Goal: Task Accomplishment & Management: Manage account settings

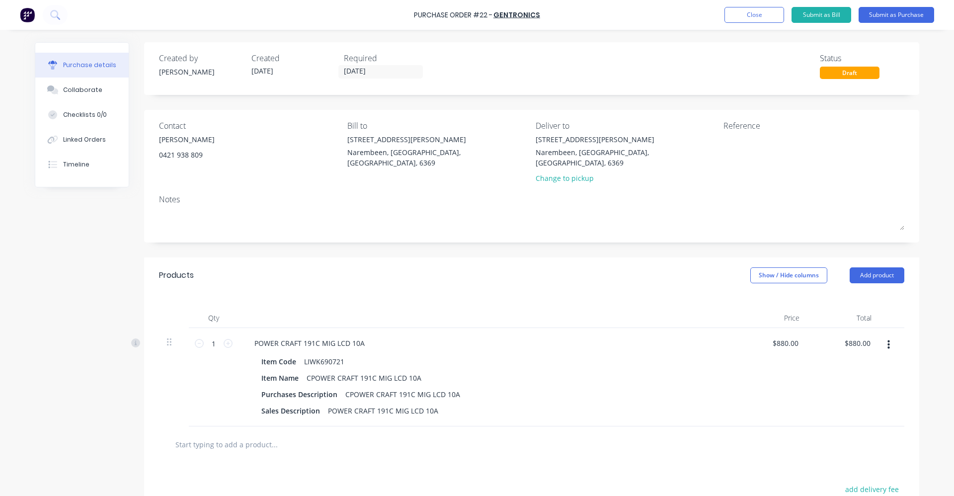
click at [751, 16] on button "Close" at bounding box center [755, 15] width 60 height 16
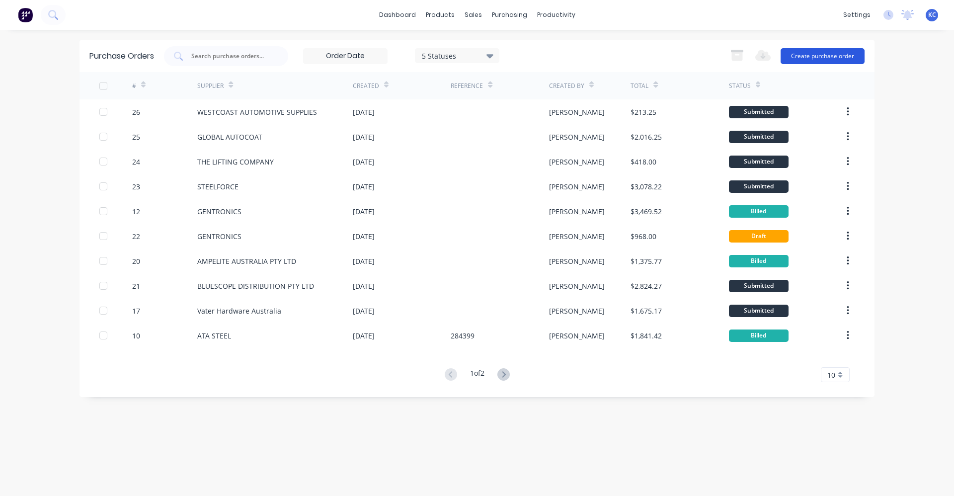
click at [834, 58] on button "Create purchase order" at bounding box center [823, 56] width 84 height 16
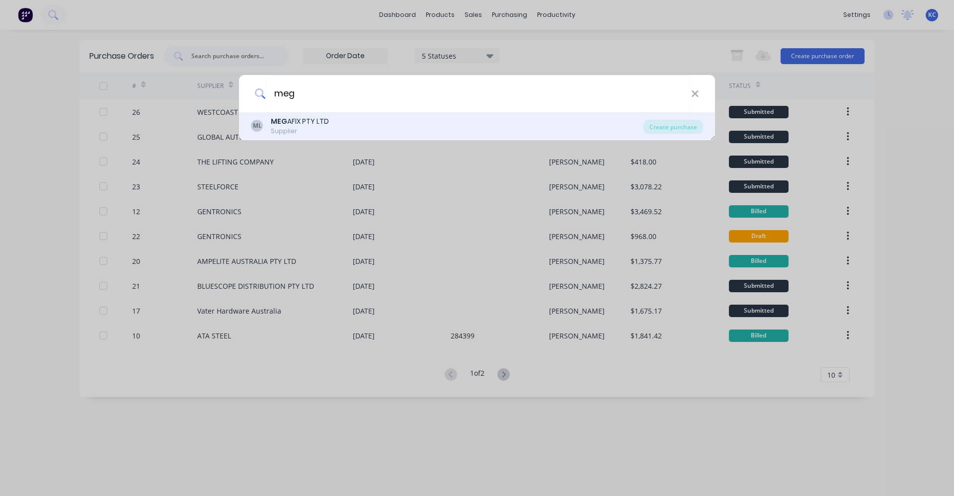
type input "meg"
click at [337, 128] on div "ML MEG AFIX PTY LTD Supplier" at bounding box center [447, 125] width 393 height 19
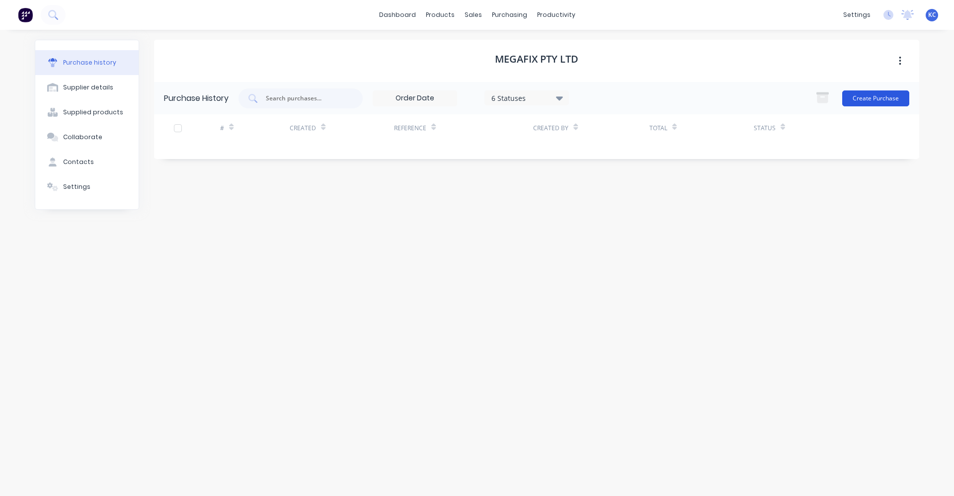
click at [878, 97] on button "Create Purchase" at bounding box center [875, 98] width 67 height 16
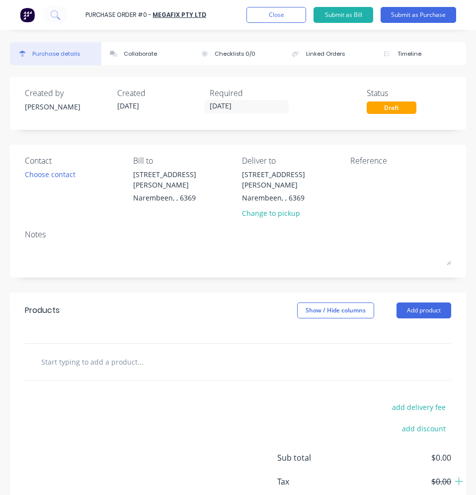
click at [279, 23] on div "Purchase Order #0 - MEGAFIX PTY LTD Add product Close Submit as Bill Submit as …" at bounding box center [238, 15] width 476 height 30
click at [281, 11] on button "Close" at bounding box center [277, 15] width 60 height 16
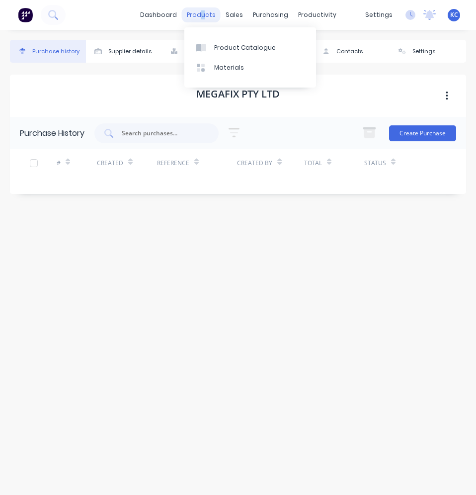
click at [205, 12] on div "products" at bounding box center [201, 14] width 39 height 15
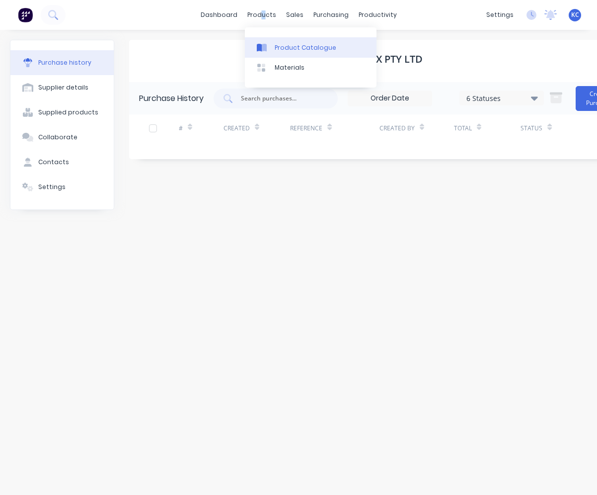
click at [294, 45] on div "Product Catalogue" at bounding box center [306, 47] width 62 height 9
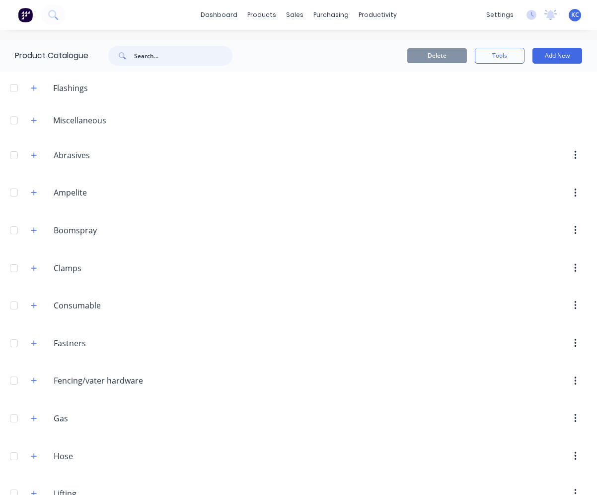
click at [139, 56] on input "text" at bounding box center [183, 56] width 98 height 20
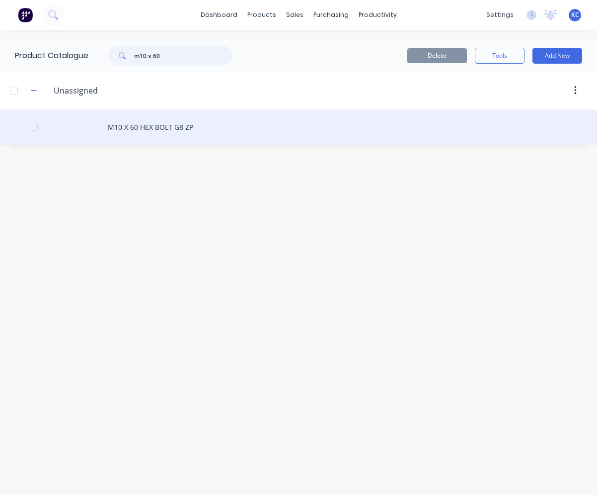
type input "m10 x 60"
click at [157, 128] on div "M10 X 60 HEX BOLT G8 ZP" at bounding box center [298, 126] width 597 height 35
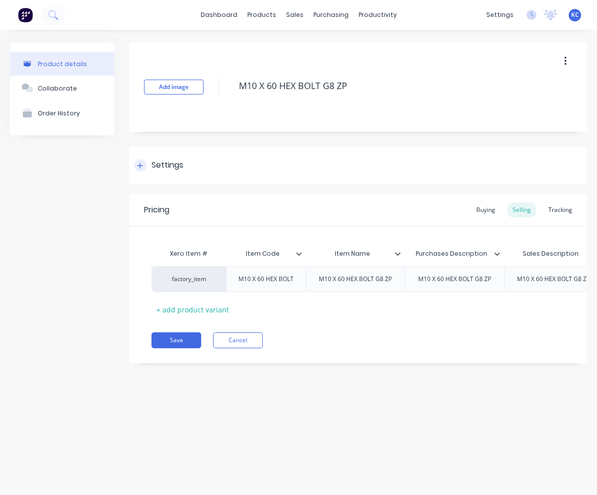
click at [170, 164] on div "Settings" at bounding box center [168, 165] width 32 height 12
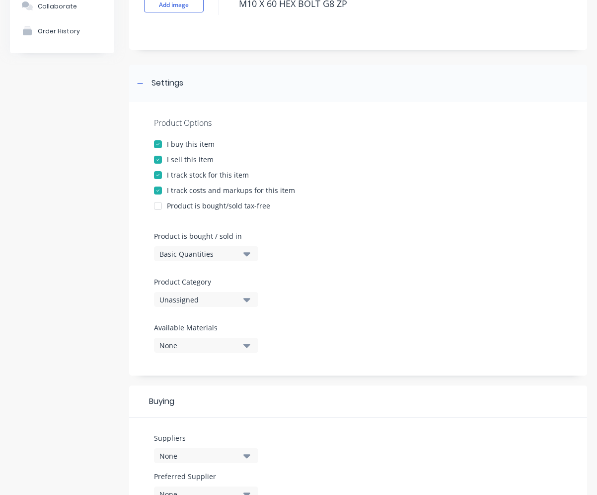
scroll to position [99, 0]
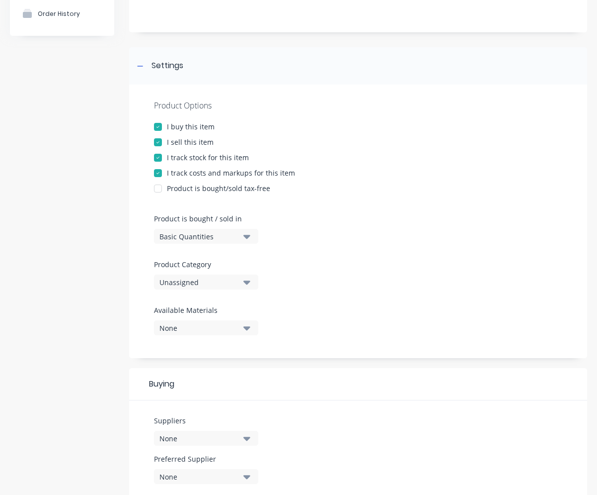
click at [248, 286] on icon "button" at bounding box center [247, 281] width 7 height 11
click at [240, 224] on div "Product is bought / sold in Basic Quantities" at bounding box center [203, 228] width 99 height 30
click at [247, 238] on icon "button" at bounding box center [247, 237] width 7 height 4
click at [354, 204] on div at bounding box center [358, 205] width 409 height 15
click at [232, 283] on div "Unassigned" at bounding box center [200, 282] width 80 height 10
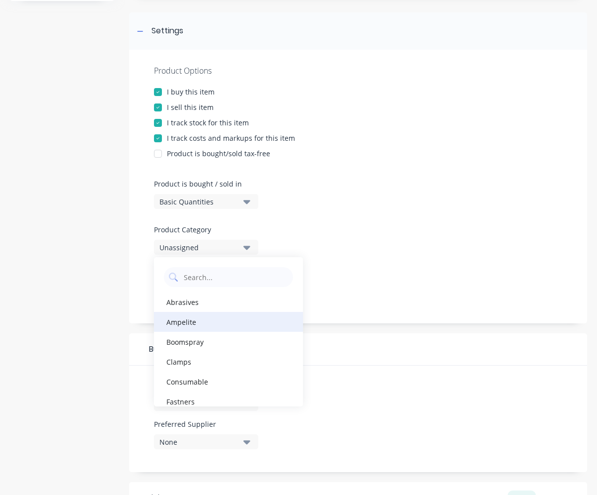
scroll to position [149, 0]
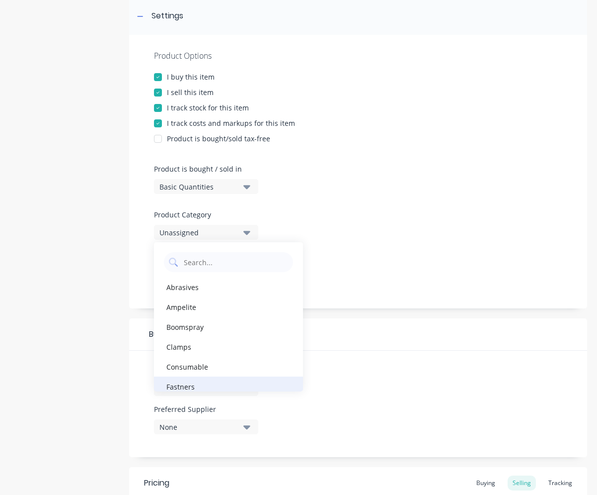
click at [220, 381] on div "Fastners" at bounding box center [228, 386] width 149 height 20
type textarea "x"
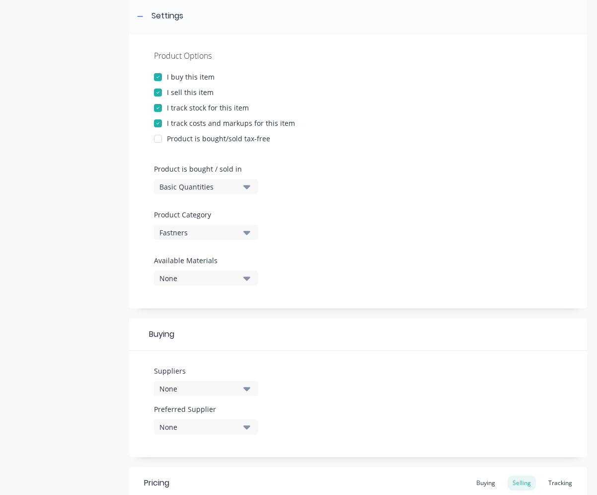
click at [250, 393] on icon "button" at bounding box center [247, 388] width 7 height 11
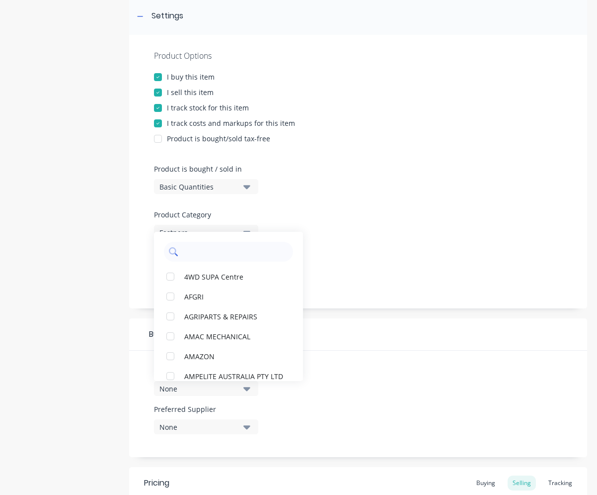
click at [210, 253] on input "text" at bounding box center [235, 252] width 105 height 20
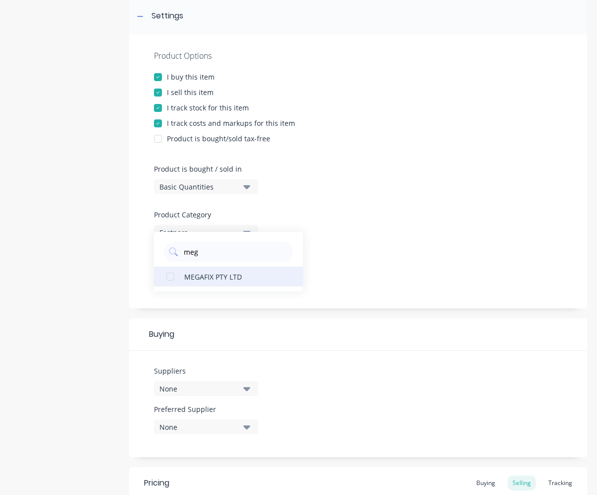
type input "meg"
click at [210, 281] on div "MEGAFIX PTY LTD" at bounding box center [233, 276] width 99 height 10
type textarea "x"
click at [437, 247] on div "Product Options I buy this item I sell this item I track stock for this item I …" at bounding box center [358, 171] width 458 height 273
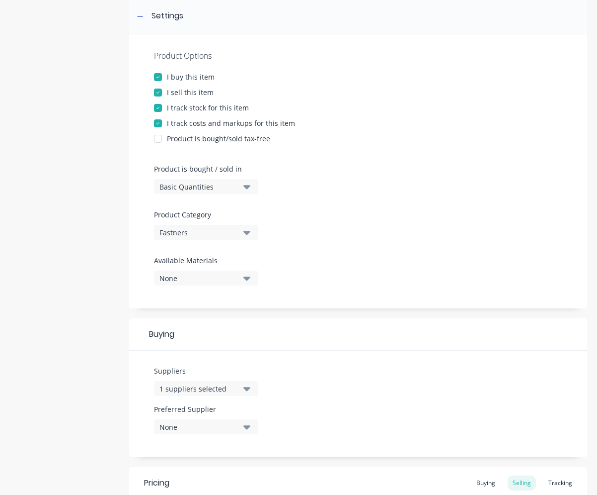
click at [237, 395] on div "Suppliers 1 suppliers selected" at bounding box center [206, 384] width 104 height 38
click at [237, 392] on div "1 suppliers selected" at bounding box center [200, 388] width 80 height 10
drag, startPoint x: 205, startPoint y: 420, endPoint x: 176, endPoint y: 418, distance: 29.5
click at [176, 418] on div "meg" at bounding box center [228, 418] width 129 height 20
type input "united"
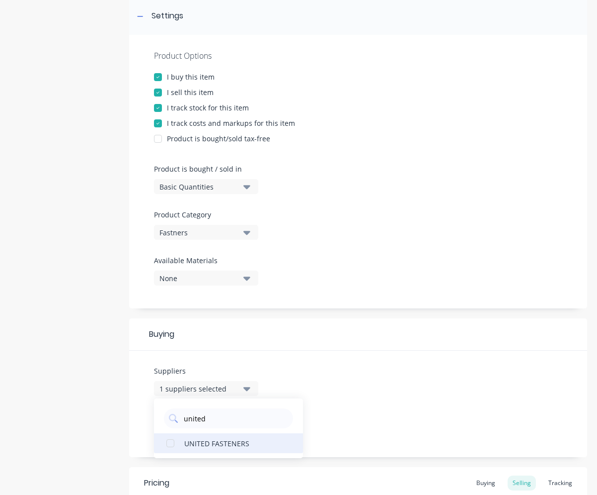
click at [225, 447] on div "UNITED FASTENERS" at bounding box center [233, 442] width 99 height 10
type textarea "x"
drag, startPoint x: 213, startPoint y: 418, endPoint x: 184, endPoint y: 419, distance: 28.3
click at [184, 419] on input "united" at bounding box center [235, 418] width 105 height 20
type input "stain"
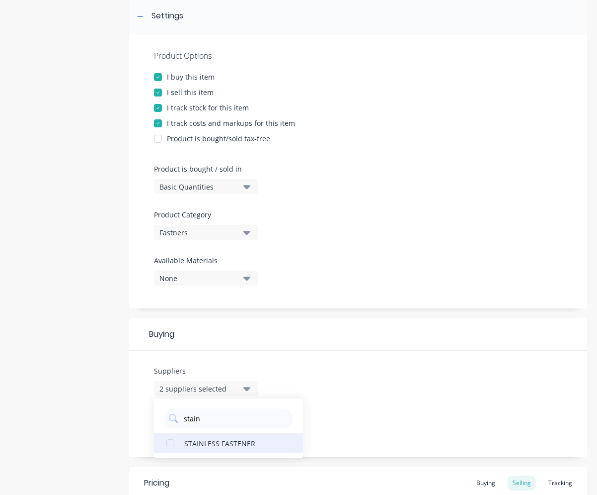
click at [217, 447] on div "STAINLESS FASTENER" at bounding box center [233, 442] width 99 height 10
click at [392, 366] on div "Suppliers 3 suppliers selected stain STAINLESS FASTENER Preferred Supplier None" at bounding box center [358, 403] width 458 height 106
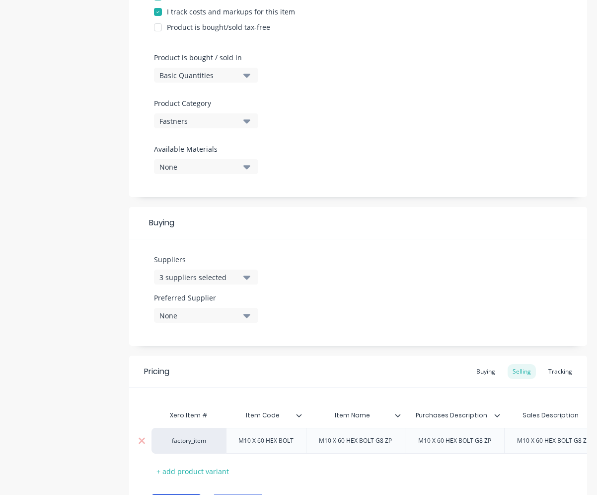
scroll to position [325, 0]
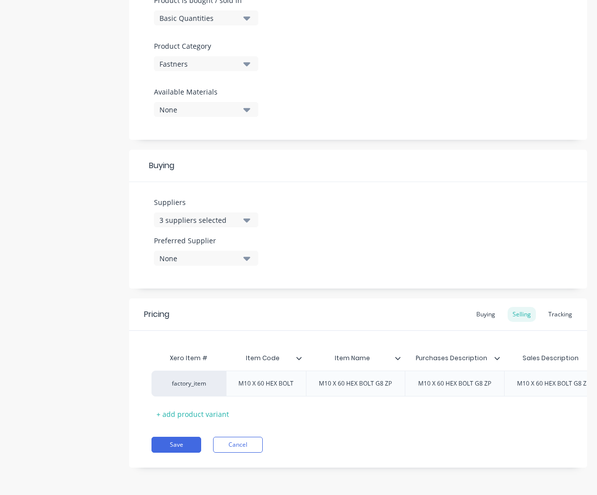
click at [246, 256] on icon "button" at bounding box center [247, 258] width 7 height 4
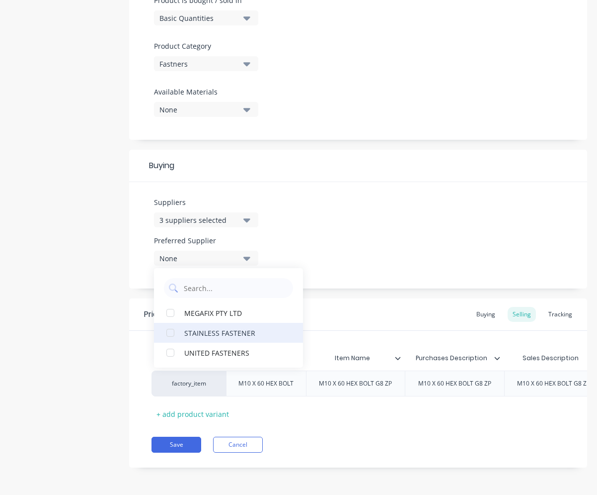
click at [240, 329] on div "STAINLESS FASTENER" at bounding box center [233, 332] width 99 height 10
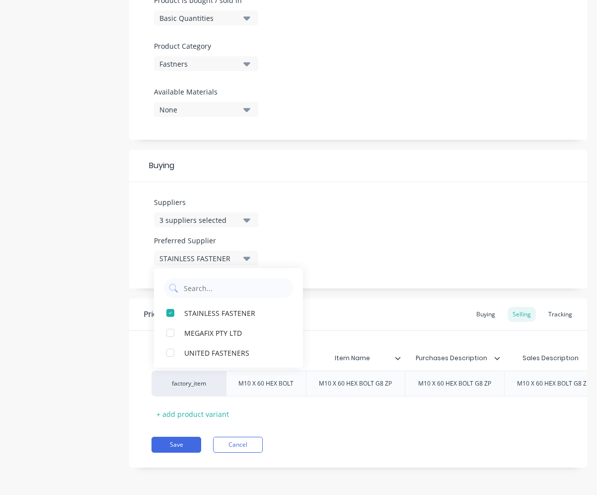
click at [368, 182] on div "Suppliers 3 suppliers selected stain Preferred Supplier STAINLESS FASTENER STAI…" at bounding box center [358, 235] width 458 height 106
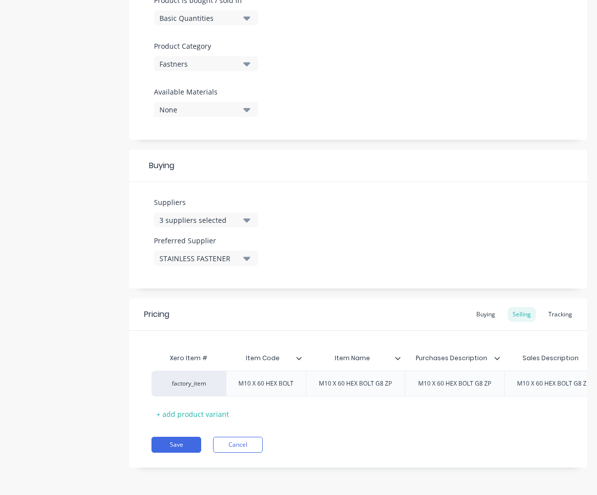
scroll to position [0, 5]
click at [394, 355] on icon at bounding box center [393, 358] width 6 height 6
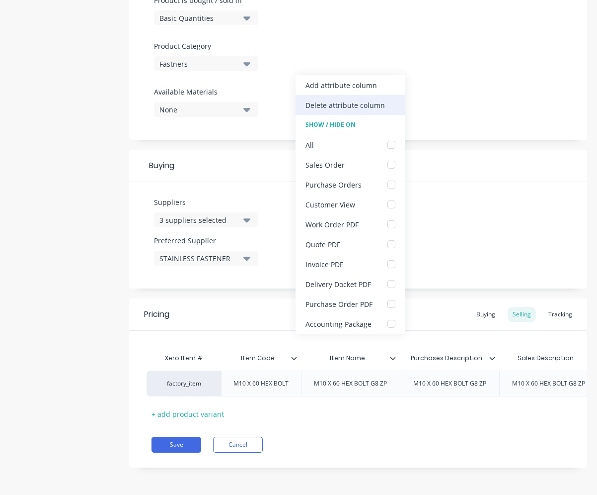
click at [340, 104] on div "Delete attribute column" at bounding box center [346, 105] width 80 height 10
type textarea "x"
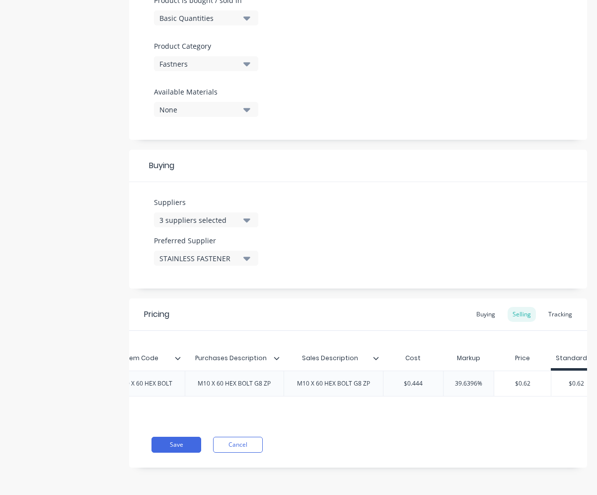
scroll to position [0, 143]
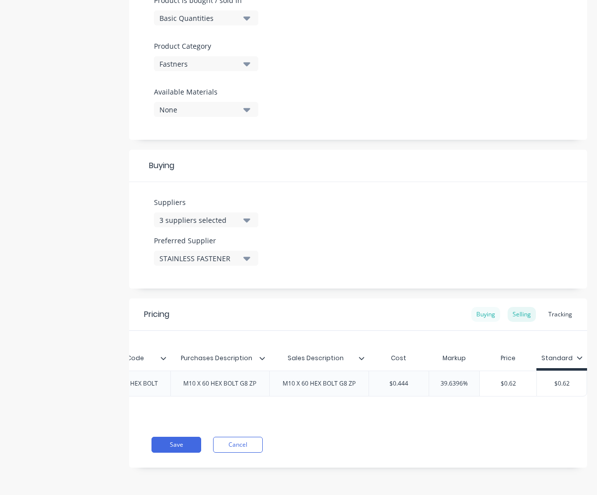
click at [481, 308] on div "Buying" at bounding box center [486, 314] width 29 height 15
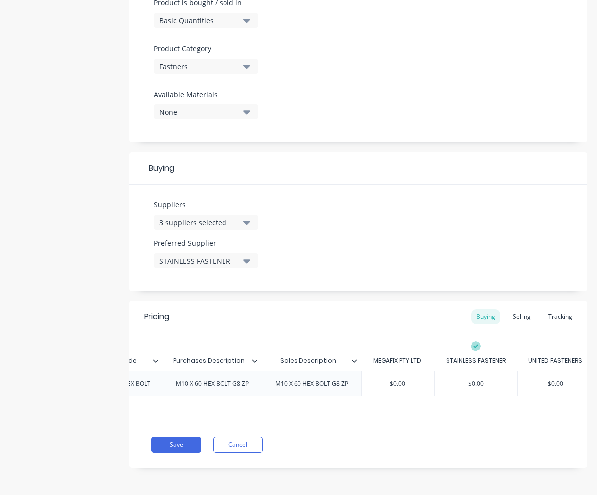
type input "$0.00"
drag, startPoint x: 564, startPoint y: 375, endPoint x: 544, endPoint y: 379, distance: 20.3
click at [544, 379] on input "$0.00" at bounding box center [556, 383] width 76 height 9
type textarea "x"
type input ".0"
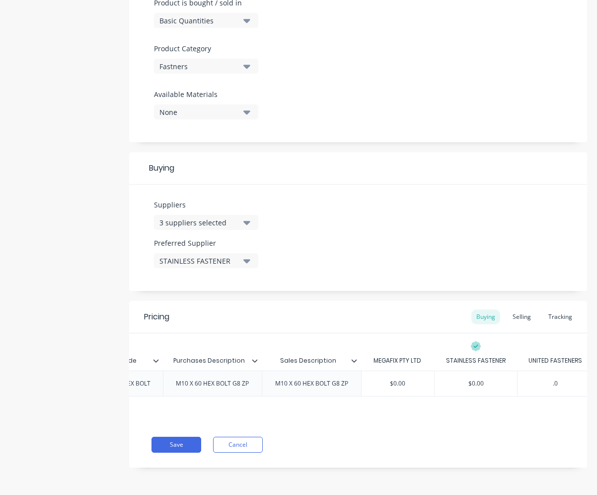
type textarea "x"
type input ".0444"
type textarea "x"
type input ".04444"
type textarea "x"
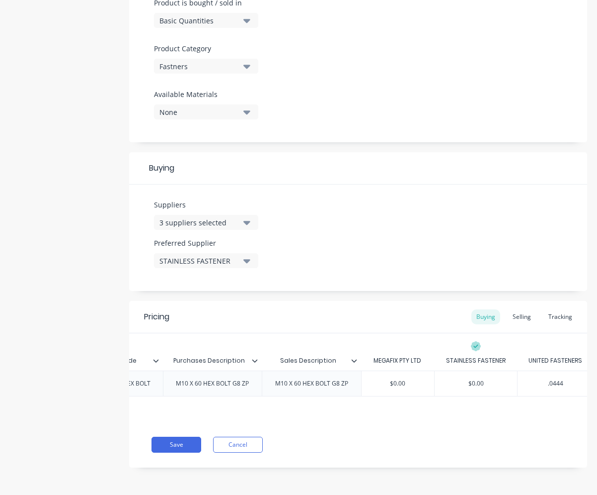
type input ".0444"
type input "$0.00"
click at [411, 379] on input "$0.00" at bounding box center [398, 383] width 73 height 9
drag, startPoint x: 411, startPoint y: 375, endPoint x: 395, endPoint y: 374, distance: 16.4
click at [395, 379] on input "$0.00" at bounding box center [398, 383] width 73 height 9
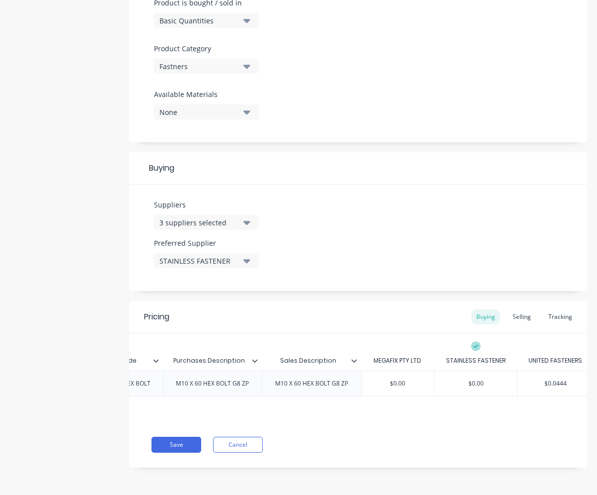
type textarea "x"
type input "$."
type textarea "x"
type input "$.2"
type textarea "x"
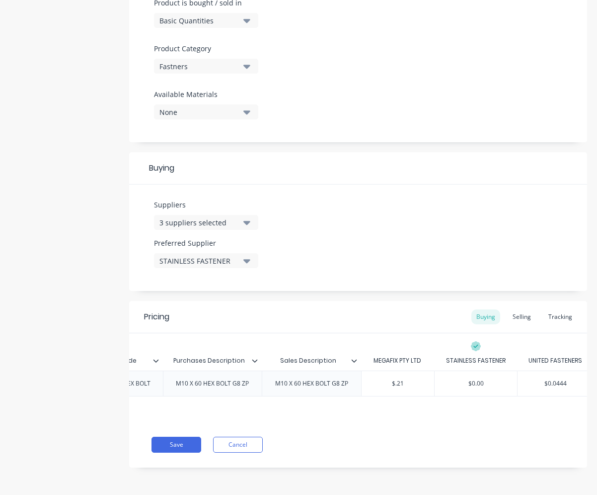
type input "$.217"
type textarea "x"
type input "$.2173"
click at [480, 442] on div "Save Cancel" at bounding box center [370, 444] width 436 height 16
click at [532, 309] on div "Buying Selling Tracking" at bounding box center [525, 316] width 106 height 15
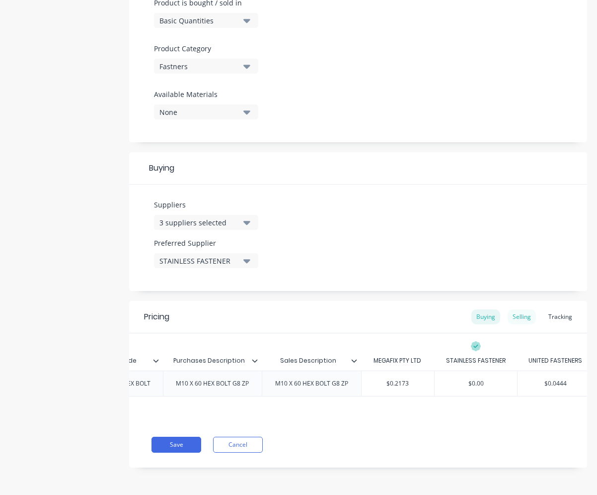
click at [525, 310] on div "Selling" at bounding box center [522, 316] width 28 height 15
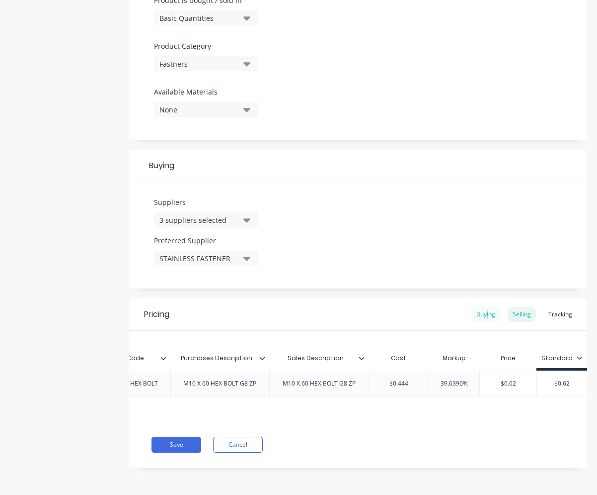
click at [481, 311] on div "Buying" at bounding box center [486, 314] width 29 height 15
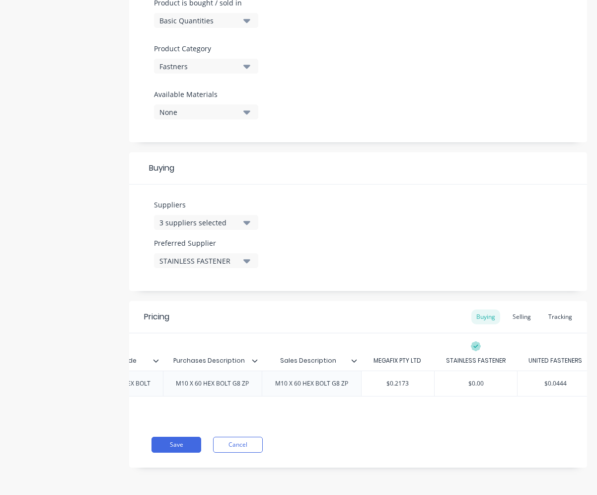
drag, startPoint x: 481, startPoint y: 311, endPoint x: 558, endPoint y: 372, distance: 98.7
click at [558, 379] on input "$0.0444" at bounding box center [556, 383] width 76 height 9
type input "$0.444"
type textarea "x"
type input "$0.444"
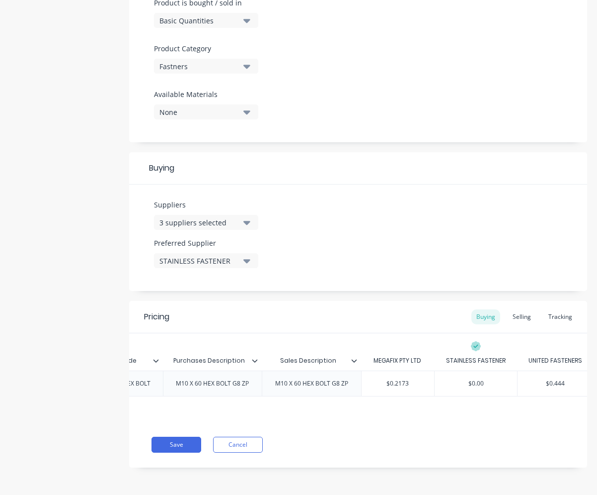
click at [507, 440] on div "Save Cancel" at bounding box center [370, 444] width 436 height 16
click at [522, 309] on div "Selling" at bounding box center [522, 316] width 28 height 15
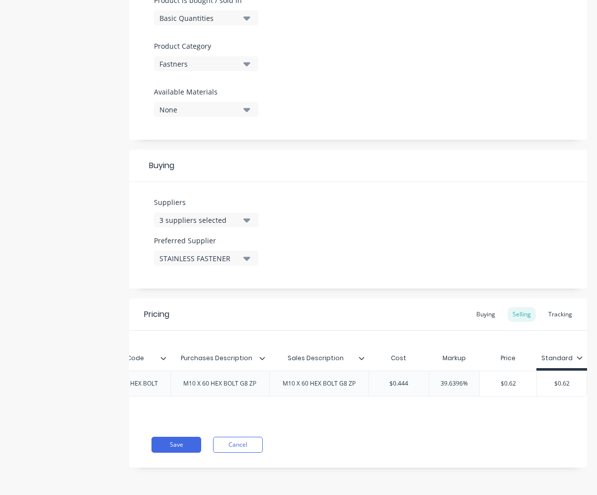
type input "39.6396%"
drag, startPoint x: 457, startPoint y: 378, endPoint x: 432, endPoint y: 379, distance: 24.9
click at [432, 379] on input "39.6396%" at bounding box center [454, 383] width 50 height 9
type textarea "x"
type input "40%"
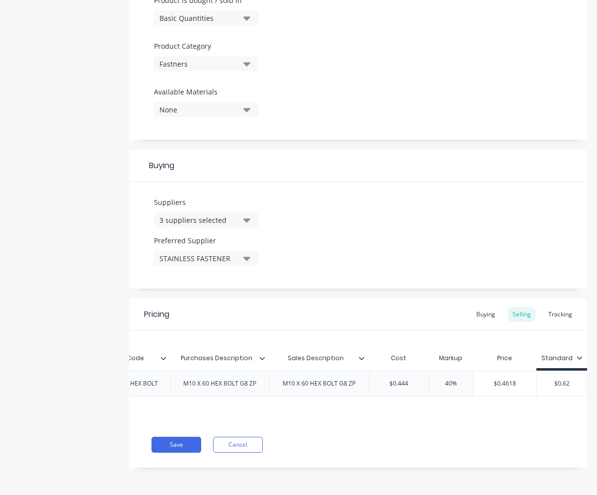
type textarea "x"
type input "40%"
click at [486, 451] on div "Save Cancel" at bounding box center [370, 444] width 436 height 16
type input "$0.62"
drag, startPoint x: 570, startPoint y: 379, endPoint x: 538, endPoint y: 379, distance: 31.8
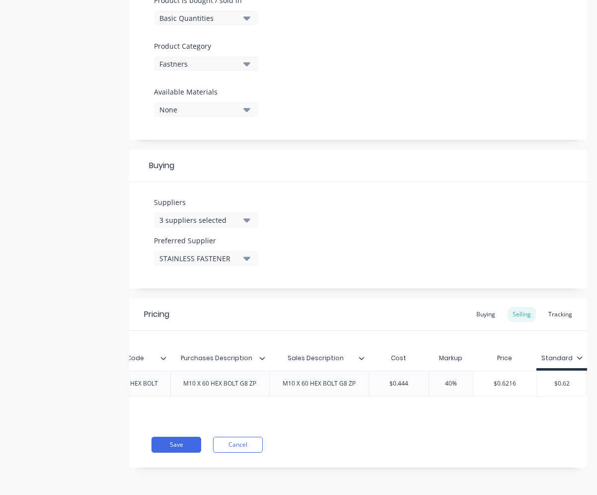
click at [538, 379] on input "$0.62" at bounding box center [562, 383] width 50 height 9
type textarea "x"
click at [518, 435] on div "Pricing Buying Selling Tracking Xero Item # Item Code Purchases Description Sal…" at bounding box center [358, 382] width 458 height 169
click at [167, 448] on button "Save" at bounding box center [177, 444] width 50 height 16
type textarea "x"
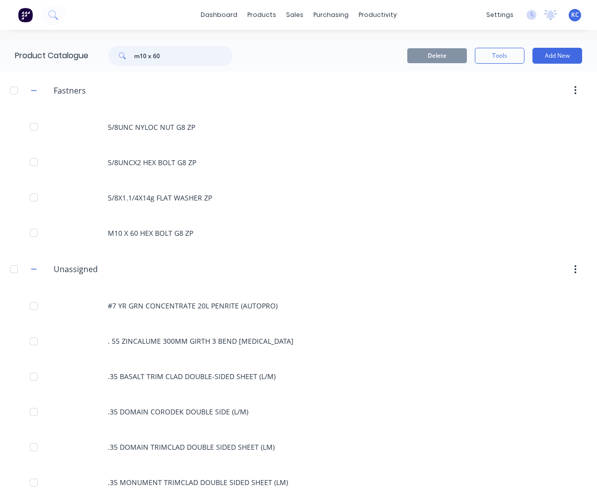
drag, startPoint x: 174, startPoint y: 58, endPoint x: 134, endPoint y: 61, distance: 40.4
click at [134, 61] on div "m10 x 60" at bounding box center [170, 56] width 124 height 20
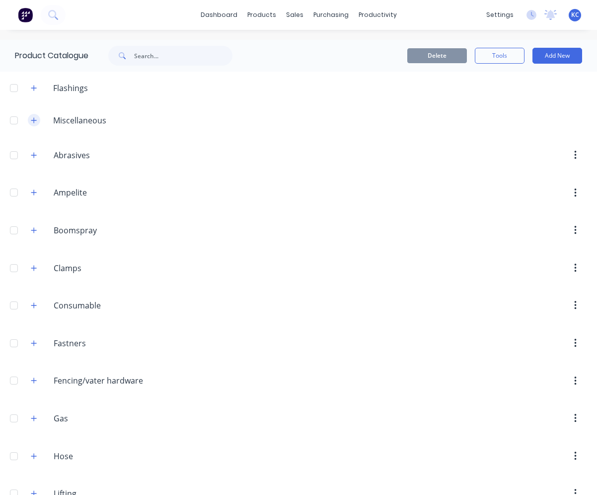
click at [36, 120] on icon "button" at bounding box center [33, 119] width 5 height 5
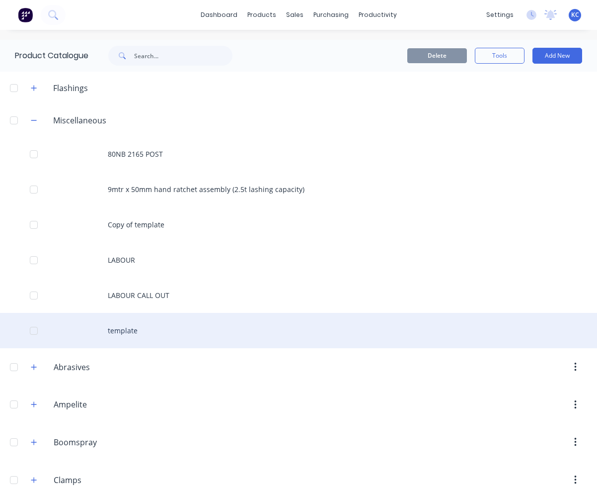
click at [157, 336] on div "template" at bounding box center [298, 330] width 597 height 35
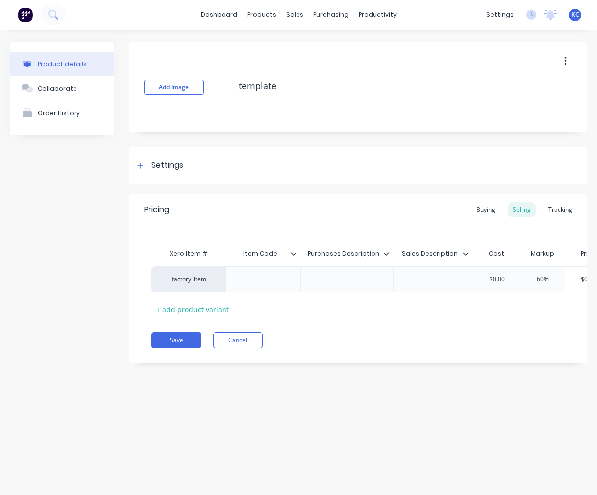
click at [564, 61] on button "button" at bounding box center [565, 61] width 23 height 18
click at [514, 88] on span "Duplicate" at bounding box center [529, 87] width 75 height 10
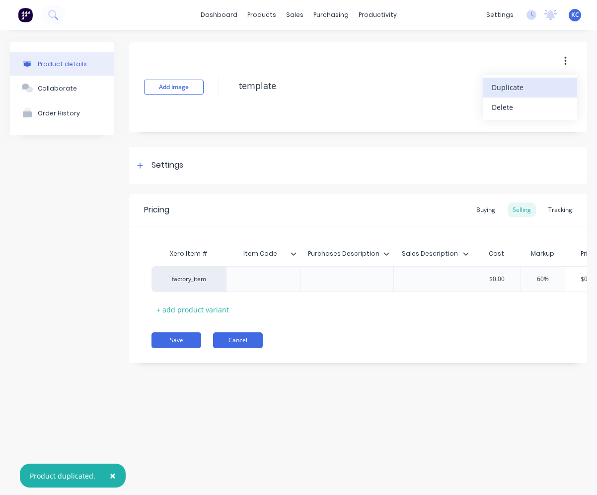
click at [235, 348] on button "Cancel" at bounding box center [238, 340] width 50 height 16
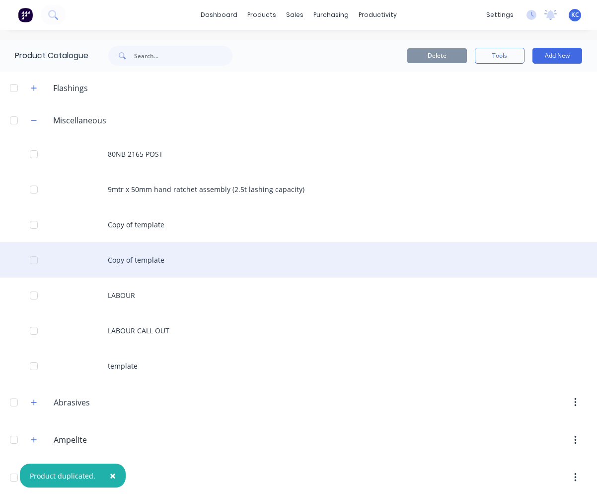
click at [154, 257] on div "Copy of template" at bounding box center [298, 259] width 597 height 35
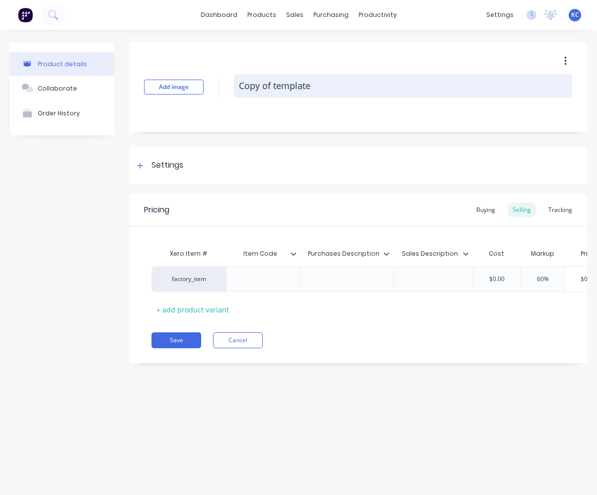
drag, startPoint x: 314, startPoint y: 84, endPoint x: 239, endPoint y: 84, distance: 74.6
click at [239, 84] on textarea "Copy of template" at bounding box center [403, 85] width 338 height 23
paste textarea "GRAB KIT SPLIT PINS"
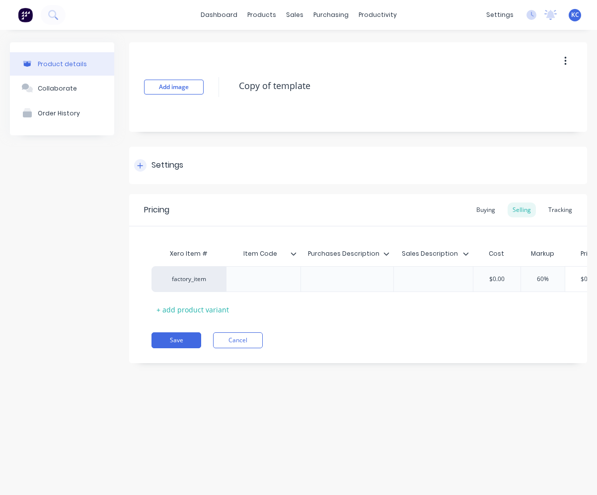
type textarea "x"
type textarea "GRAB KIT SPLIT PINS"
type textarea "x"
type textarea "GRAB KIT SPLIT PINS"
click at [335, 284] on div at bounding box center [348, 278] width 50 height 13
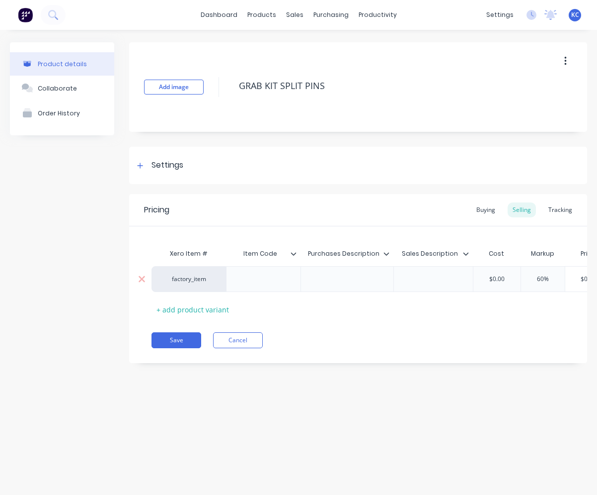
paste div
click at [428, 265] on div "Sales Description" at bounding box center [431, 253] width 74 height 25
type textarea "x"
click at [429, 275] on div at bounding box center [434, 278] width 50 height 13
paste div
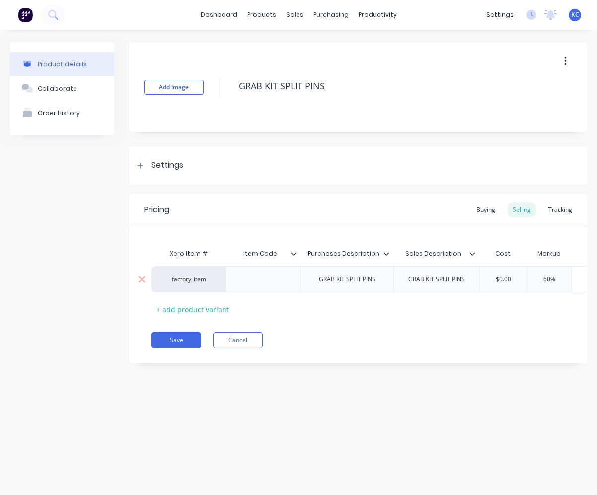
click at [277, 281] on div at bounding box center [264, 278] width 50 height 13
type textarea "x"
paste div
click at [173, 164] on div "Settings" at bounding box center [168, 165] width 32 height 12
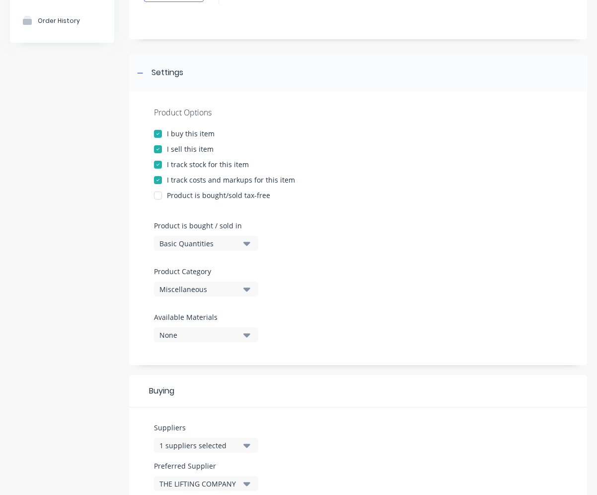
scroll to position [99, 0]
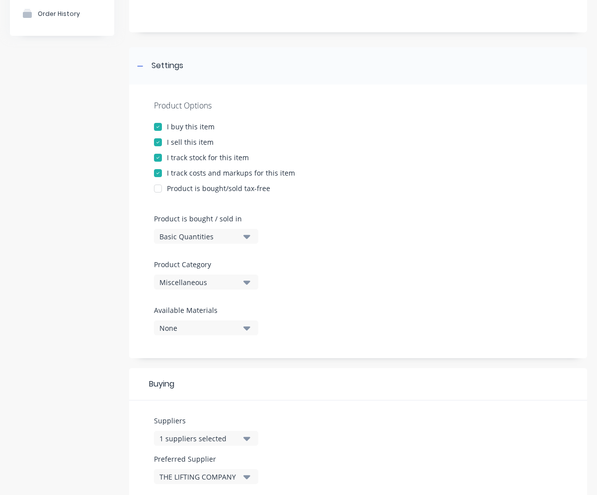
click at [237, 280] on div "Miscellaneous" at bounding box center [200, 282] width 80 height 10
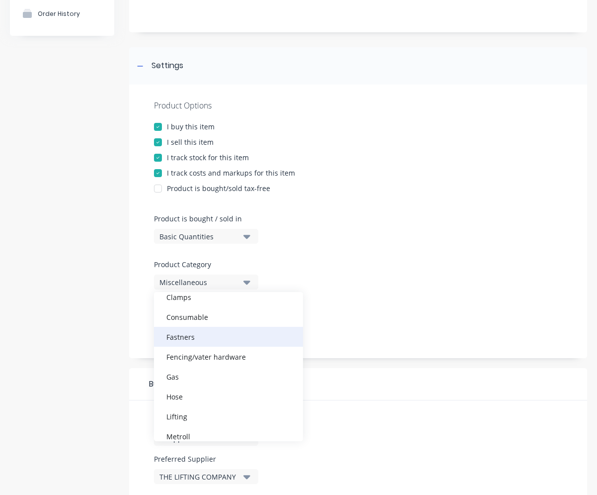
click at [193, 334] on div "Fastners" at bounding box center [228, 337] width 149 height 20
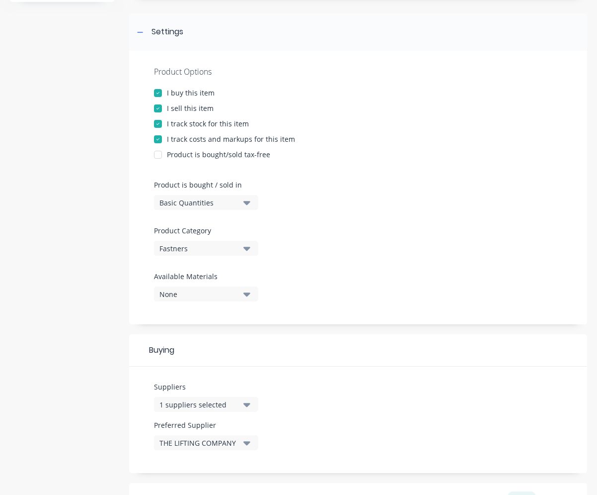
scroll to position [149, 0]
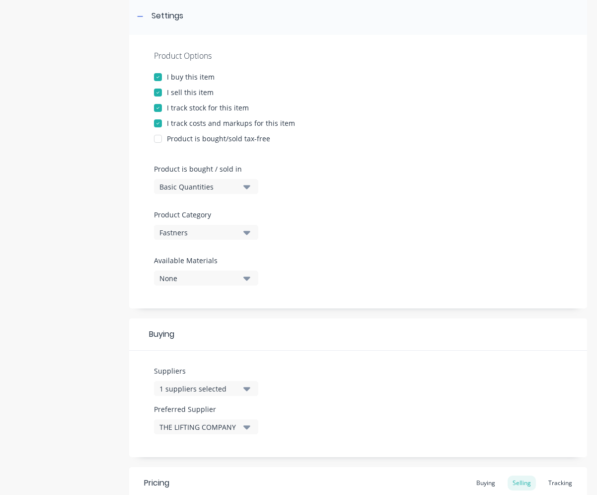
click at [249, 389] on icon "button" at bounding box center [247, 389] width 7 height 4
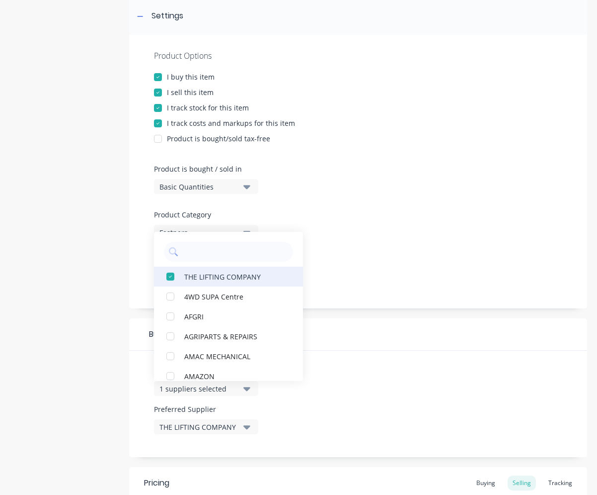
click at [170, 275] on div "button" at bounding box center [171, 276] width 20 height 20
type textarea "x"
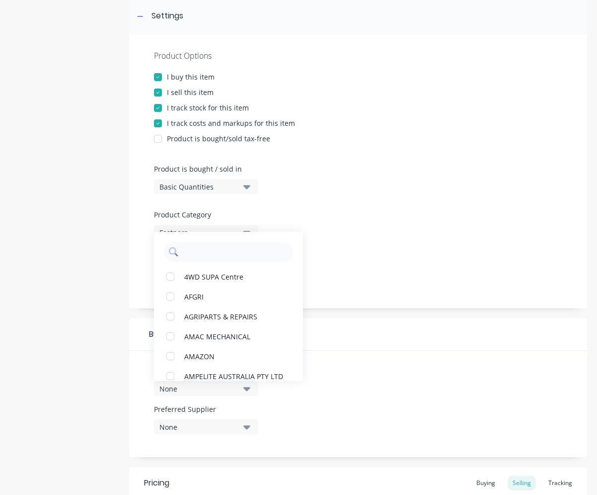
click at [195, 249] on input "text" at bounding box center [235, 252] width 105 height 20
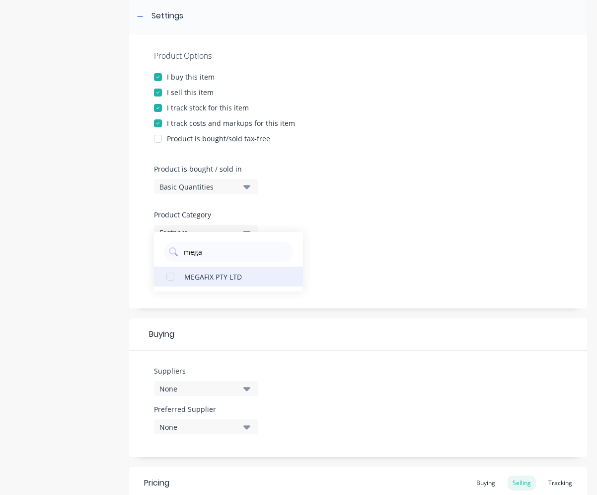
type input "mega"
click at [207, 278] on div "MEGAFIX PTY LTD" at bounding box center [233, 276] width 99 height 10
click at [248, 425] on icon "button" at bounding box center [247, 427] width 7 height 4
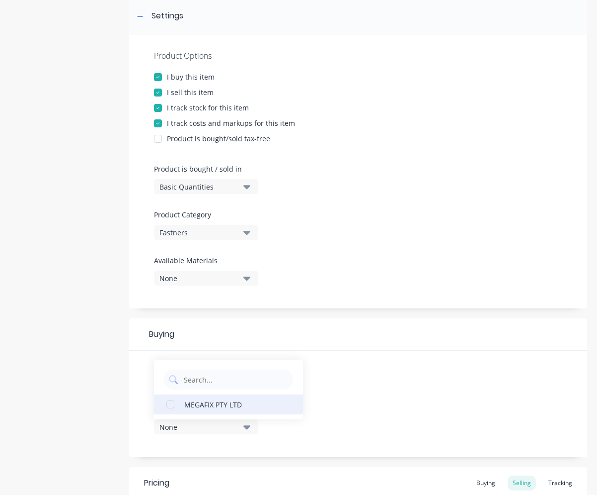
click at [218, 399] on div "MEGAFIX PTY LTD" at bounding box center [233, 404] width 99 height 10
type textarea "x"
click at [366, 362] on div "Suppliers 1 suppliers selected mega Preferred Supplier MEGAFIX PTY LTD MEGAFIX …" at bounding box center [358, 403] width 458 height 106
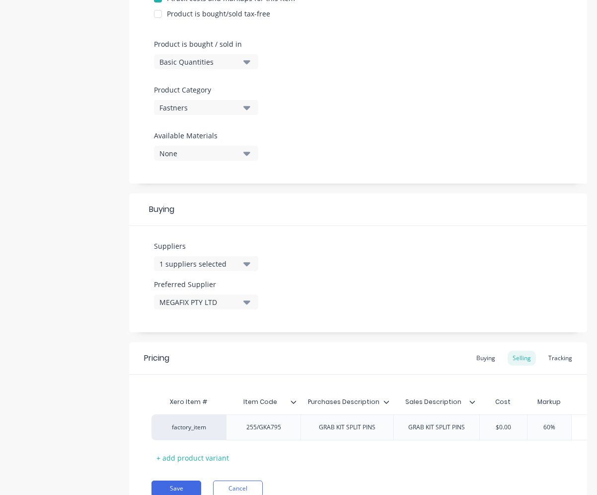
scroll to position [298, 0]
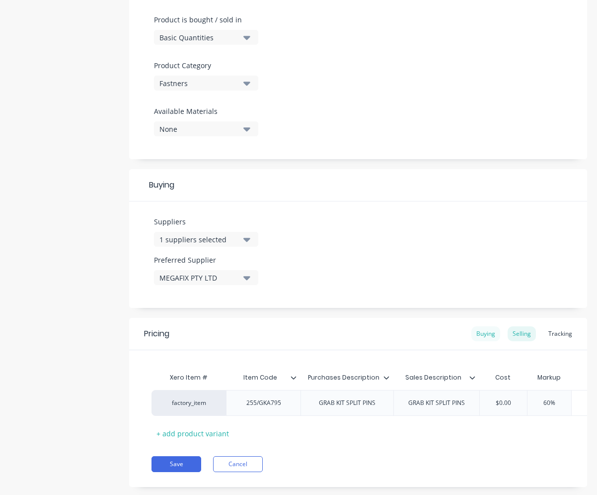
click at [473, 336] on div "Buying" at bounding box center [486, 333] width 29 height 15
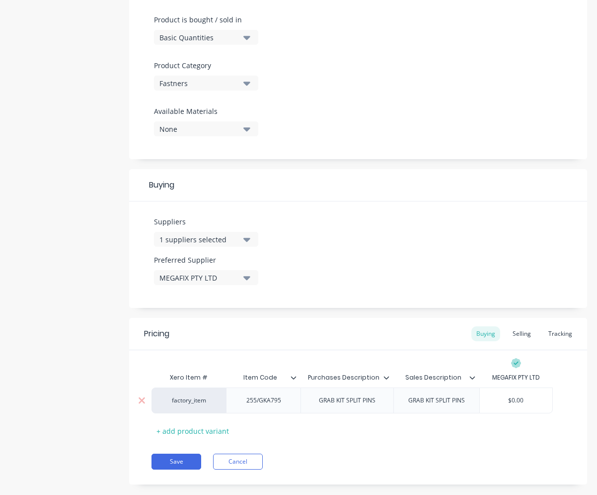
drag, startPoint x: 505, startPoint y: 401, endPoint x: 540, endPoint y: 391, distance: 36.2
click at [534, 400] on input "$0.00" at bounding box center [516, 400] width 73 height 9
type input "4"
type textarea "x"
type input "44."
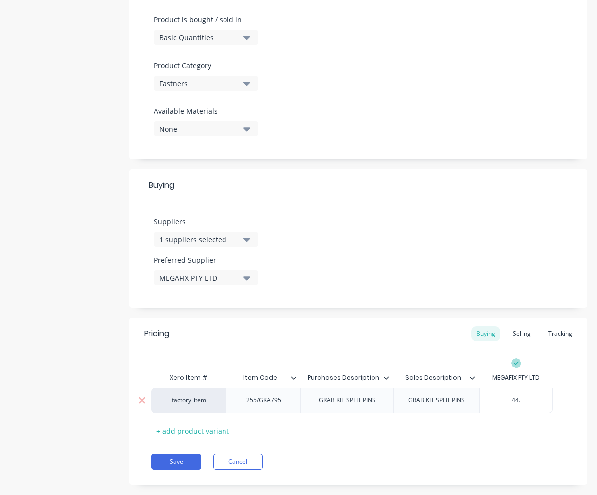
type textarea "x"
type input "44.00"
type textarea "x"
type input "44.00"
click at [515, 335] on div "Selling" at bounding box center [522, 333] width 28 height 15
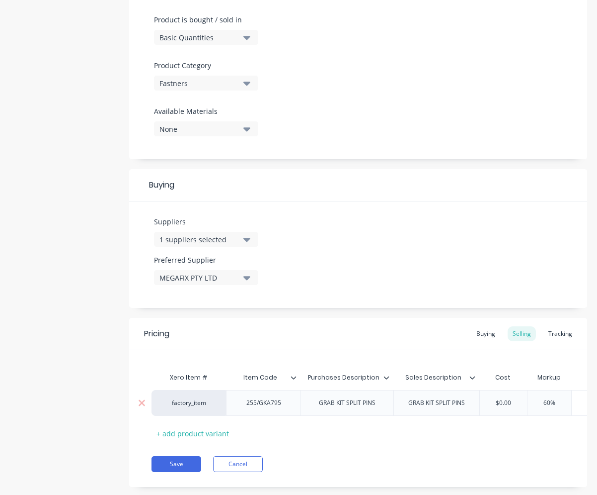
type input "$0.00"
drag, startPoint x: 496, startPoint y: 404, endPoint x: 522, endPoint y: 399, distance: 27.2
click at [522, 399] on input "$0.00" at bounding box center [504, 402] width 50 height 9
type textarea "x"
type input "44"
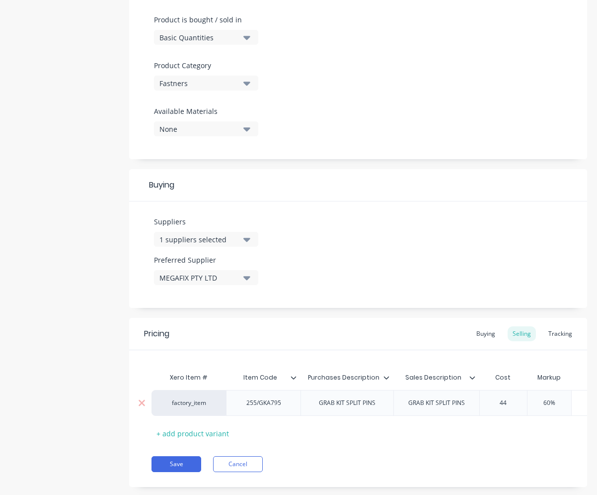
type textarea "x"
click at [540, 407] on div "60%" at bounding box center [553, 402] width 50 height 25
type input "44"
type input "60%"
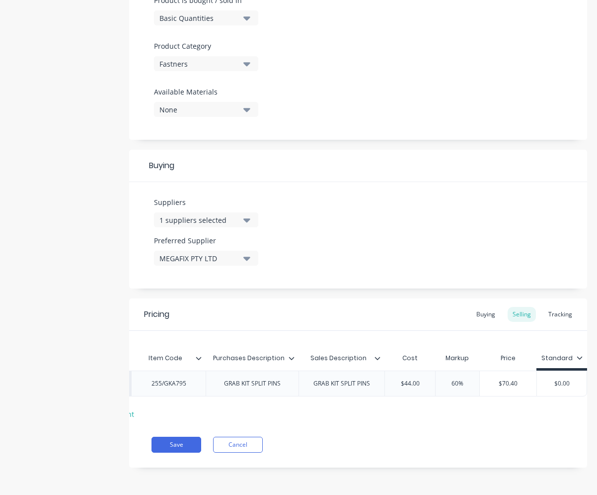
scroll to position [0, 102]
click at [443, 381] on div "60% 60%" at bounding box center [458, 383] width 50 height 25
click at [442, 379] on input "60%" at bounding box center [458, 383] width 50 height 9
click at [448, 379] on input "60%" at bounding box center [458, 383] width 50 height 9
click at [458, 379] on input "60%" at bounding box center [458, 383] width 50 height 9
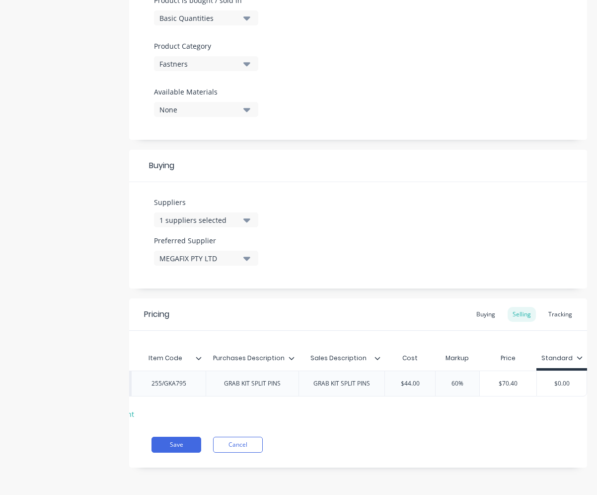
click at [453, 379] on input "60%" at bounding box center [458, 383] width 50 height 9
click at [452, 379] on input "60%" at bounding box center [458, 383] width 50 height 9
click at [403, 382] on div "$44.00" at bounding box center [410, 383] width 50 height 25
type input "$44.00"
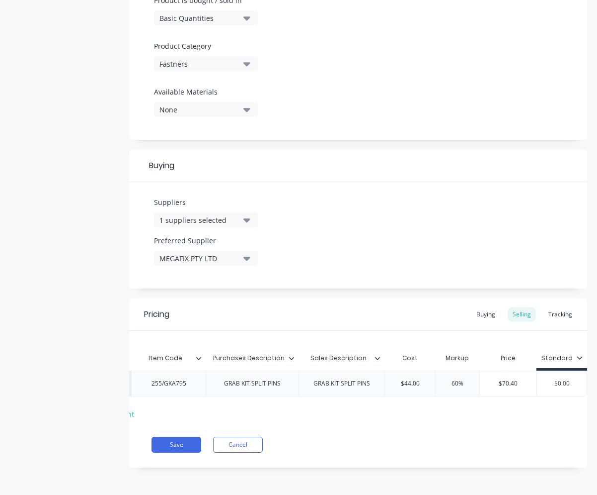
click at [451, 379] on input "60%" at bounding box center [458, 383] width 50 height 9
type textarea "x"
type input "%"
type textarea "x"
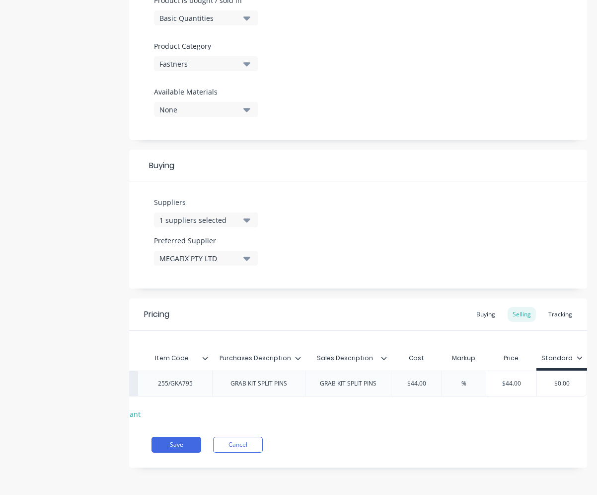
type input "4%"
type textarea "x"
type input "40%"
click at [438, 218] on div "Suppliers 1 suppliers selected mega Preferred Supplier MEGAFIX PTY LTD" at bounding box center [358, 235] width 458 height 106
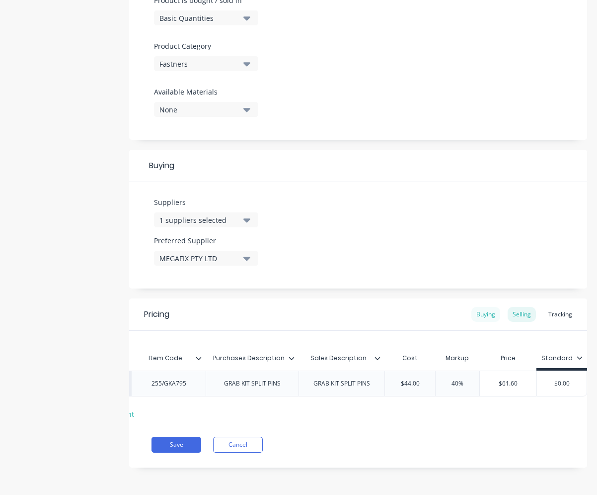
click at [477, 307] on div "Buying" at bounding box center [486, 314] width 29 height 15
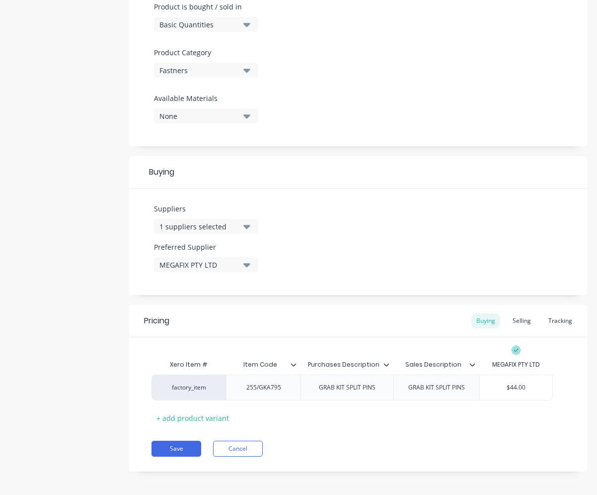
scroll to position [315, 0]
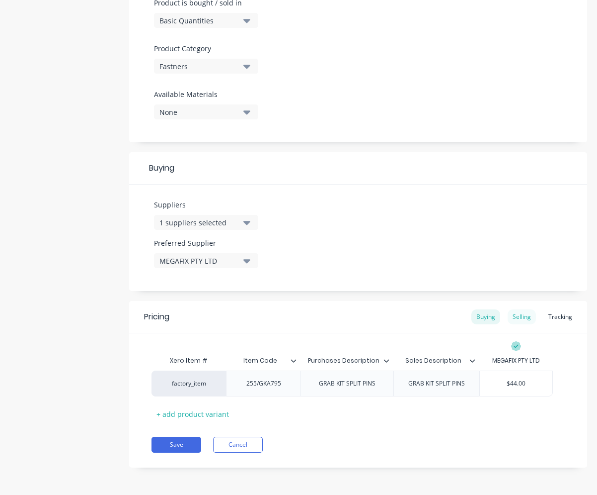
click at [514, 318] on div "Selling" at bounding box center [522, 316] width 28 height 15
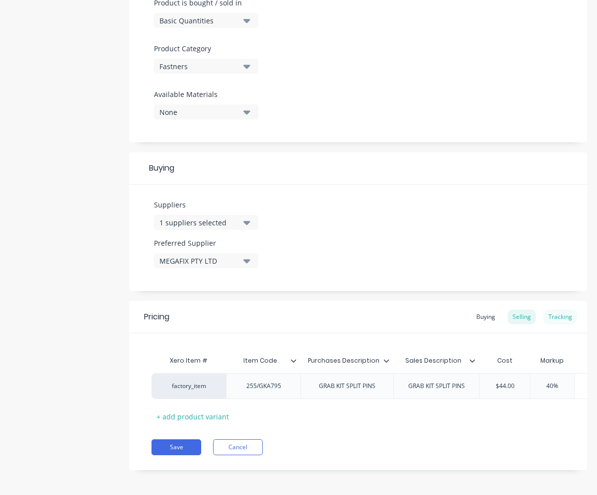
click at [544, 312] on div "Tracking" at bounding box center [561, 316] width 34 height 15
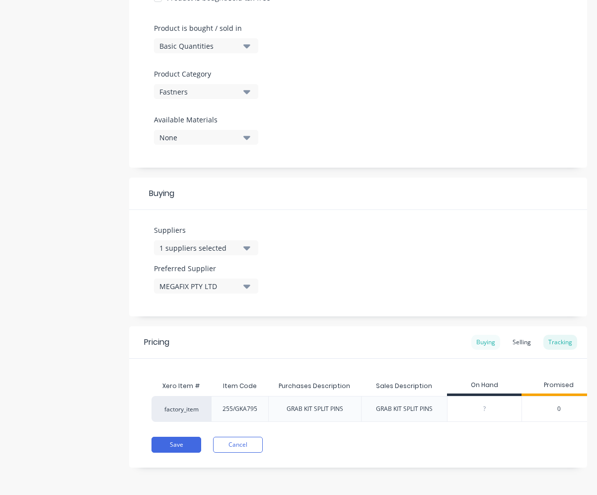
click at [483, 338] on div "Buying" at bounding box center [486, 342] width 29 height 15
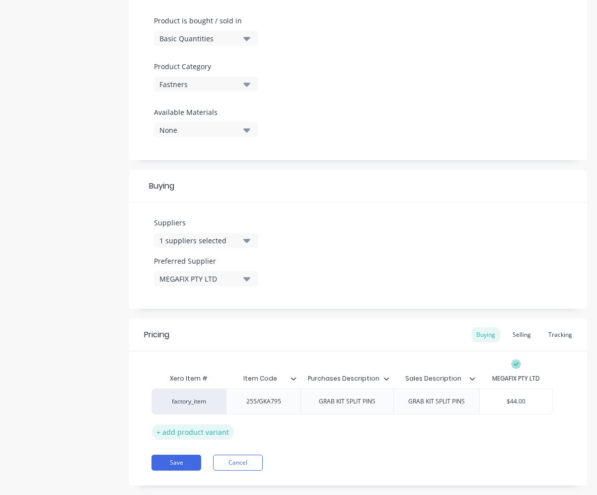
scroll to position [315, 0]
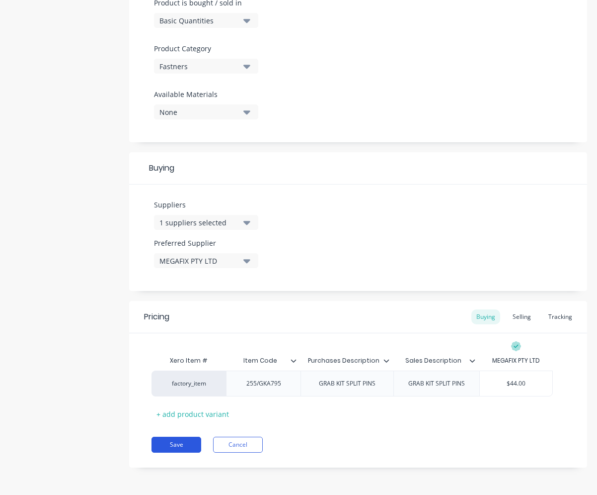
click at [187, 441] on button "Save" at bounding box center [177, 444] width 50 height 16
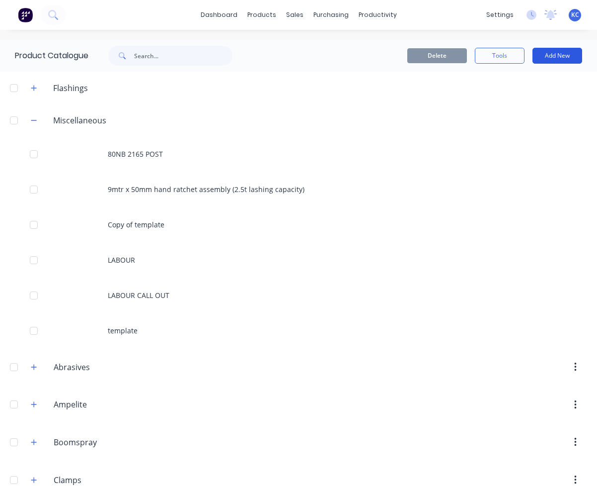
click at [562, 57] on button "Add New" at bounding box center [558, 56] width 50 height 16
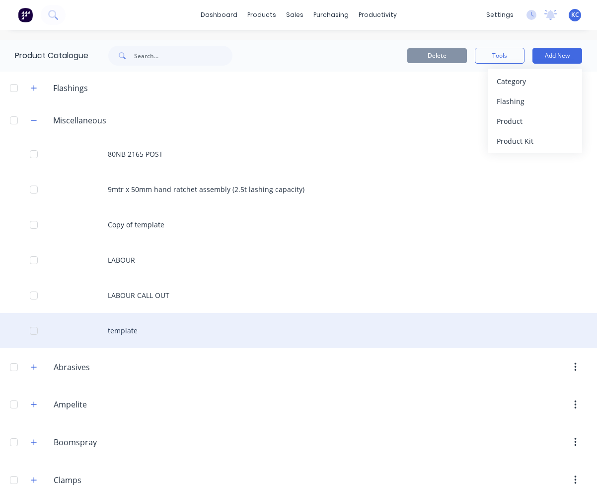
click at [140, 331] on div "template" at bounding box center [298, 330] width 597 height 35
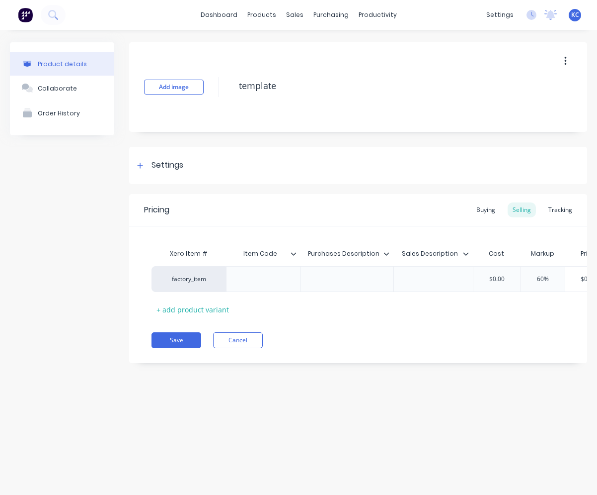
click at [565, 65] on icon "button" at bounding box center [566, 61] width 2 height 9
click at [539, 85] on span "Duplicate" at bounding box center [529, 87] width 75 height 10
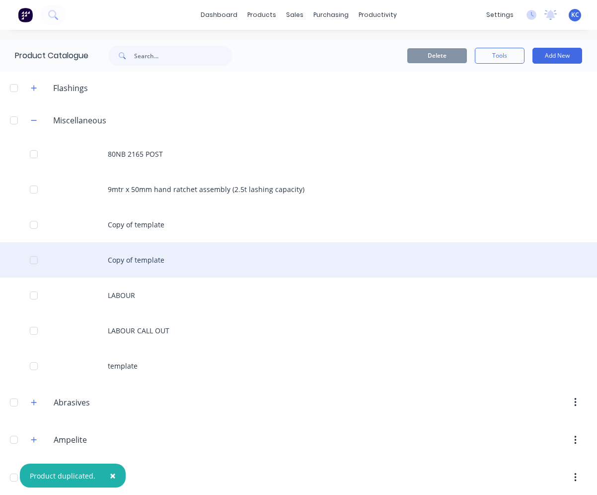
click at [161, 267] on div "Copy of template" at bounding box center [298, 259] width 597 height 35
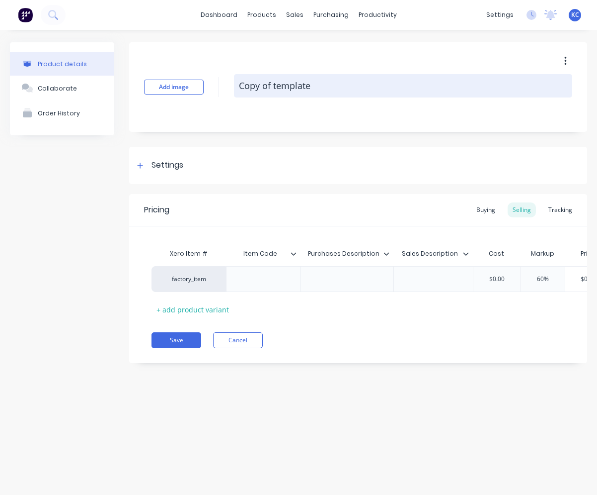
click at [336, 93] on textarea "Copy of template" at bounding box center [403, 85] width 338 height 23
paste textarea "GRAB KIT ROLL PINS IMPERIAL"
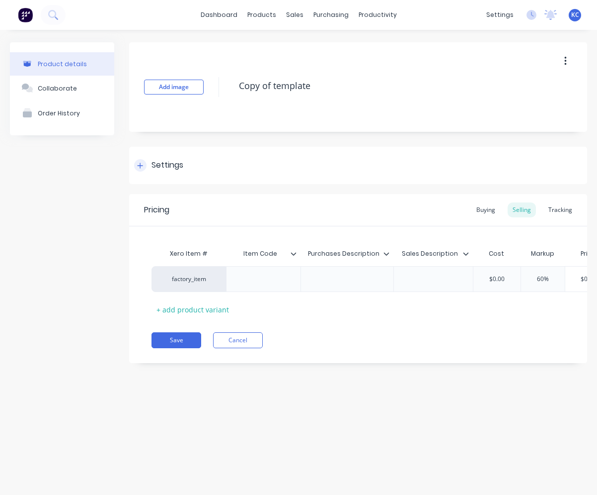
type textarea "x"
type textarea "Copy of templateGRAB KIT ROLL PINS IMPERIAL"
drag, startPoint x: 311, startPoint y: 88, endPoint x: 231, endPoint y: 96, distance: 80.9
click at [231, 96] on div "Add image Copy of templateGRAB KIT ROLL PINS IMPERIAL" at bounding box center [358, 86] width 458 height 89
type textarea "x"
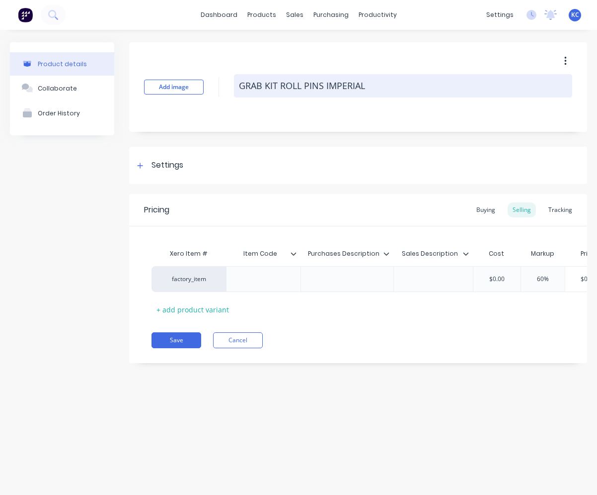
click at [458, 97] on textarea "GRAB KIT ROLL PINS IMPERIAL" at bounding box center [403, 85] width 338 height 23
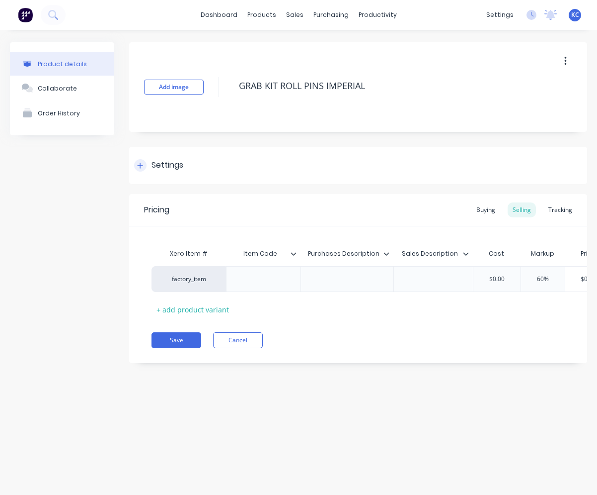
type textarea "GRAB KIT ROLL PINS IMPERIAL"
type textarea "x"
type textarea "GRAB KIT ROLL PINS IMPERIAL"
click at [142, 165] on icon at bounding box center [140, 165] width 6 height 7
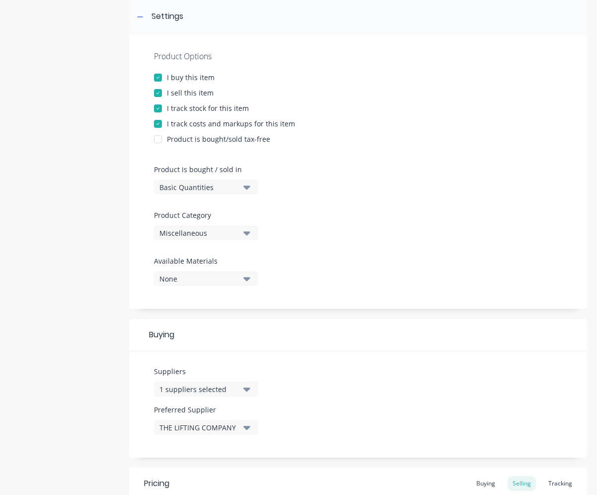
scroll to position [149, 0]
click at [250, 390] on icon "button" at bounding box center [247, 388] width 7 height 11
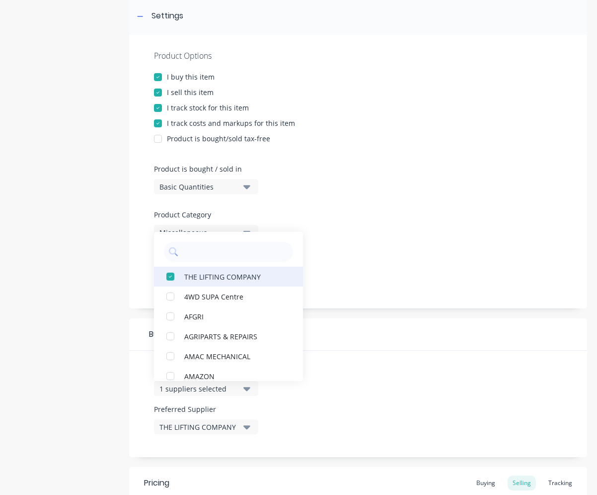
click at [171, 272] on div "button" at bounding box center [171, 276] width 20 height 20
type textarea "x"
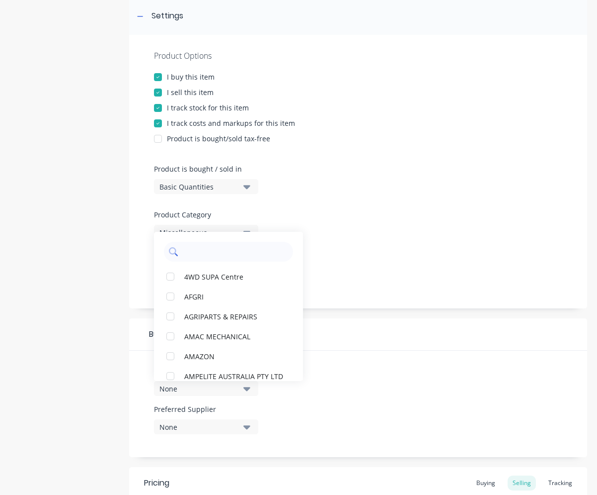
click at [197, 251] on input "text" at bounding box center [235, 252] width 105 height 20
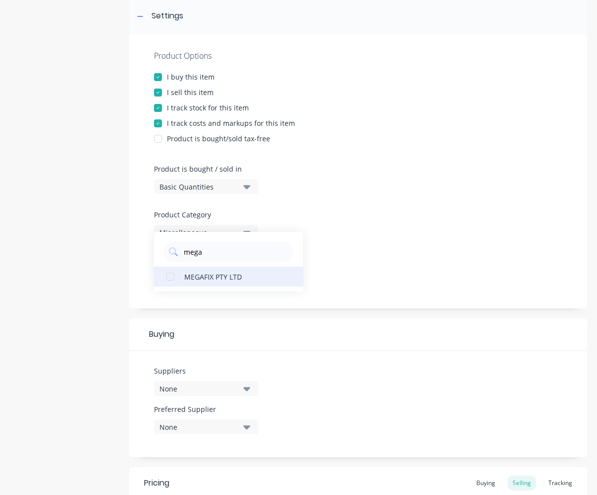
type input "mega"
click at [227, 275] on div "MEGAFIX PTY LTD" at bounding box center [233, 276] width 99 height 10
click at [337, 266] on div "Product Options I buy this item I sell this item I track stock for this item I …" at bounding box center [358, 171] width 458 height 273
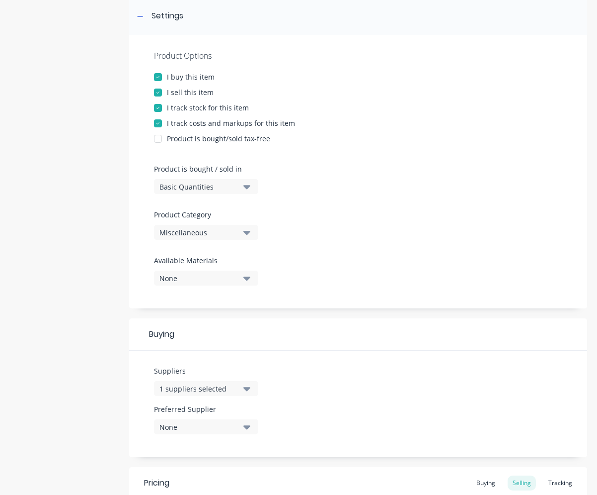
click at [245, 427] on icon "button" at bounding box center [247, 426] width 7 height 11
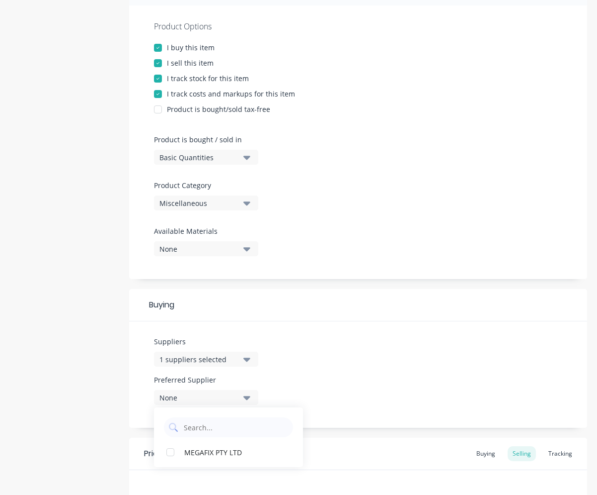
scroll to position [199, 0]
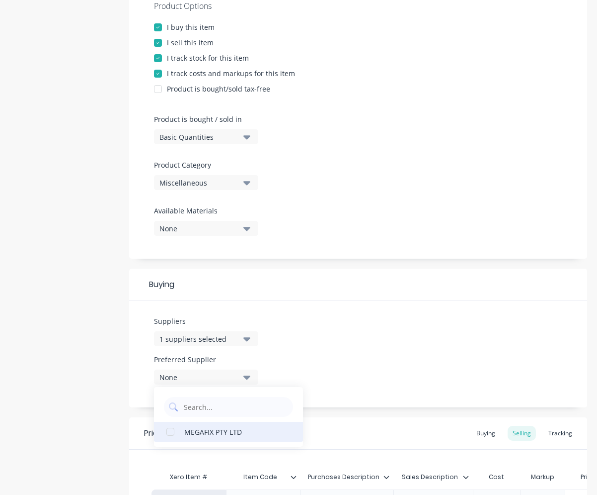
click at [218, 431] on div "MEGAFIX PTY LTD" at bounding box center [233, 431] width 99 height 10
click at [248, 182] on icon "button" at bounding box center [247, 183] width 7 height 4
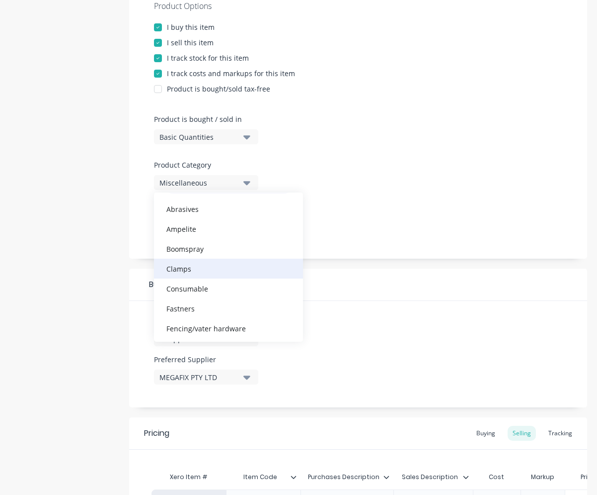
scroll to position [50, 0]
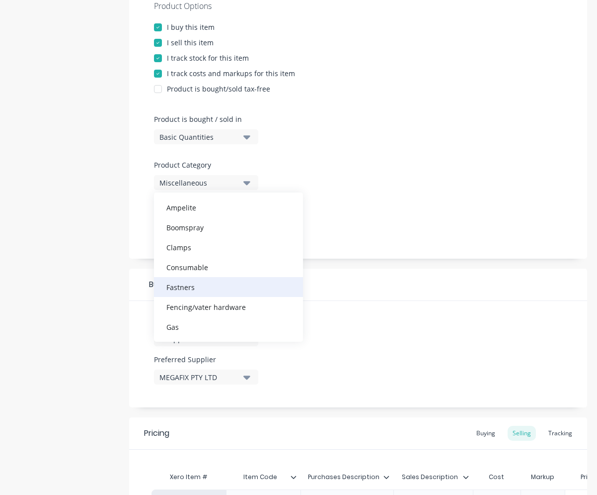
click at [239, 290] on div "Fastners" at bounding box center [228, 287] width 149 height 20
type textarea "x"
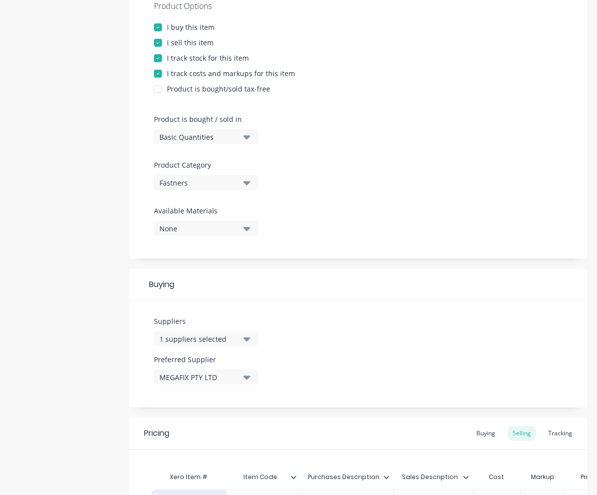
click at [244, 228] on icon "button" at bounding box center [247, 228] width 7 height 11
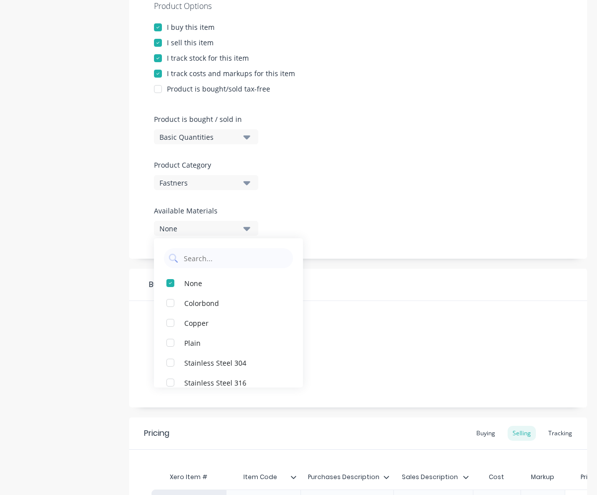
click at [397, 211] on div "Product Options I buy this item I sell this item I track stock for this item I …" at bounding box center [358, 121] width 458 height 273
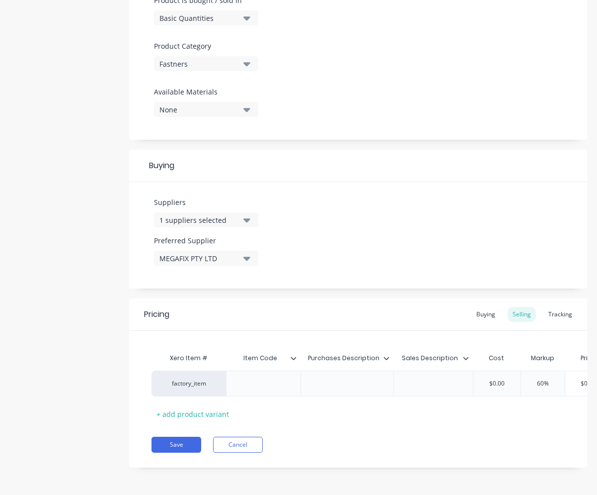
scroll to position [325, 0]
paste div
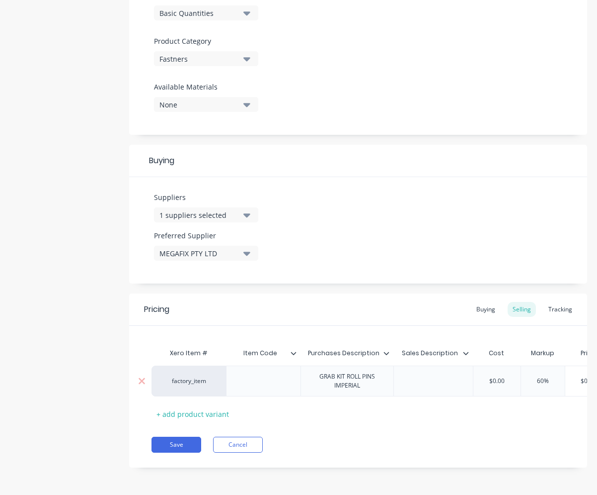
type textarea "x"
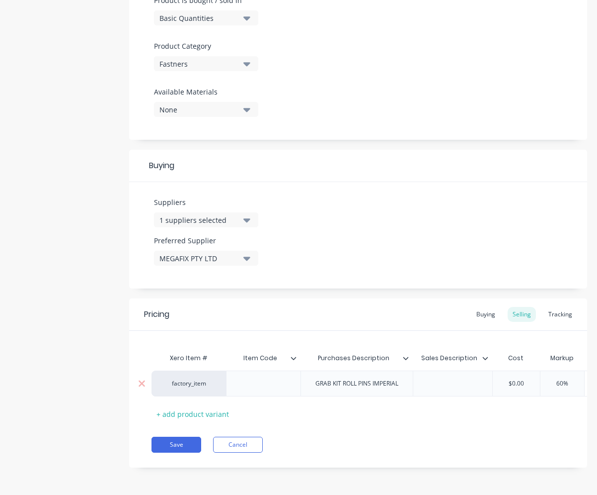
paste div
click at [277, 379] on div at bounding box center [264, 383] width 50 height 13
type textarea "x"
paste div
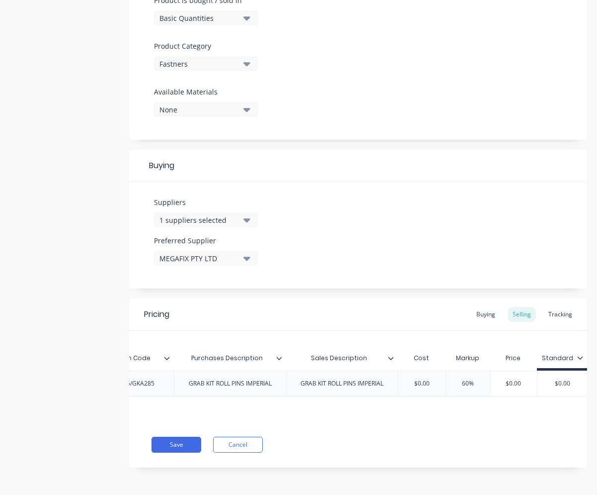
scroll to position [0, 128]
type textarea "x"
click at [476, 307] on div "Buying" at bounding box center [486, 314] width 29 height 15
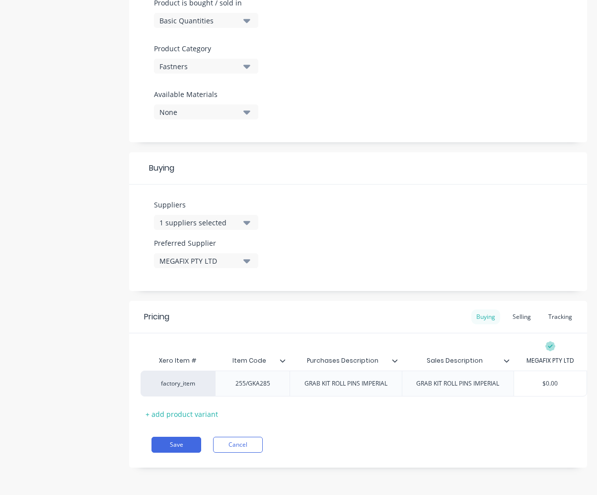
scroll to position [323, 0]
drag, startPoint x: 552, startPoint y: 371, endPoint x: 512, endPoint y: 371, distance: 40.3
click at [514, 379] on input "$0.00" at bounding box center [550, 383] width 73 height 9
type input "4"
type textarea "x"
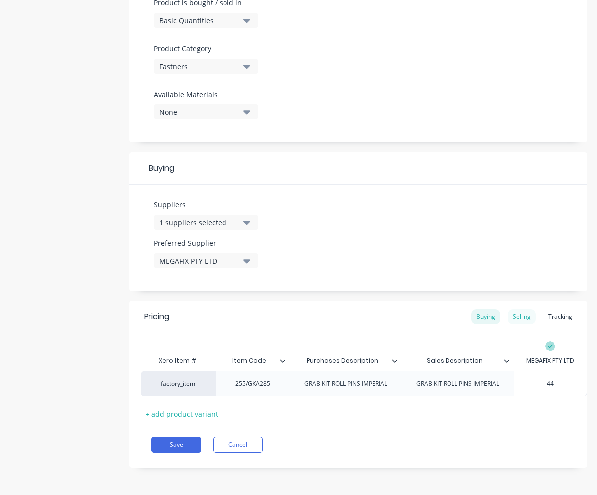
type input "44"
click at [519, 309] on div "Selling" at bounding box center [522, 316] width 28 height 15
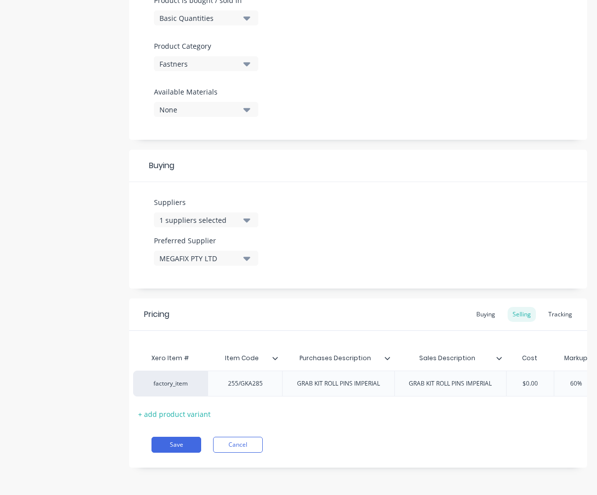
click at [535, 379] on input "$0.00" at bounding box center [530, 383] width 50 height 9
drag, startPoint x: 538, startPoint y: 378, endPoint x: 479, endPoint y: 382, distance: 59.3
click at [479, 382] on div "factory_item 255/GKA285 GRAB KIT ROLL PINS IMPERIAL GRAB KIT ROLL PINS IMPERIAL…" at bounding box center [414, 383] width 563 height 26
type input "4"
type textarea "x"
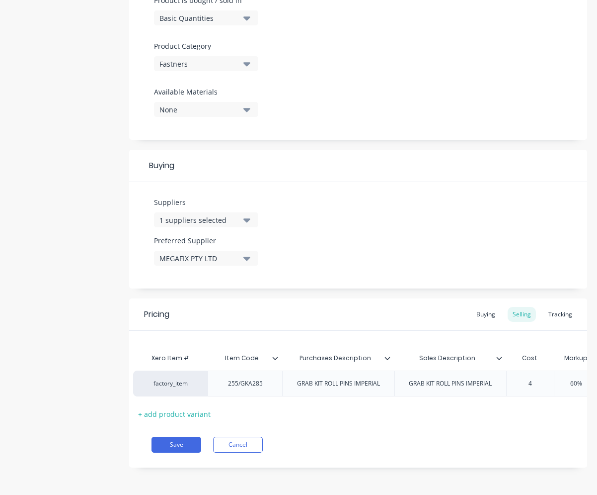
type input "44"
type textarea "x"
type input "44"
type input "60%"
click at [574, 380] on input "60%" at bounding box center [580, 383] width 50 height 9
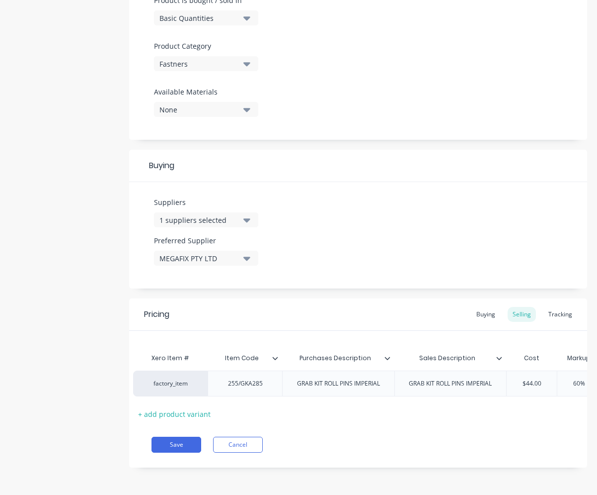
type textarea "x"
type input "40%"
type textarea "x"
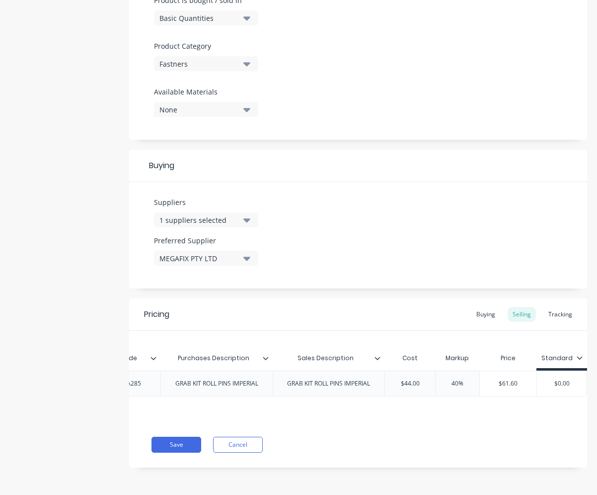
type input "40%"
click at [515, 409] on div "Xero Item # Item Code Purchases Description Sales Description Cost Markup Price…" at bounding box center [358, 376] width 458 height 91
click at [181, 447] on button "Save" at bounding box center [177, 444] width 50 height 16
type textarea "x"
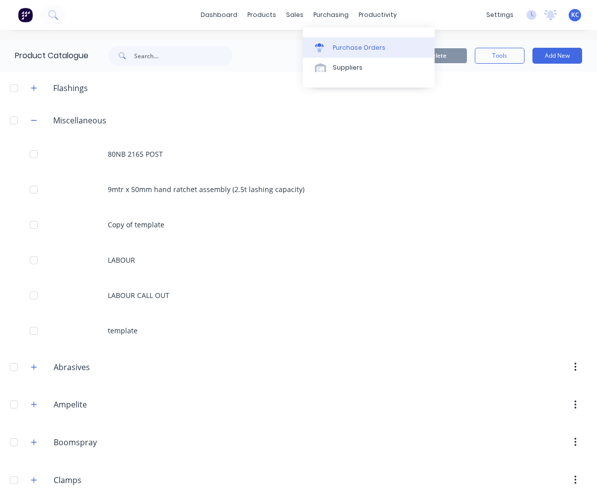
click at [327, 44] on div at bounding box center [322, 47] width 15 height 9
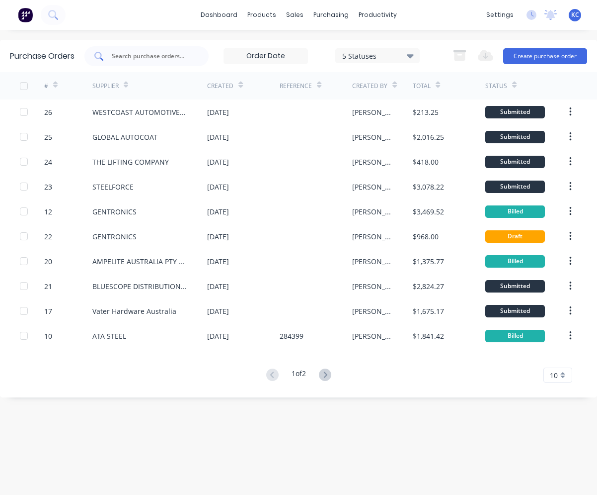
click at [179, 55] on input "text" at bounding box center [152, 56] width 83 height 10
click at [521, 60] on button "Create purchase order" at bounding box center [545, 56] width 84 height 16
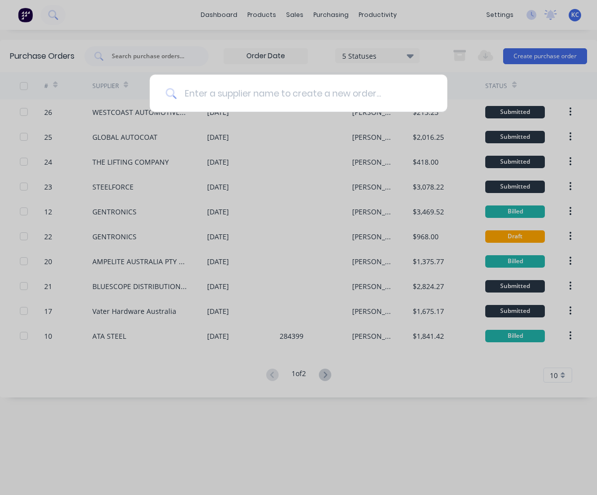
click at [262, 92] on input at bounding box center [303, 93] width 255 height 37
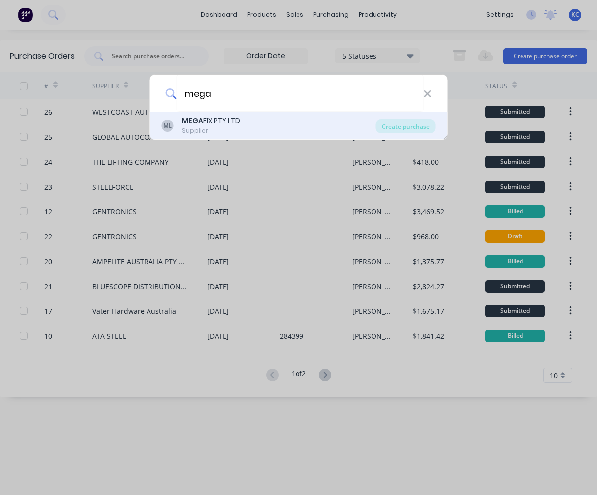
type input "mega"
click at [249, 122] on div "ML MEGA FIX PTY LTD Supplier" at bounding box center [269, 125] width 214 height 19
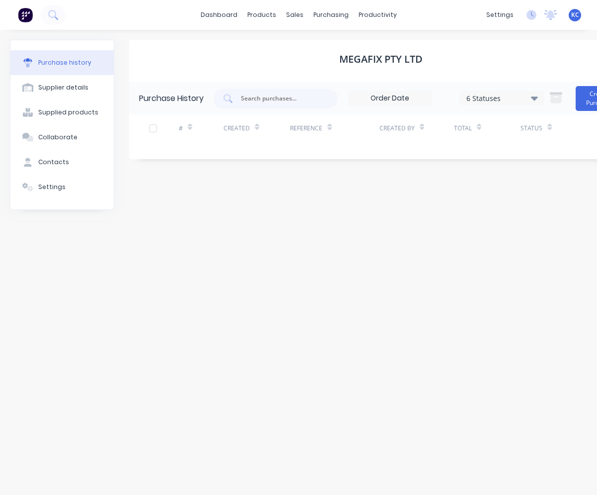
scroll to position [0, 37]
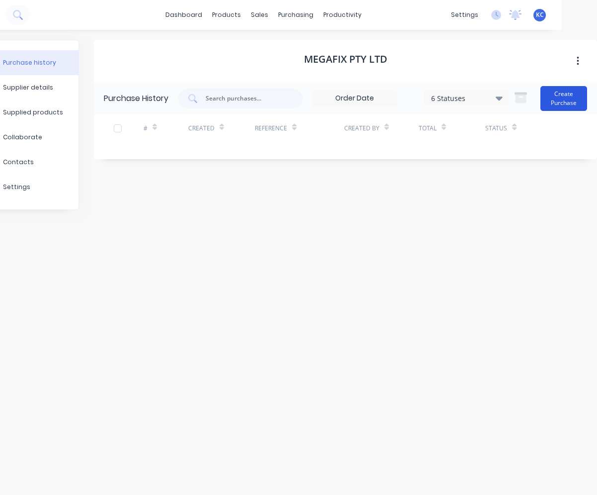
click at [572, 93] on button "Create Purchase" at bounding box center [564, 98] width 47 height 25
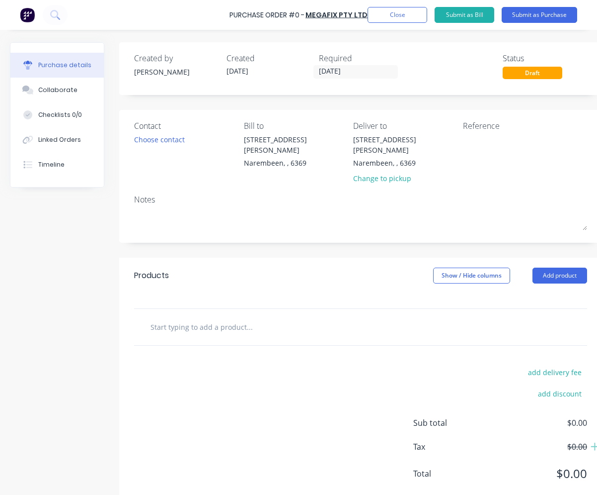
click at [223, 317] on input "text" at bounding box center [249, 327] width 199 height 20
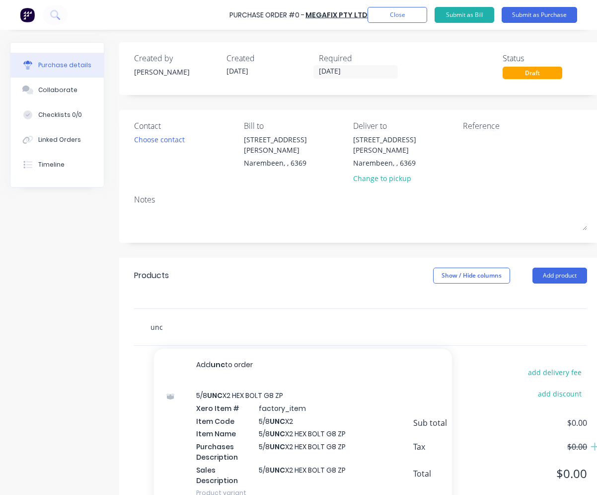
drag, startPoint x: 178, startPoint y: 317, endPoint x: 139, endPoint y: 318, distance: 39.8
click at [139, 318] on div "unc Add unc to order 5/8 UNC X2 HEX BOLT G8 ZP Xero Item # factory_item Item Co…" at bounding box center [360, 327] width 453 height 36
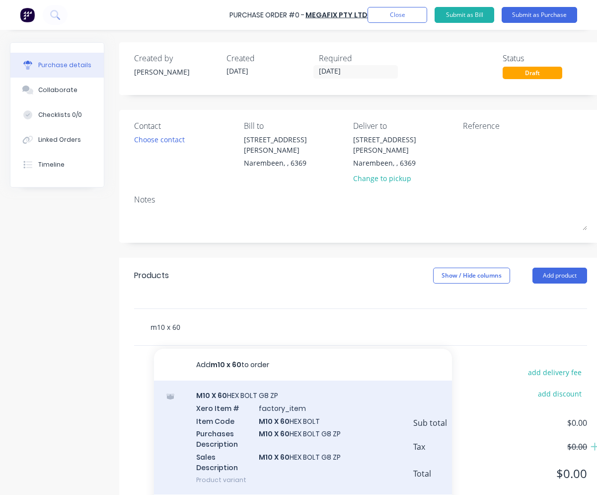
type input "m10 x 60"
click at [312, 429] on div "M10 X 60 HEX BOLT G8 ZP Xero Item # factory_item Item Code M10 X 60 HEX BOLT Pu…" at bounding box center [303, 437] width 298 height 114
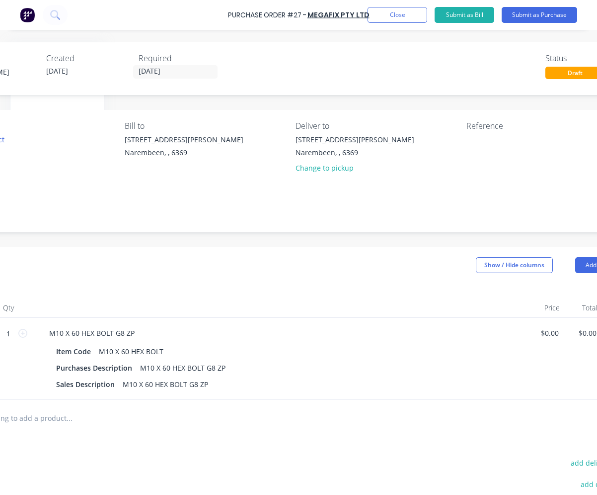
scroll to position [0, 236]
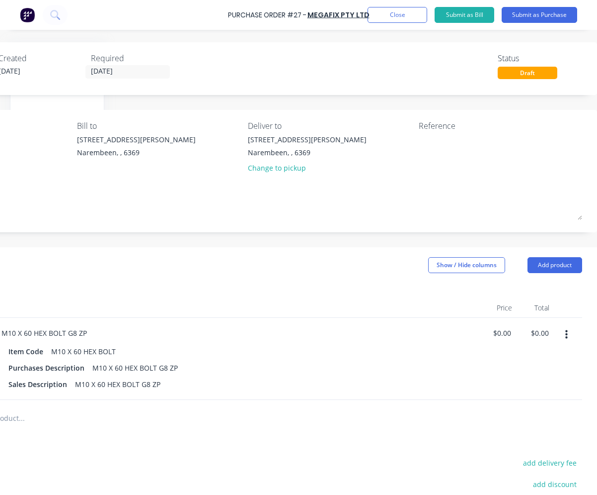
click at [558, 325] on div at bounding box center [570, 359] width 25 height 82
click at [562, 337] on button "button" at bounding box center [566, 335] width 23 height 18
click at [547, 419] on button "Delete" at bounding box center [536, 421] width 84 height 20
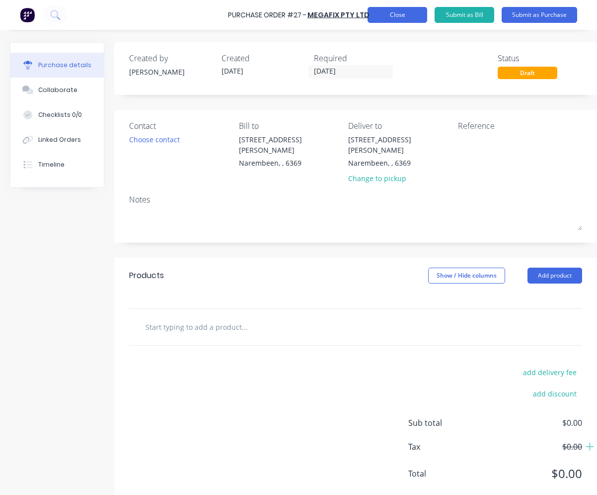
click at [386, 17] on button "Close" at bounding box center [398, 15] width 60 height 16
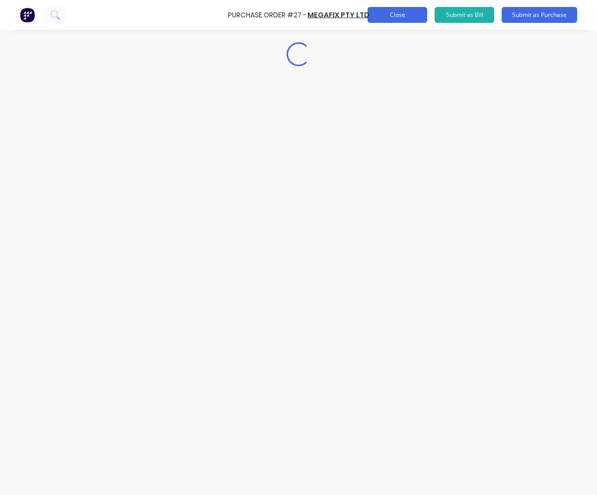
scroll to position [0, 0]
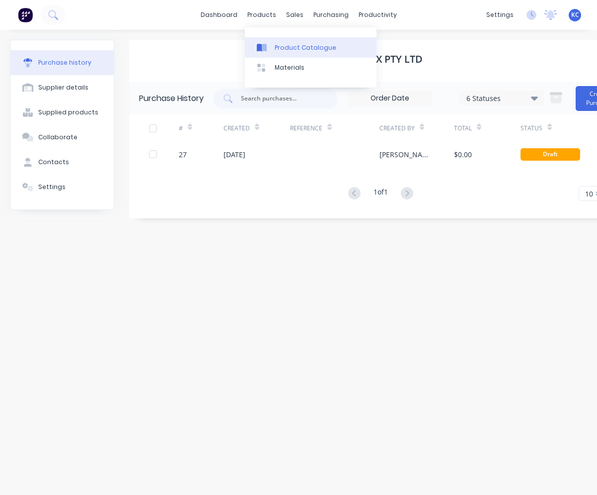
click at [307, 48] on div "Product Catalogue" at bounding box center [306, 47] width 62 height 9
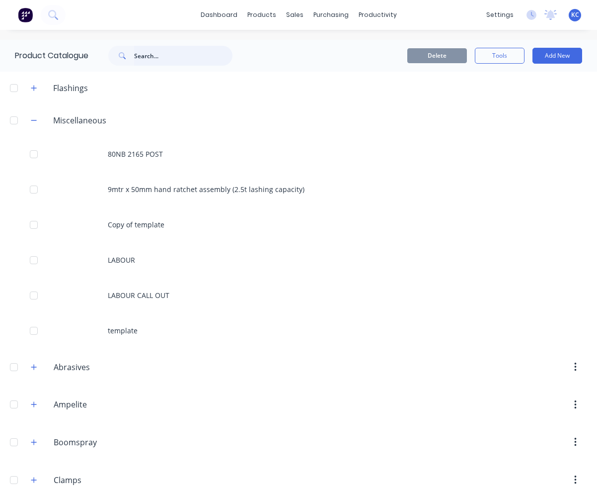
click at [144, 60] on input "text" at bounding box center [183, 56] width 98 height 20
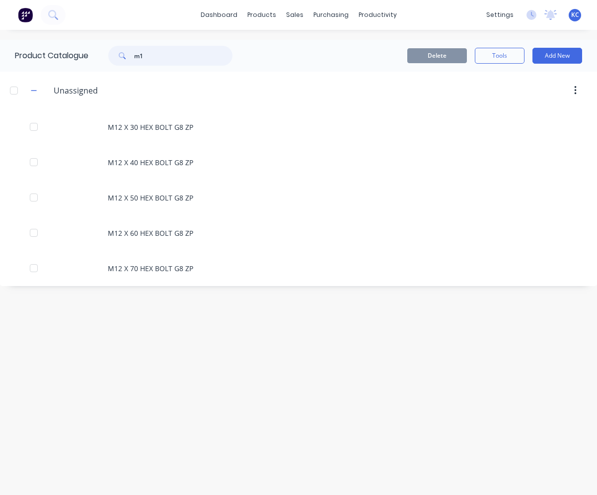
type input "m"
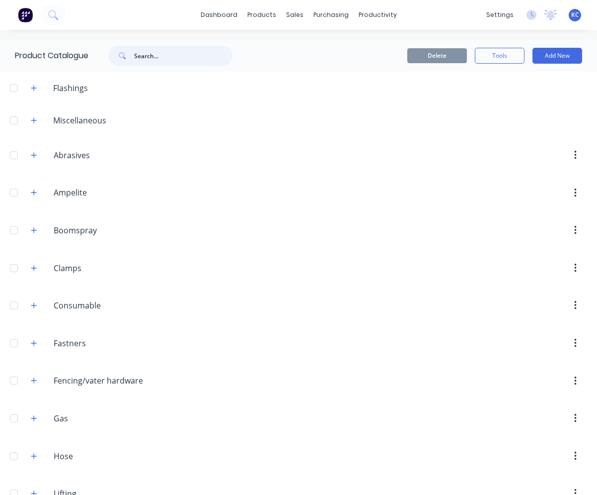
click at [178, 57] on input "text" at bounding box center [183, 56] width 98 height 20
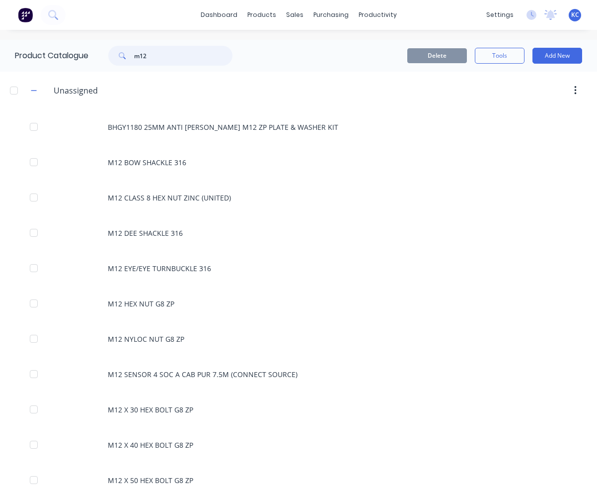
type input "m12 x"
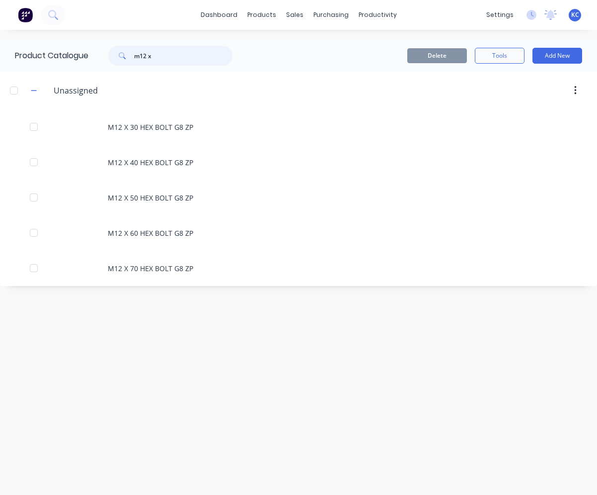
drag, startPoint x: 162, startPoint y: 54, endPoint x: 121, endPoint y: 58, distance: 41.4
click at [121, 58] on div "m12 x" at bounding box center [170, 56] width 124 height 20
click at [34, 89] on icon "button" at bounding box center [34, 90] width 6 height 7
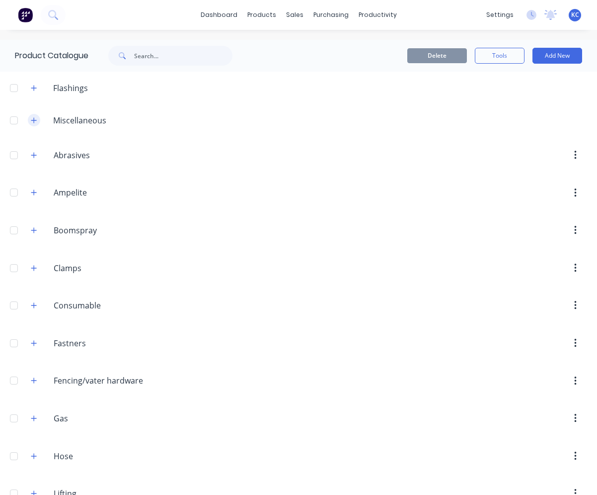
click at [35, 115] on button "button" at bounding box center [34, 120] width 12 height 12
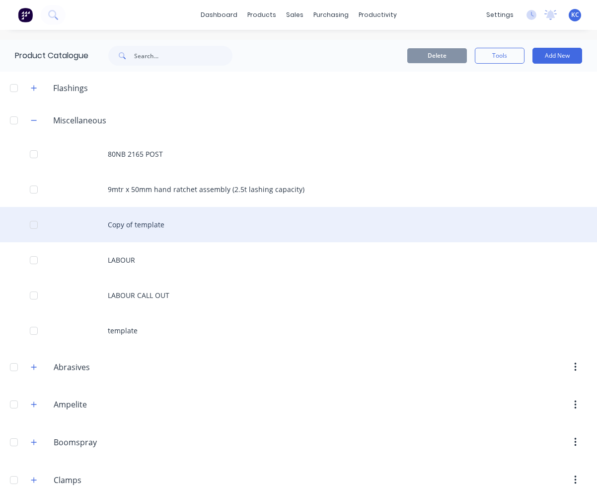
click at [132, 229] on div "Copy of template" at bounding box center [298, 224] width 597 height 35
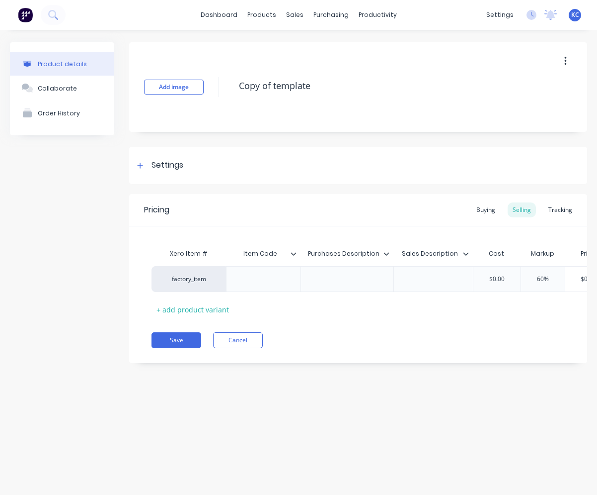
click at [566, 59] on icon "button" at bounding box center [566, 61] width 2 height 11
click at [515, 109] on div "Delete" at bounding box center [530, 107] width 77 height 14
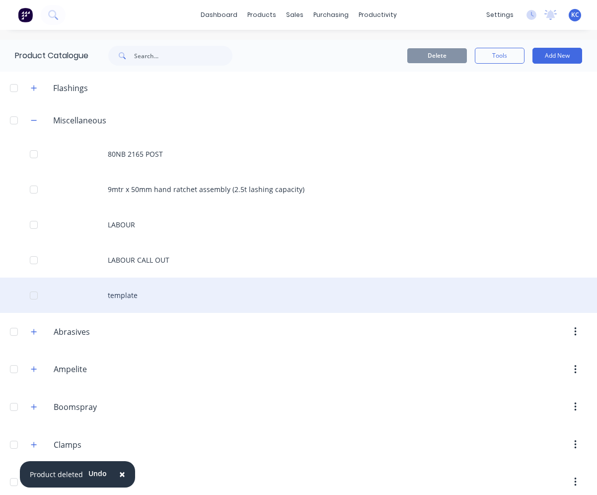
click at [117, 301] on div "template" at bounding box center [298, 294] width 597 height 35
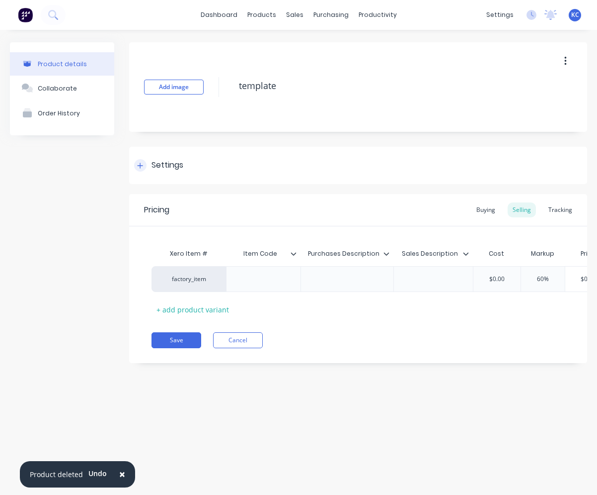
click at [174, 167] on div "Settings" at bounding box center [168, 165] width 32 height 12
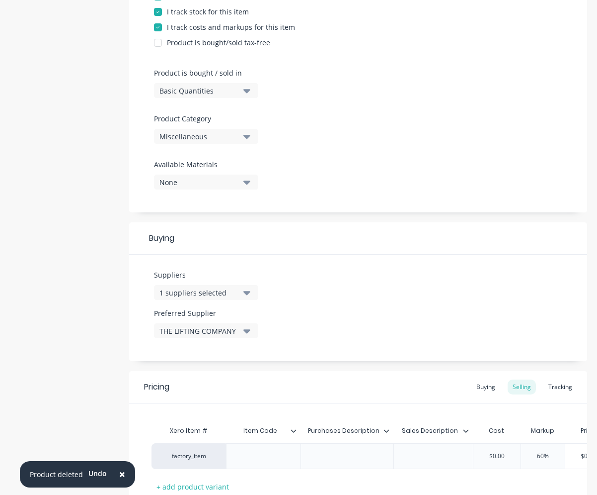
scroll to position [249, 0]
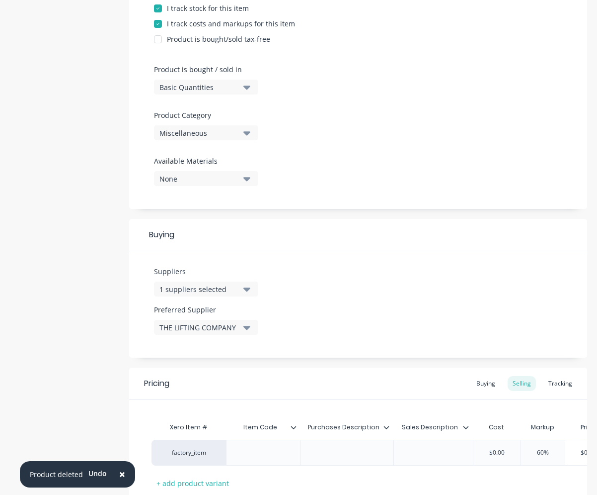
click at [242, 288] on button "1 suppliers selected" at bounding box center [206, 288] width 104 height 15
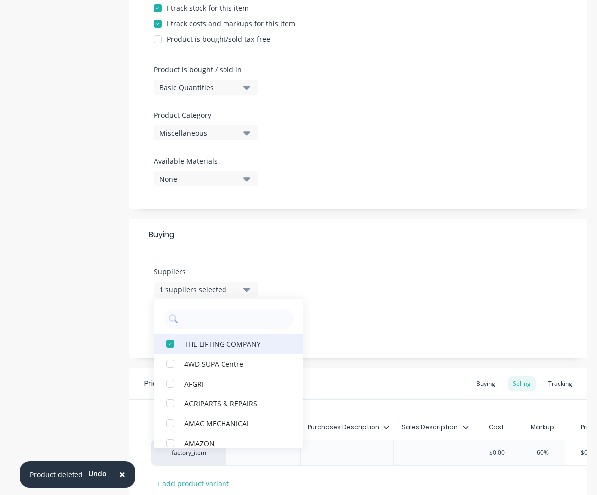
click at [171, 341] on div "button" at bounding box center [171, 344] width 20 height 20
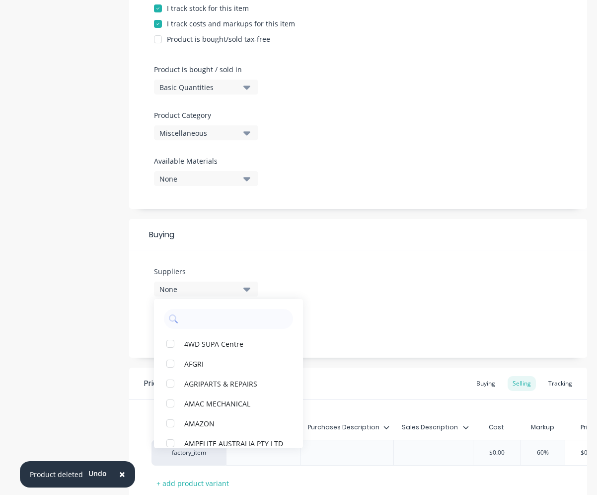
click at [419, 273] on div "Suppliers None 4WD SUPA Centre AFGRI AGRIPARTS & REPAIRS AMAC MECHANICAL AMAZON…" at bounding box center [358, 304] width 458 height 106
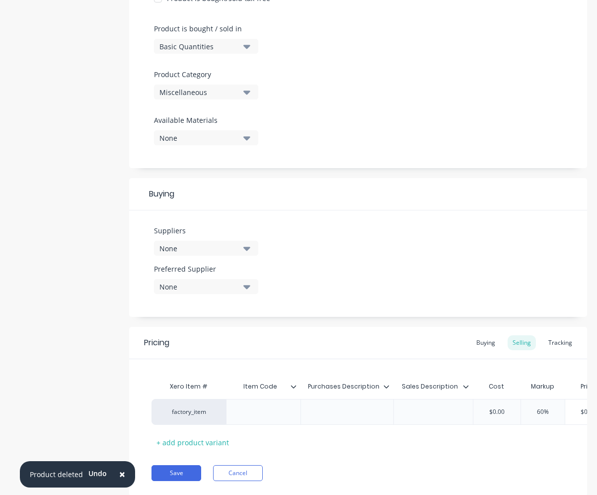
scroll to position [325, 0]
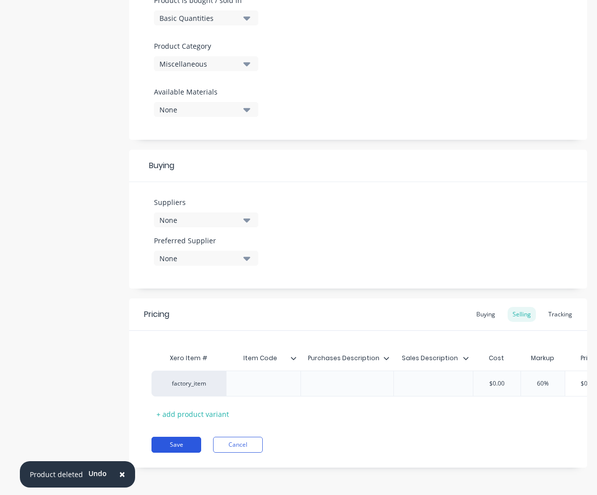
click at [171, 449] on button "Save" at bounding box center [177, 444] width 50 height 16
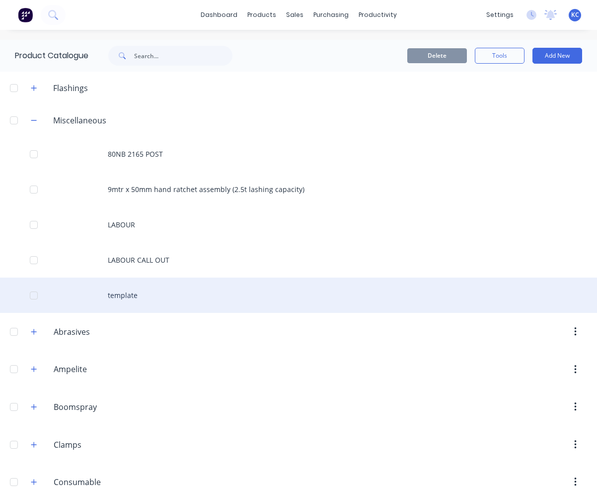
click at [166, 292] on div "template" at bounding box center [298, 294] width 597 height 35
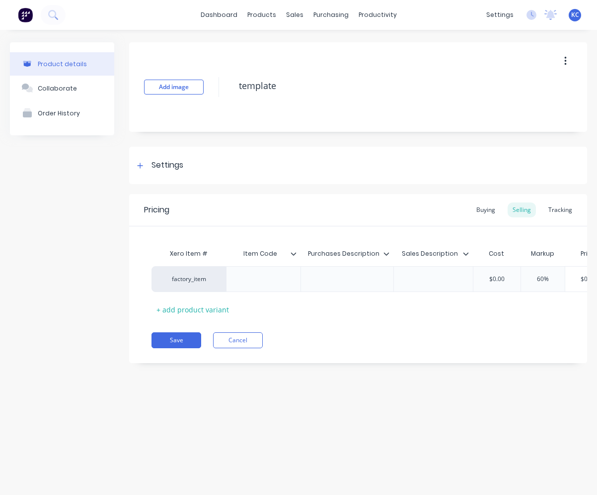
click at [564, 55] on button "button" at bounding box center [565, 61] width 23 height 18
click at [529, 88] on span "Duplicate" at bounding box center [529, 87] width 75 height 10
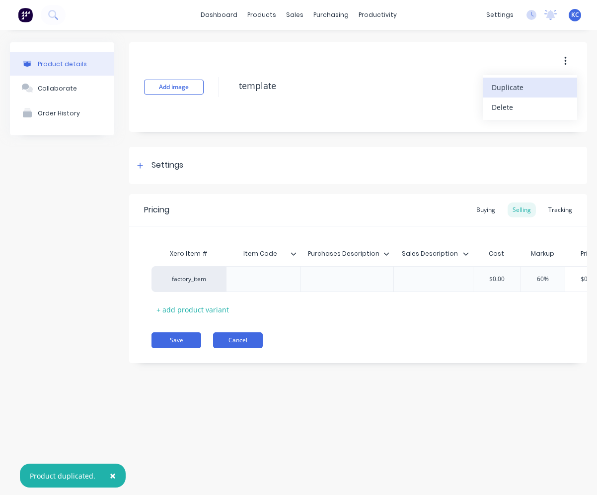
click at [226, 344] on button "Cancel" at bounding box center [238, 340] width 50 height 16
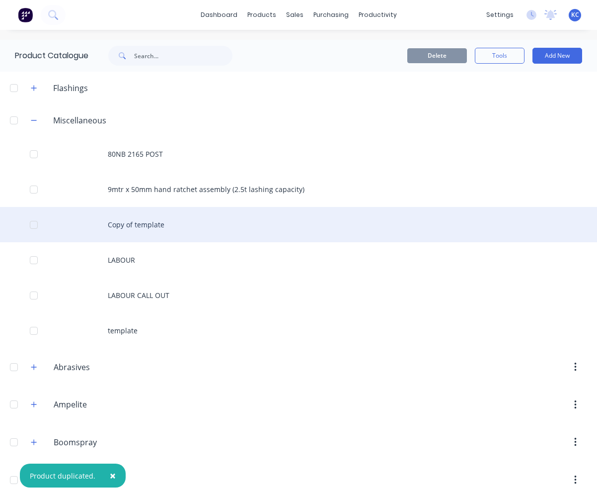
click at [166, 228] on div "Copy of template" at bounding box center [298, 224] width 597 height 35
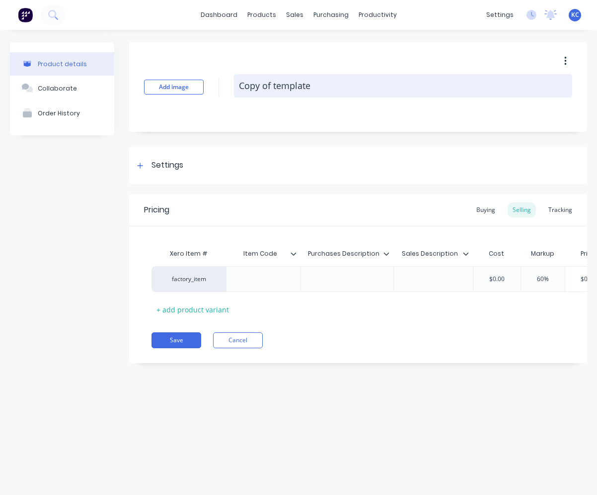
drag, startPoint x: 324, startPoint y: 84, endPoint x: 240, endPoint y: 86, distance: 83.5
click at [240, 86] on textarea "Copy of template" at bounding box center [403, 85] width 338 height 23
paste textarea "MET G8.8 SET SCREW ZINC 12 X 25"
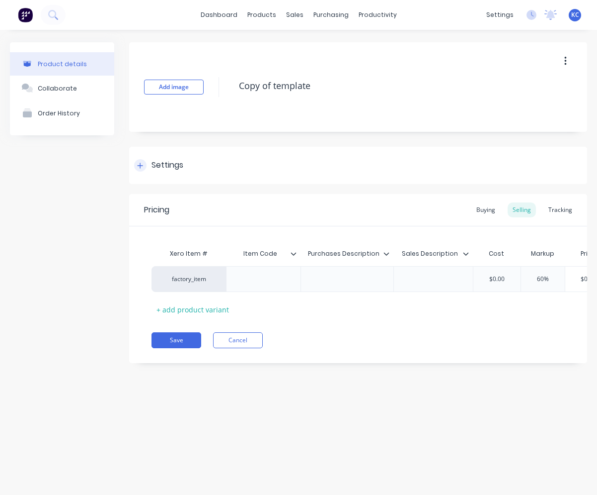
type textarea "x"
type textarea "MET G8.8 SET SCREW ZINC 12 X 25"
type textarea "x"
type textarea "MET G8.8 SET SCREW ZINC 12 X 25"
click at [331, 279] on div at bounding box center [348, 278] width 50 height 13
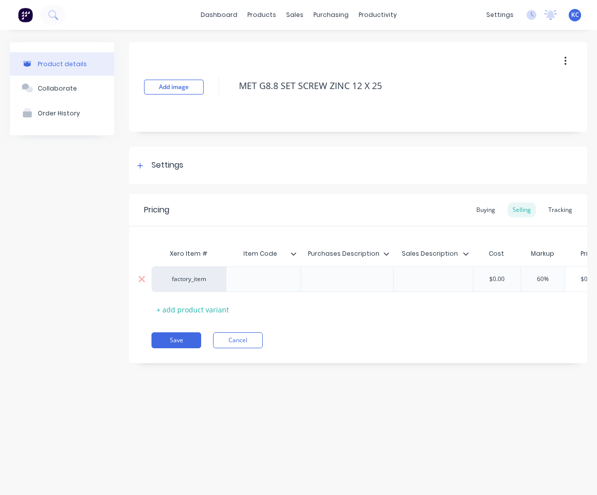
paste div
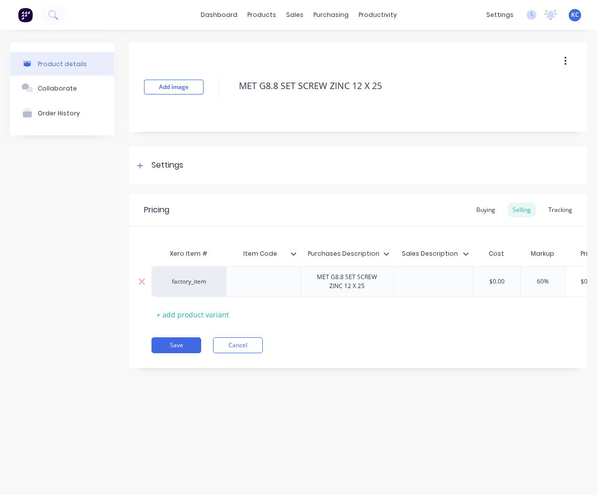
click at [418, 280] on div "factory_item MET G8.8 SET SCREW ZINC 12 X 25 $0.00 60% $0.00 $0.00" at bounding box center [407, 281] width 511 height 31
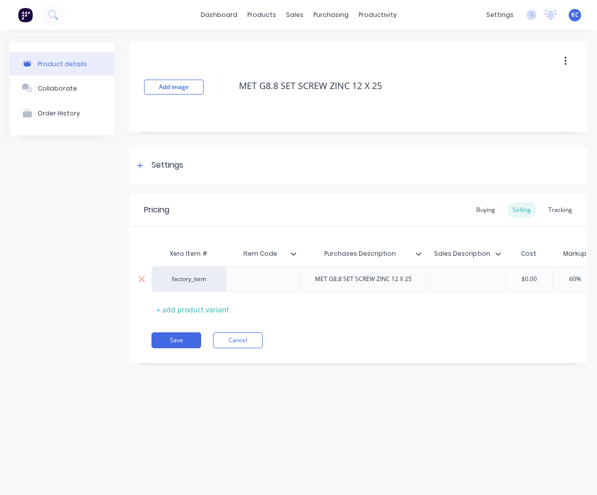
drag, startPoint x: 418, startPoint y: 280, endPoint x: 447, endPoint y: 276, distance: 29.0
drag, startPoint x: 447, startPoint y: 276, endPoint x: 466, endPoint y: 262, distance: 23.8
click at [466, 262] on div "Sales Description" at bounding box center [463, 253] width 74 height 25
type textarea "x"
click at [465, 273] on div at bounding box center [466, 278] width 50 height 13
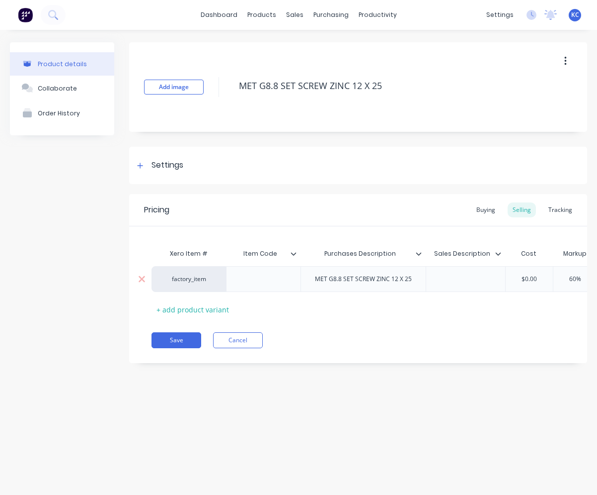
paste div
click at [269, 286] on div at bounding box center [263, 279] width 75 height 26
type textarea "x"
click at [268, 283] on div at bounding box center [264, 278] width 50 height 13
paste div
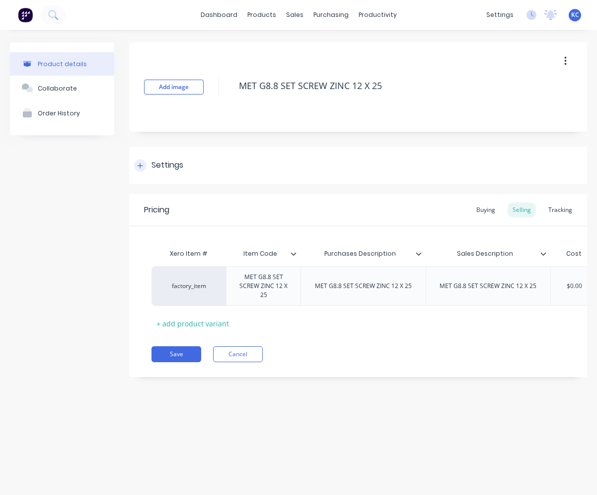
click at [164, 164] on div "Settings" at bounding box center [168, 165] width 32 height 12
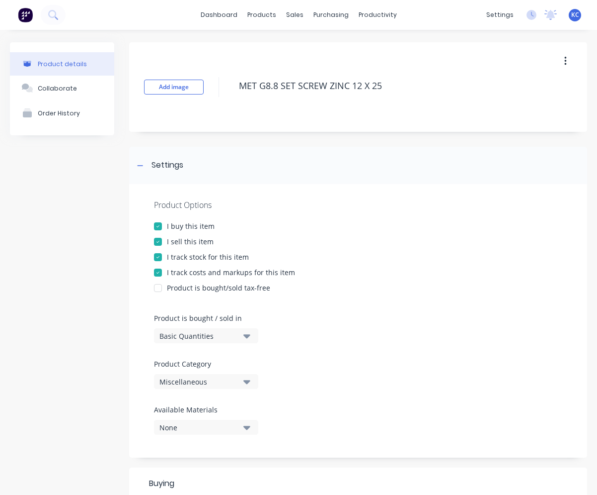
click at [210, 377] on div "Miscellaneous" at bounding box center [200, 381] width 80 height 10
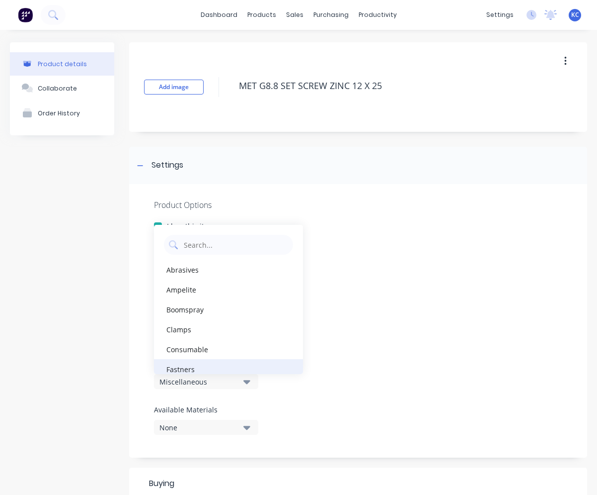
click at [197, 363] on div "Fastners" at bounding box center [228, 369] width 149 height 20
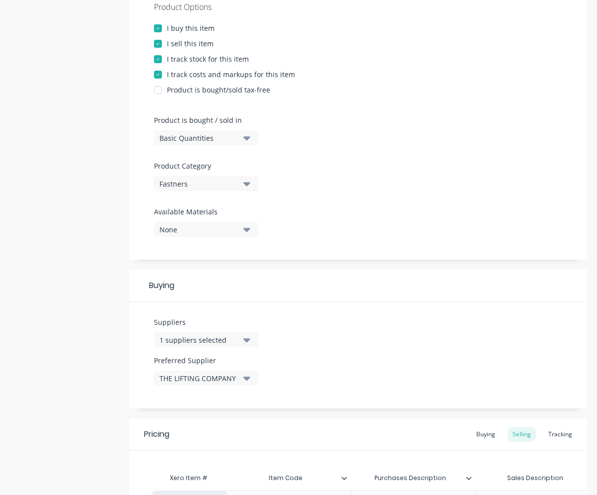
scroll to position [199, 0]
click at [244, 337] on icon "button" at bounding box center [247, 338] width 7 height 11
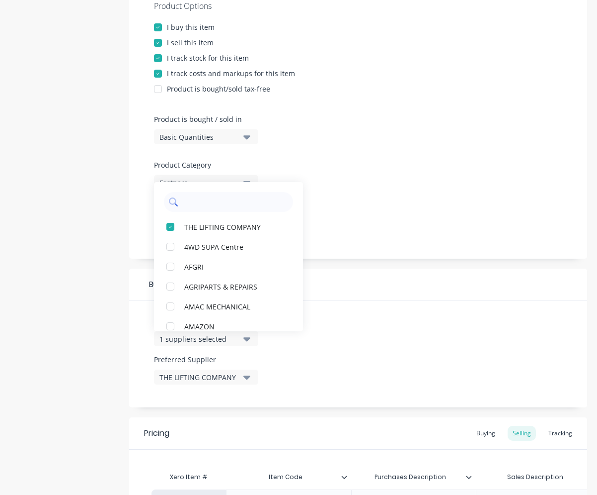
click at [213, 206] on input "text" at bounding box center [235, 202] width 105 height 20
click at [171, 224] on div "button" at bounding box center [171, 227] width 20 height 20
type textarea "x"
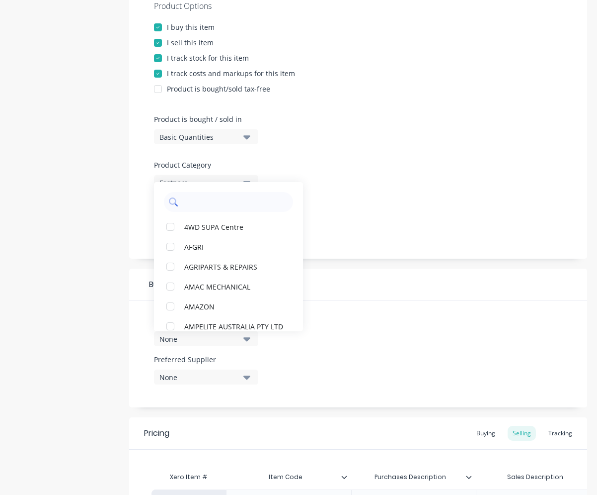
click at [194, 207] on input "text" at bounding box center [235, 202] width 105 height 20
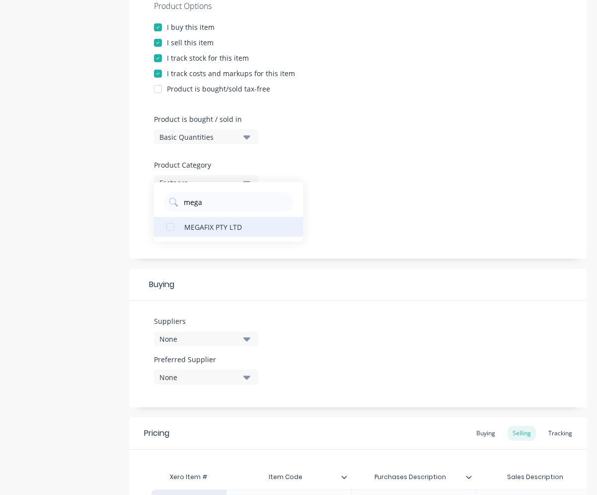
type input "mega"
click at [207, 229] on div "MEGAFIX PTY LTD" at bounding box center [233, 226] width 99 height 10
type textarea "x"
drag, startPoint x: 215, startPoint y: 203, endPoint x: 185, endPoint y: 202, distance: 30.3
click at [185, 202] on input "mega" at bounding box center [235, 202] width 105 height 20
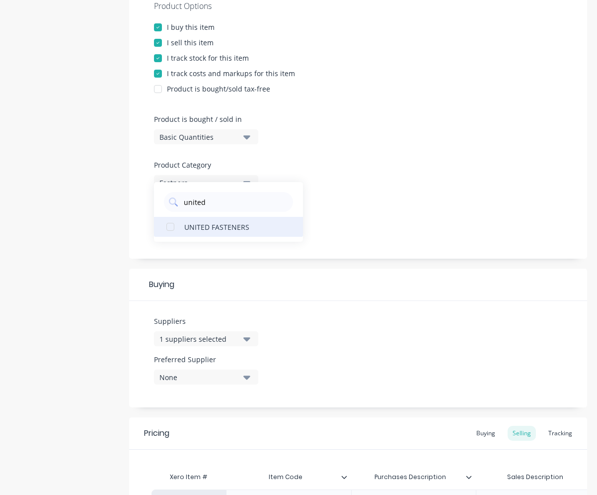
type input "united"
click at [198, 222] on div "UNITED FASTENERS" at bounding box center [233, 226] width 99 height 10
type textarea "x"
drag, startPoint x: 203, startPoint y: 201, endPoint x: 177, endPoint y: 201, distance: 26.3
click at [177, 201] on div "united" at bounding box center [228, 202] width 129 height 20
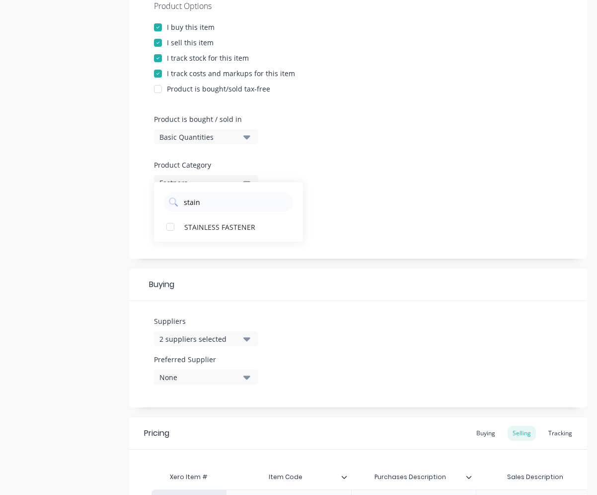
type input "stain"
click at [218, 238] on div "stain STAINLESS FASTENER" at bounding box center [228, 212] width 149 height 60
click at [219, 232] on button "STAINLESS FASTENER" at bounding box center [228, 227] width 149 height 20
type textarea "x"
click at [282, 354] on div "Suppliers 3 suppliers selected stain STAINLESS FASTENER Preferred Supplier None" at bounding box center [358, 354] width 458 height 106
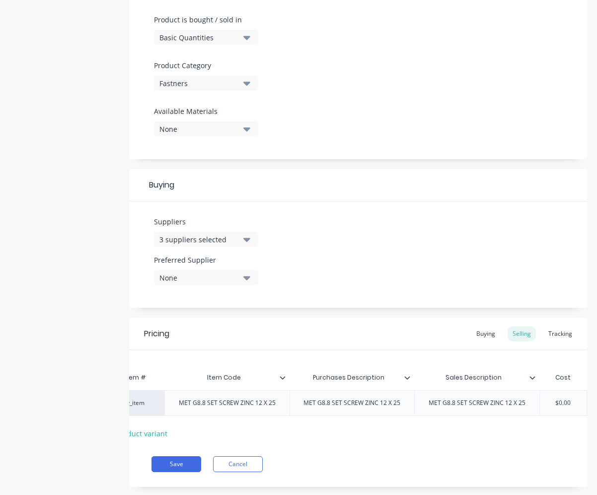
scroll to position [0, 75]
click at [478, 340] on div "Buying" at bounding box center [486, 333] width 29 height 15
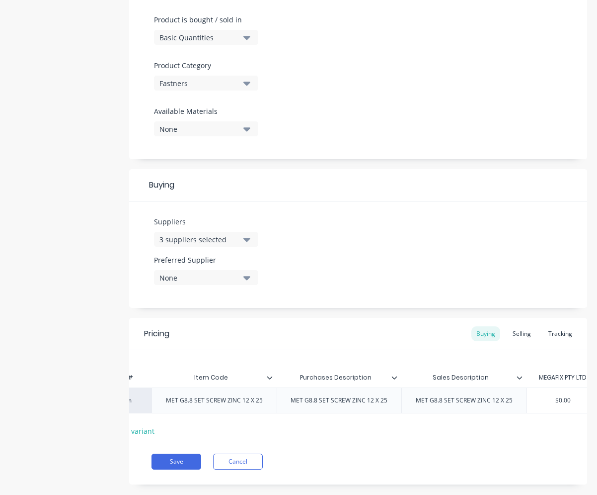
type input "$0.00"
drag, startPoint x: 578, startPoint y: 398, endPoint x: 549, endPoint y: 401, distance: 29.0
click at [550, 401] on input "$0.00" at bounding box center [563, 400] width 73 height 9
type textarea "x"
type input "."
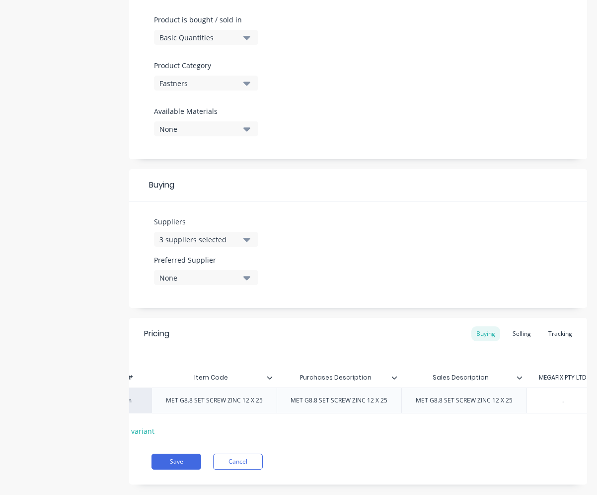
type textarea "x"
type input ".21"
type textarea "x"
type input ".217"
type textarea "x"
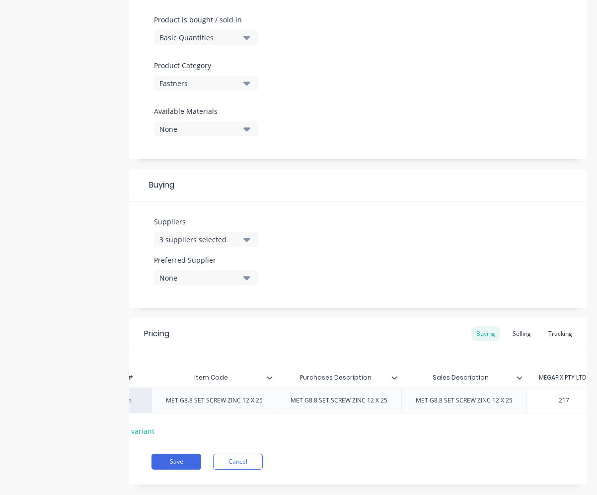
type input ".2173"
type textarea "x"
type input ".2"
type textarea "x"
type input "."
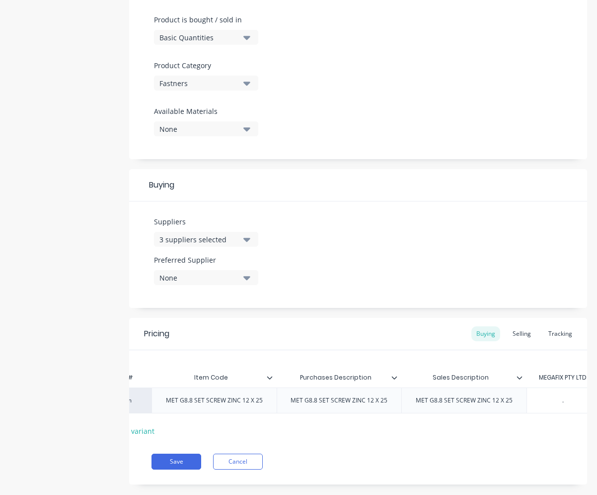
type textarea "x"
type input ".16"
type textarea "x"
type input ".1685"
type textarea "x"
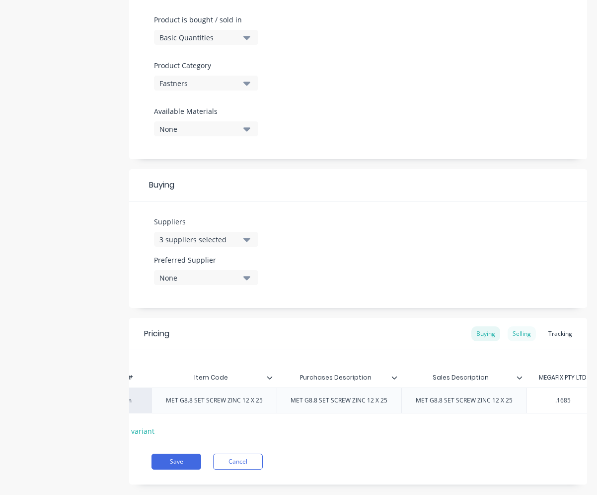
type input ".1685"
click at [519, 336] on div "Selling" at bounding box center [522, 333] width 28 height 15
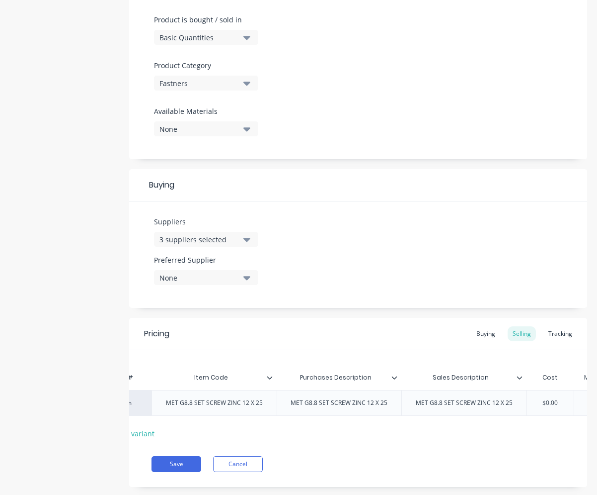
drag, startPoint x: 560, startPoint y: 401, endPoint x: 528, endPoint y: 408, distance: 32.5
click at [528, 408] on div "$0.00 $0.00" at bounding box center [551, 402] width 50 height 25
type input "."
type textarea "x"
type input ".16"
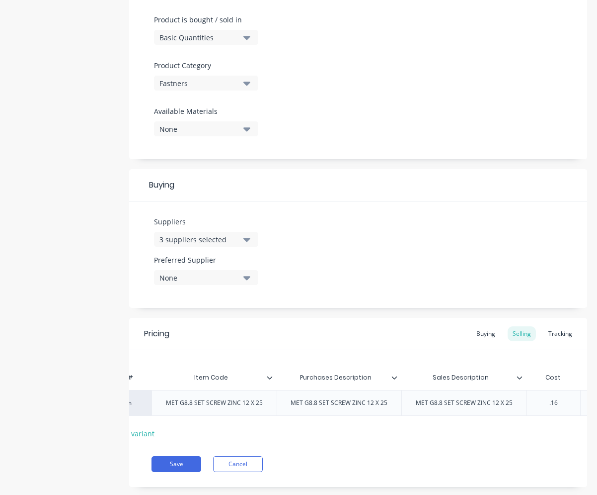
type textarea "x"
type input ".1685"
type textarea "x"
type input ".1685"
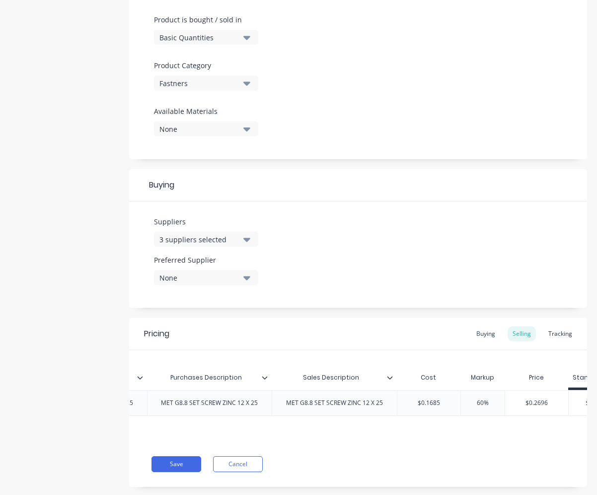
type input "60%"
drag, startPoint x: 471, startPoint y: 404, endPoint x: 501, endPoint y: 401, distance: 29.5
click at [501, 401] on input "60%" at bounding box center [483, 402] width 50 height 9
type textarea "x"
type input "40"
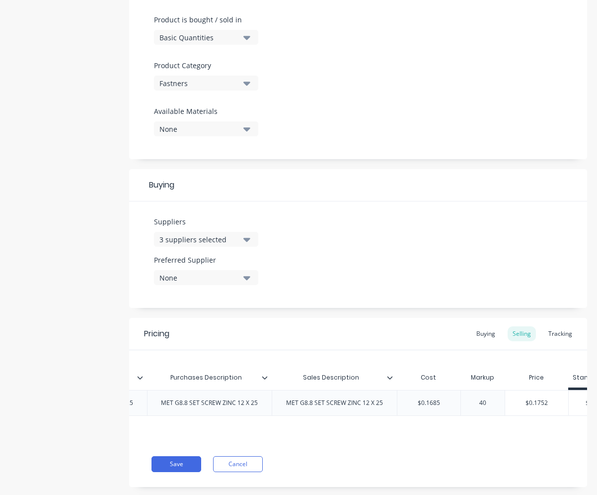
type textarea "x"
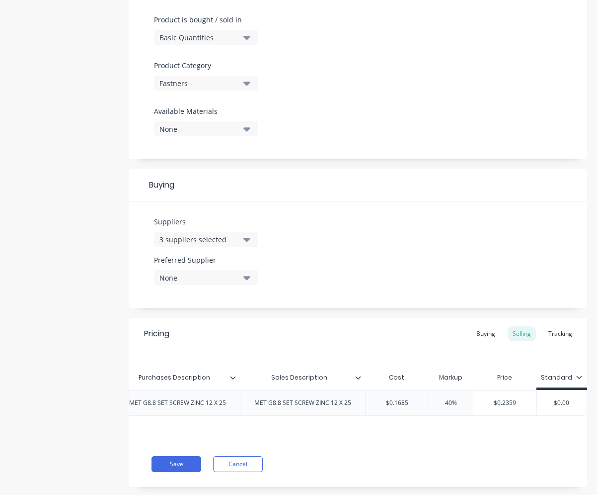
type input "40"
click at [501, 464] on div "Save Cancel" at bounding box center [370, 464] width 436 height 16
click at [176, 472] on button "Save" at bounding box center [177, 464] width 50 height 16
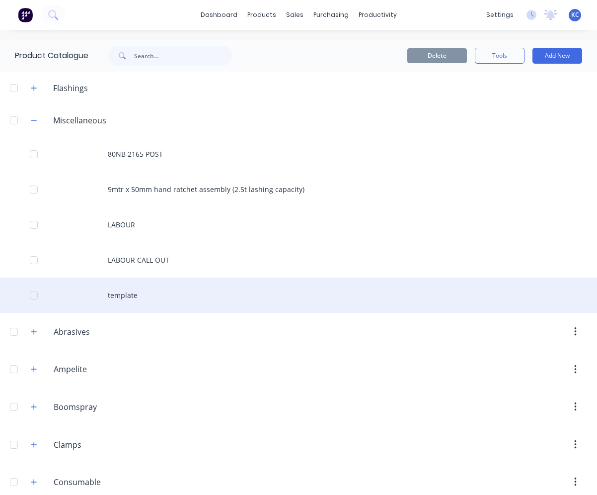
click at [139, 298] on div "template" at bounding box center [298, 294] width 597 height 35
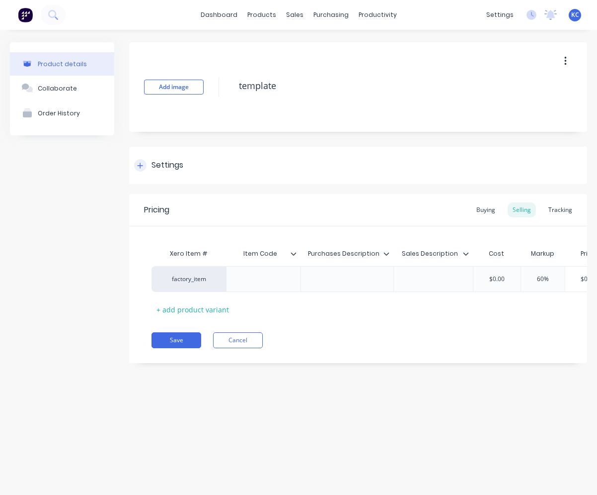
click at [159, 166] on div "Settings" at bounding box center [168, 165] width 32 height 12
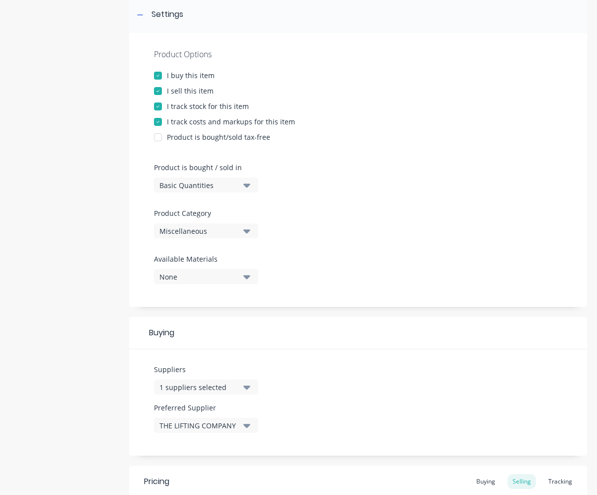
scroll to position [199, 0]
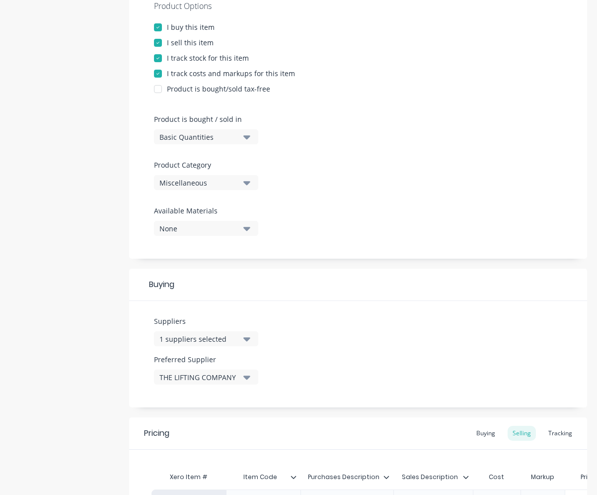
click at [249, 336] on icon "button" at bounding box center [247, 338] width 7 height 11
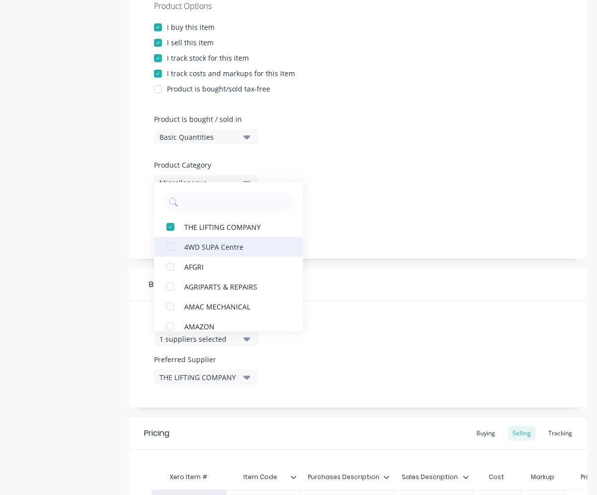
click at [170, 224] on div "button" at bounding box center [171, 227] width 20 height 20
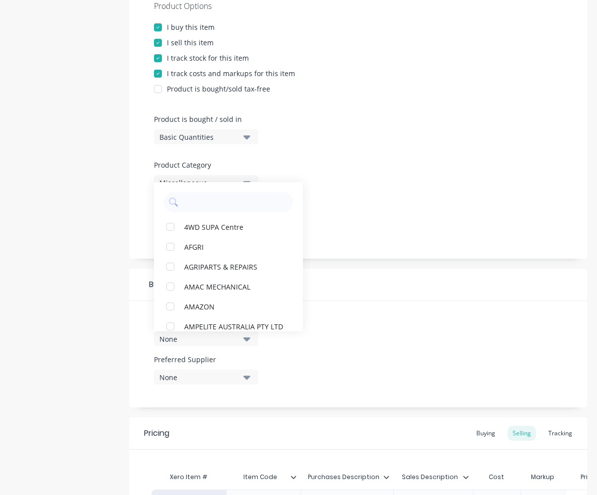
click at [381, 342] on div "Suppliers None 4WD SUPA Centre AFGRI AGRIPARTS & REPAIRS AMAC MECHANICAL AMAZON…" at bounding box center [358, 354] width 458 height 106
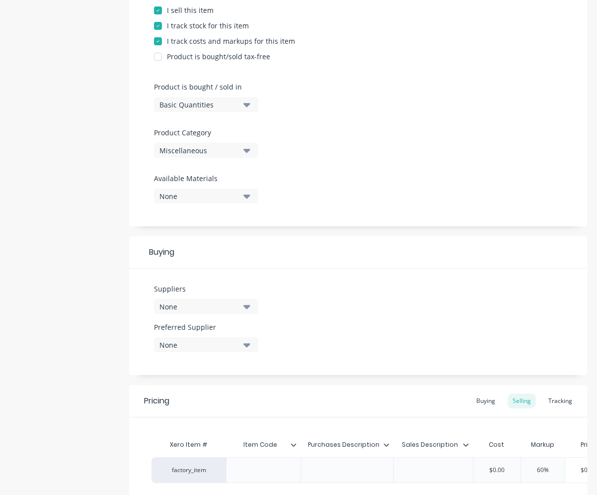
scroll to position [325, 0]
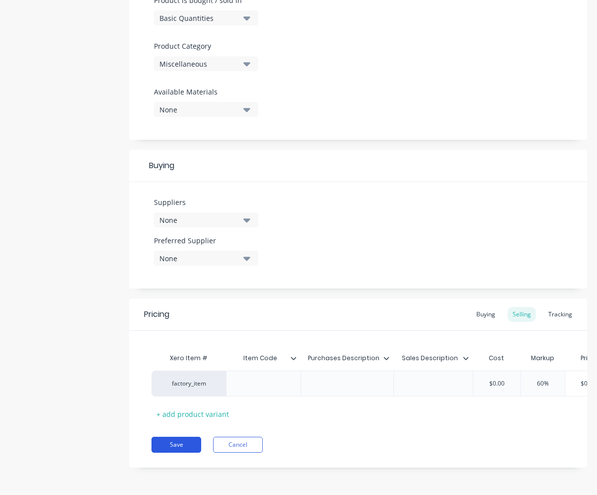
click at [173, 448] on button "Save" at bounding box center [177, 444] width 50 height 16
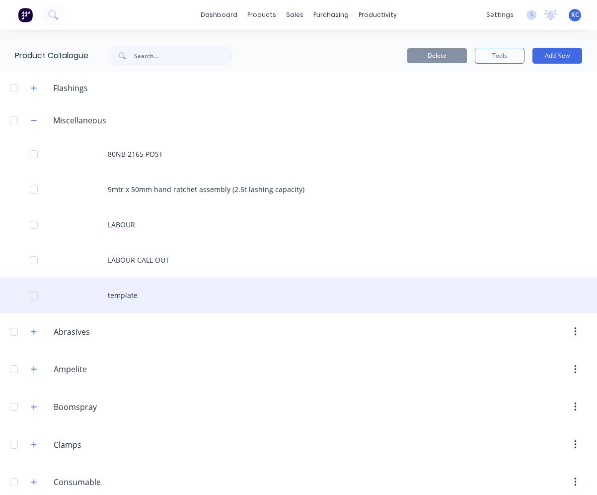
click at [138, 295] on div "template" at bounding box center [298, 294] width 597 height 35
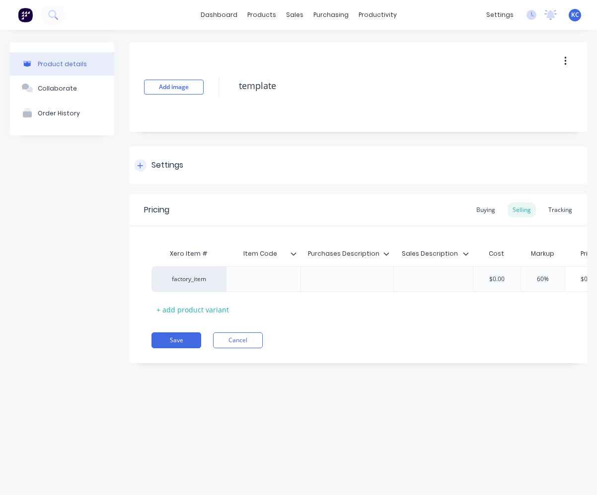
click at [177, 162] on div "Settings" at bounding box center [168, 165] width 32 height 12
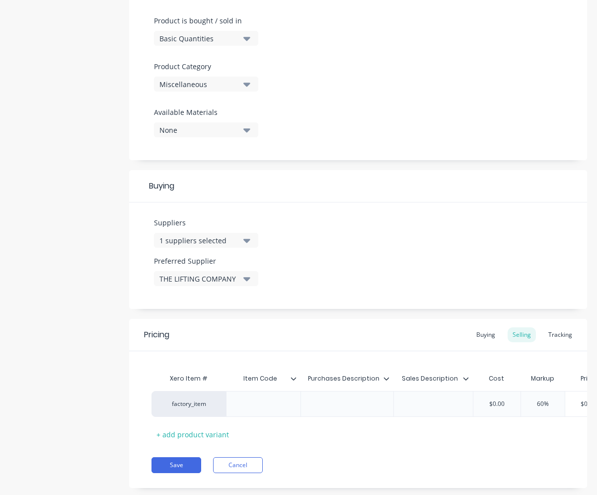
scroll to position [298, 0]
click at [245, 240] on icon "button" at bounding box center [247, 240] width 7 height 4
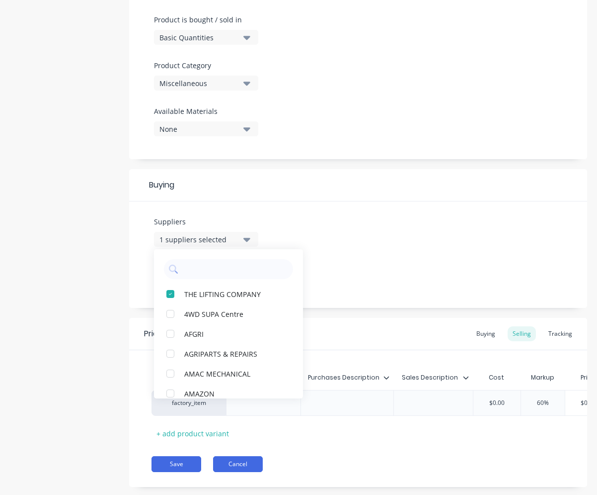
click at [255, 468] on button "Cancel" at bounding box center [238, 464] width 50 height 16
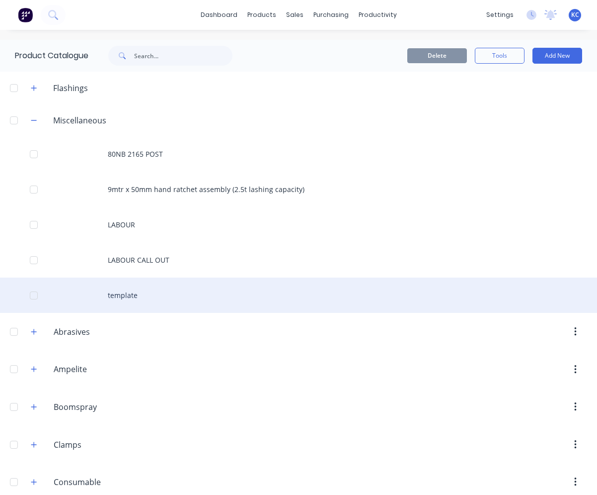
click at [184, 289] on div "template" at bounding box center [298, 294] width 597 height 35
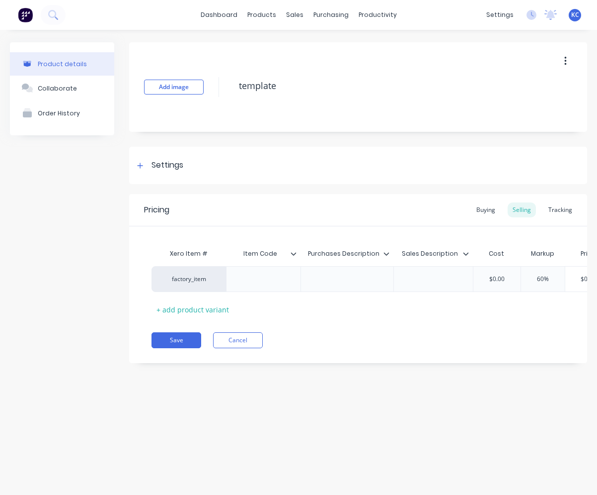
click at [569, 59] on button "button" at bounding box center [565, 61] width 23 height 18
click at [521, 102] on div "Delete" at bounding box center [530, 107] width 77 height 14
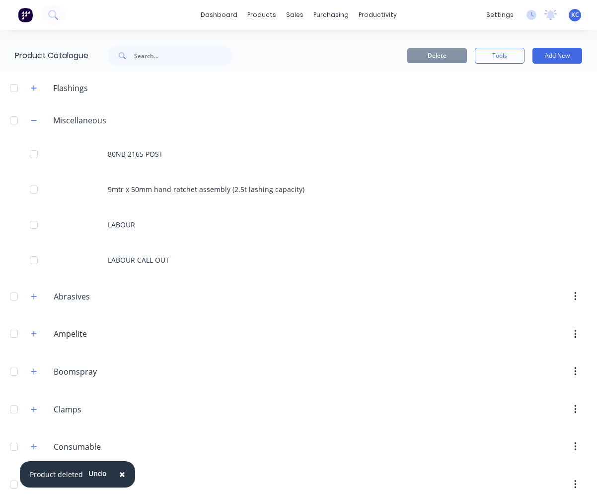
click at [552, 47] on div "Delete Tools Add New" at bounding box center [427, 56] width 340 height 32
click at [552, 54] on button "Add New" at bounding box center [558, 56] width 50 height 16
click at [525, 118] on div "Product" at bounding box center [535, 121] width 77 height 14
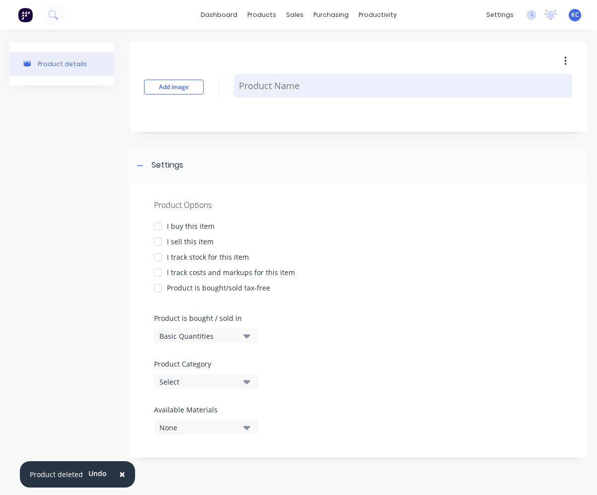
click at [282, 87] on textarea at bounding box center [403, 85] width 338 height 23
type textarea "x"
type textarea "t"
type textarea "x"
type textarea "te"
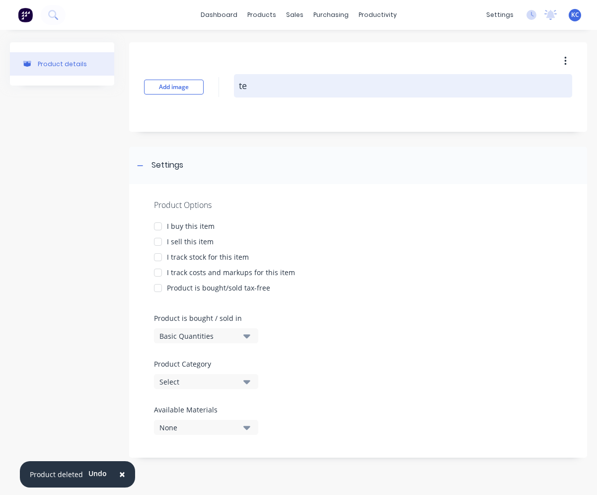
type textarea "x"
type textarea "tem"
type textarea "x"
type textarea "temp"
type textarea "x"
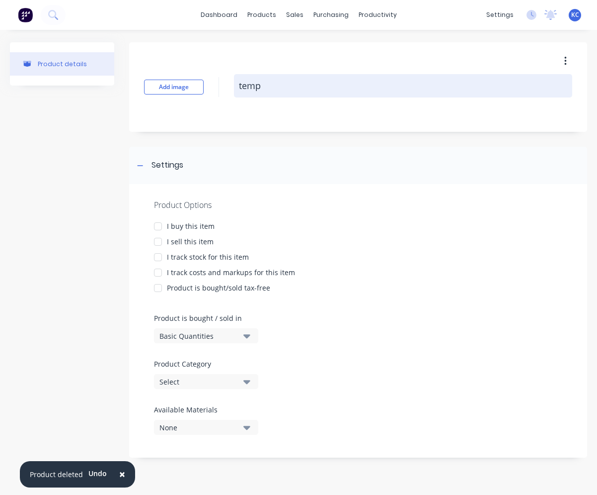
type textarea "templ"
type textarea "x"
type textarea "templa"
type textarea "x"
type textarea "templat"
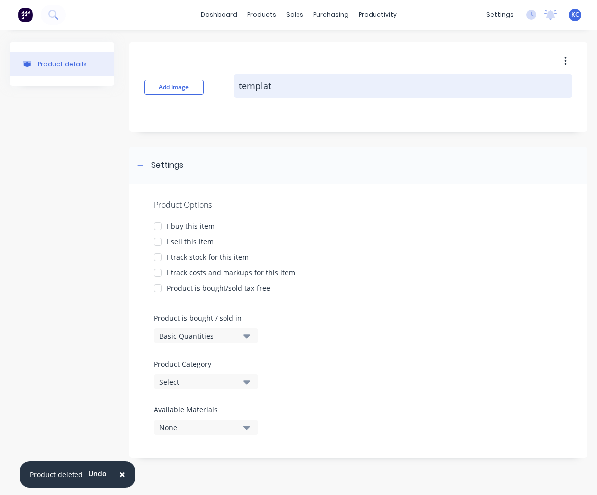
type textarea "x"
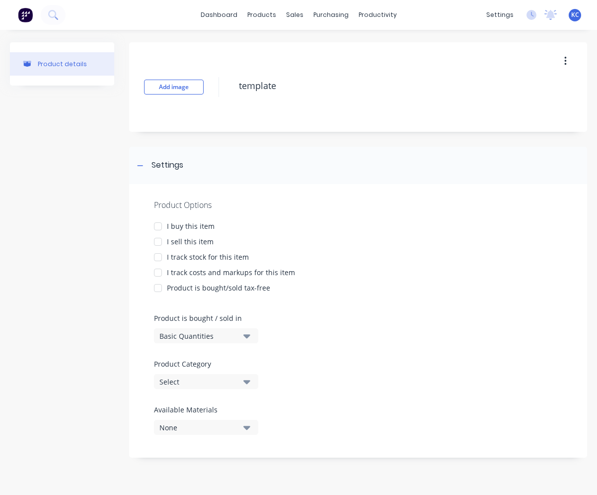
type textarea "template"
type textarea "x"
type textarea "template"
click at [169, 230] on div "I buy this item" at bounding box center [191, 226] width 48 height 10
click at [169, 239] on div "I sell this item" at bounding box center [190, 241] width 47 height 10
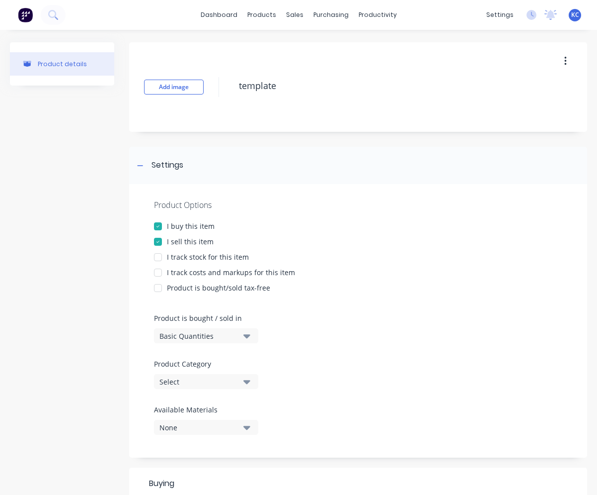
click at [174, 256] on div "I track stock for this item" at bounding box center [208, 256] width 82 height 10
click at [174, 271] on div "I track costs and markups for this item" at bounding box center [231, 272] width 128 height 10
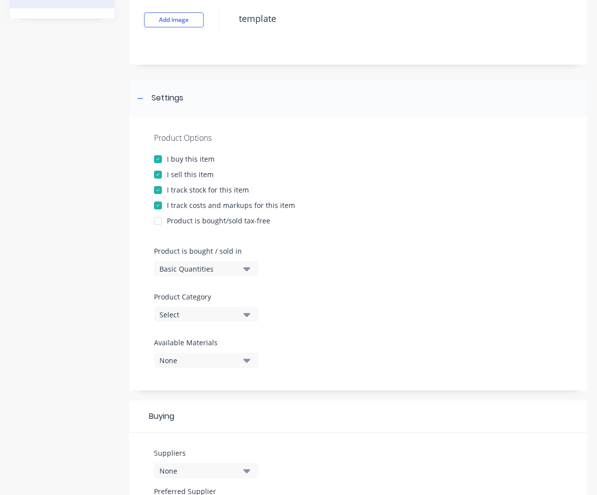
scroll to position [149, 0]
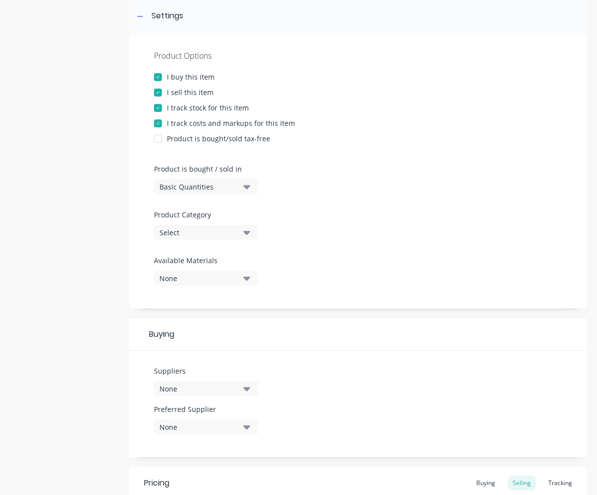
click at [220, 229] on div "Select" at bounding box center [200, 232] width 80 height 10
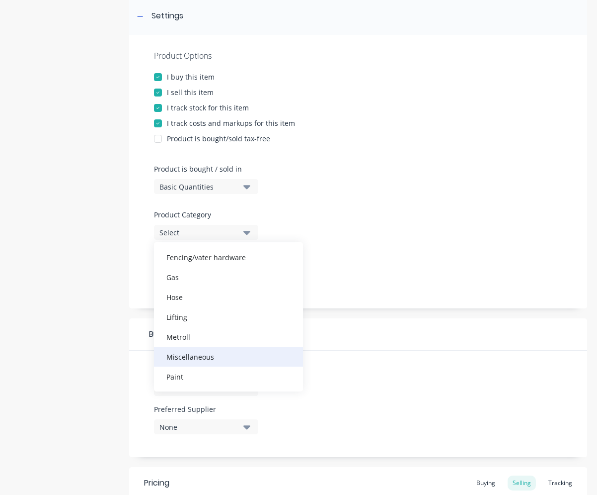
click at [209, 352] on div "Miscellaneous" at bounding box center [228, 356] width 149 height 20
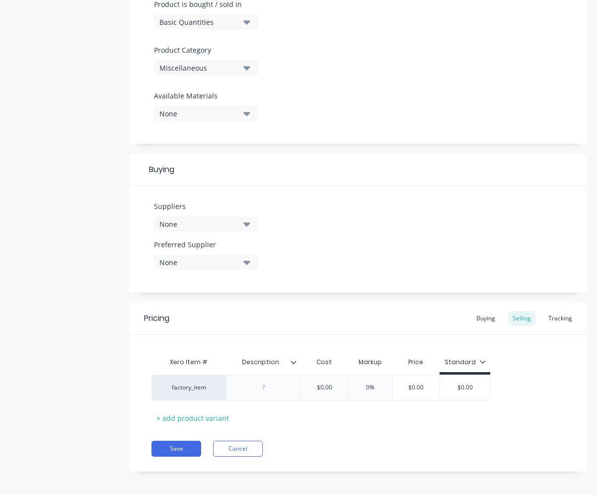
scroll to position [318, 0]
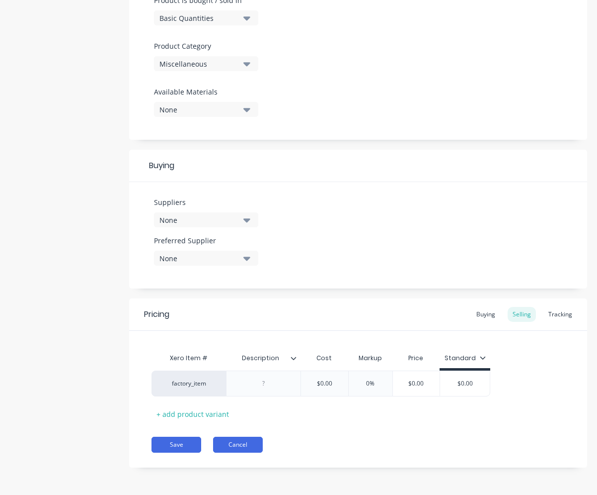
click at [246, 444] on button "Cancel" at bounding box center [238, 444] width 50 height 16
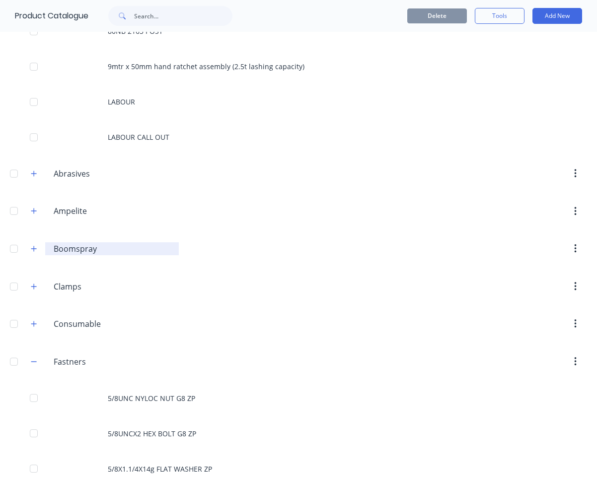
scroll to position [99, 0]
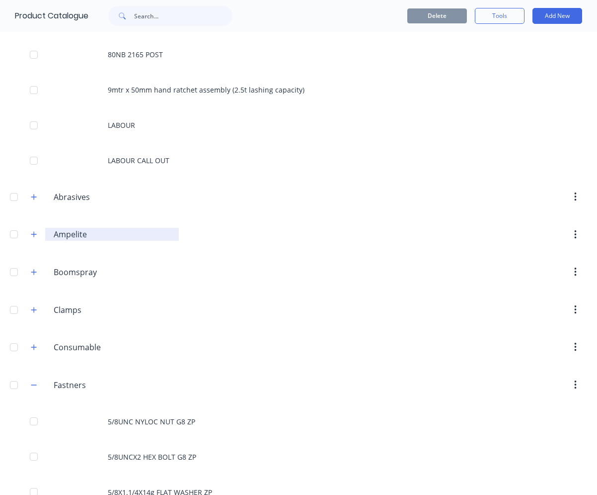
click at [70, 238] on input "Ampelite" at bounding box center [113, 234] width 118 height 12
click at [36, 233] on icon "button" at bounding box center [34, 234] width 6 height 7
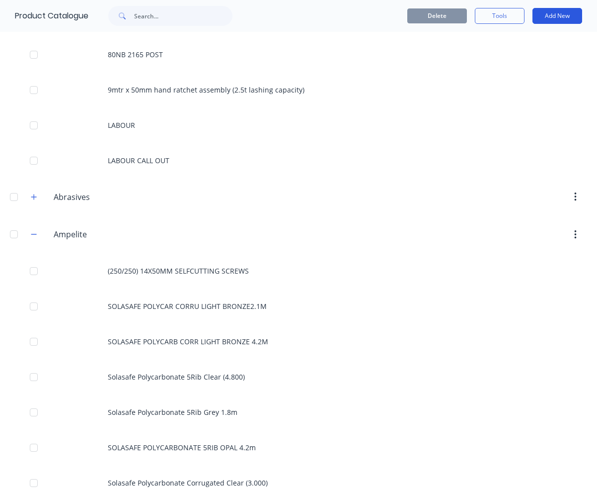
click at [567, 13] on button "Add New" at bounding box center [558, 16] width 50 height 16
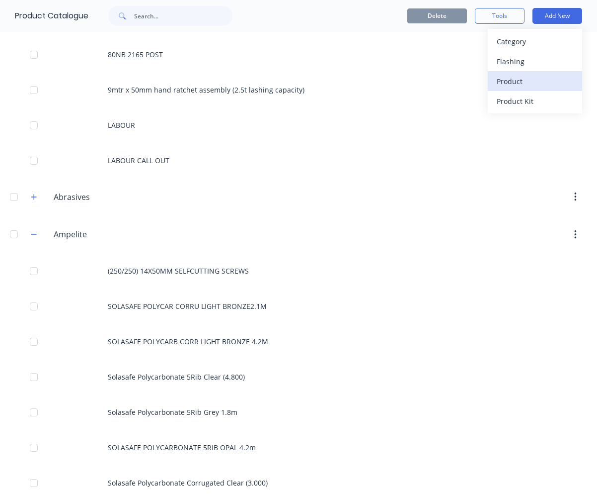
click at [512, 74] on div "Product" at bounding box center [535, 81] width 77 height 14
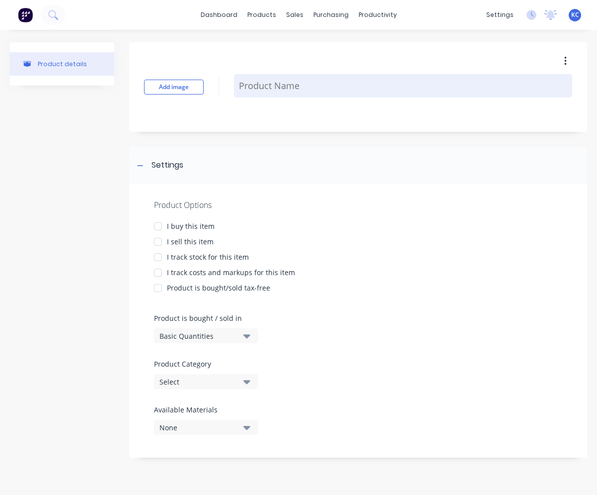
type textarea "x"
click at [287, 86] on textarea at bounding box center [403, 85] width 338 height 23
type textarea "t"
type textarea "x"
type textarea "te"
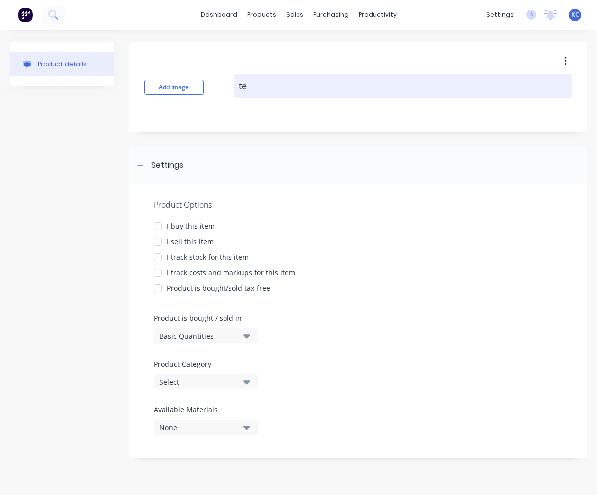
type textarea "x"
type textarea "tem"
type textarea "x"
type textarea "temp"
type textarea "x"
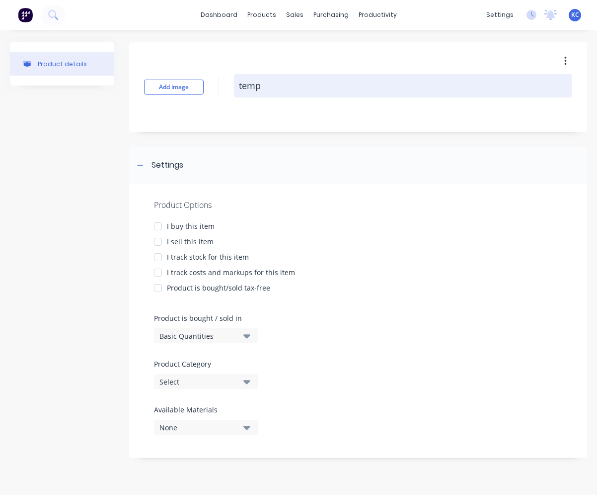
type textarea "templ"
type textarea "x"
type textarea "templa"
type textarea "x"
type textarea "templat"
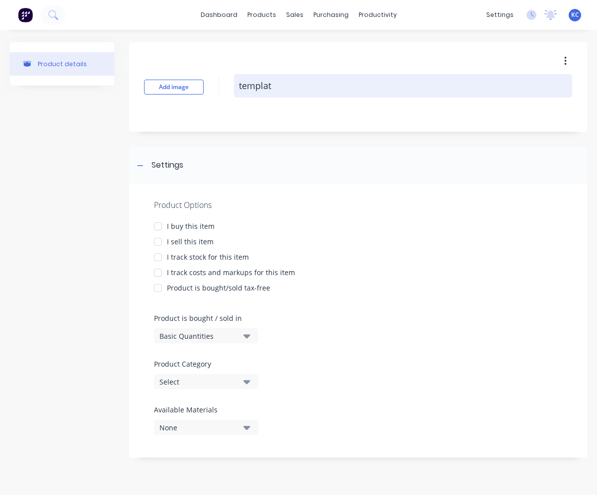
type textarea "x"
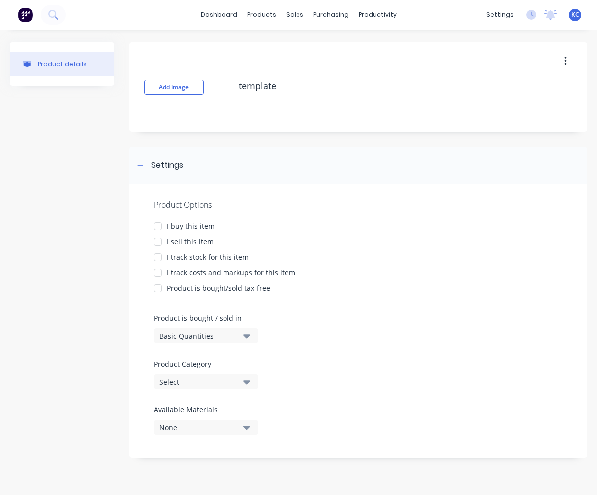
type textarea "template"
type textarea "x"
type textarea "template"
click at [191, 223] on div "I buy this item" at bounding box center [191, 226] width 48 height 10
click at [194, 242] on div "I sell this item" at bounding box center [190, 241] width 47 height 10
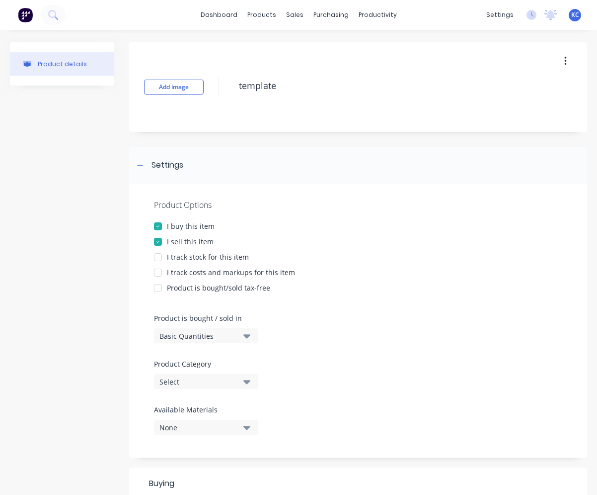
click at [194, 254] on div "I track stock for this item" at bounding box center [208, 256] width 82 height 10
click at [193, 281] on div "Product Options I buy this item I sell this item I track stock for this item I …" at bounding box center [358, 320] width 458 height 273
click at [193, 273] on div "I track costs and markups for this item" at bounding box center [231, 272] width 128 height 10
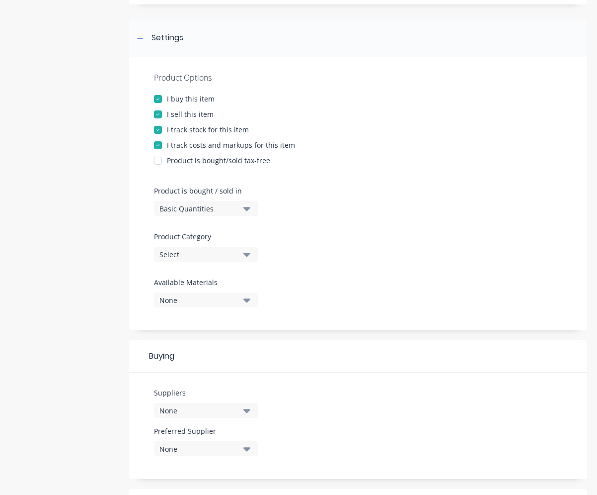
scroll to position [149, 0]
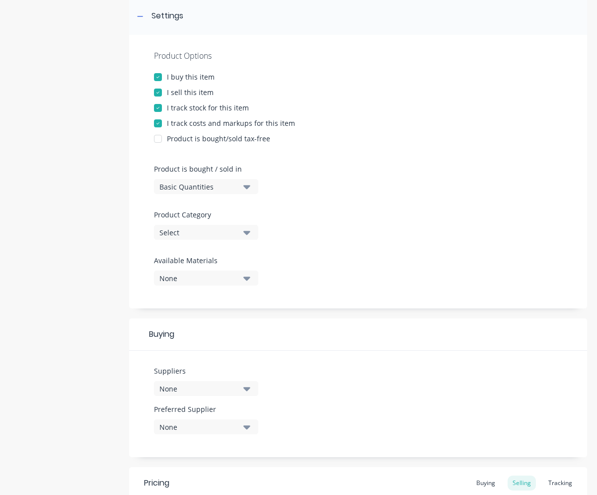
click at [236, 232] on div "Select" at bounding box center [200, 232] width 80 height 10
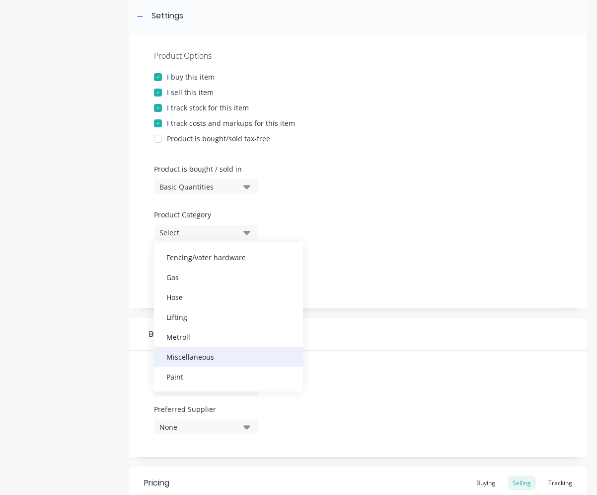
click at [214, 359] on div "Miscellaneous" at bounding box center [228, 356] width 149 height 20
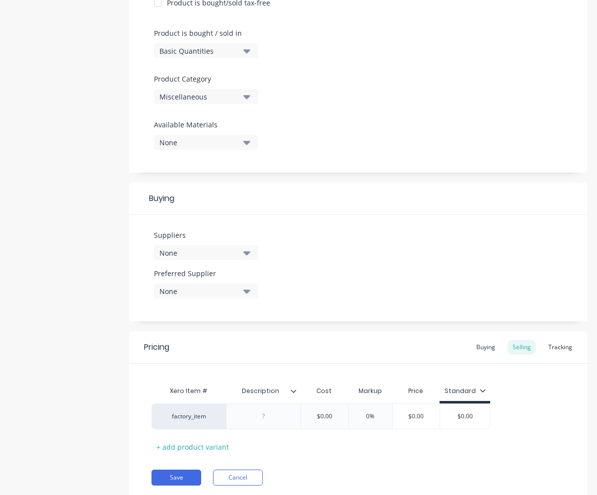
scroll to position [318, 0]
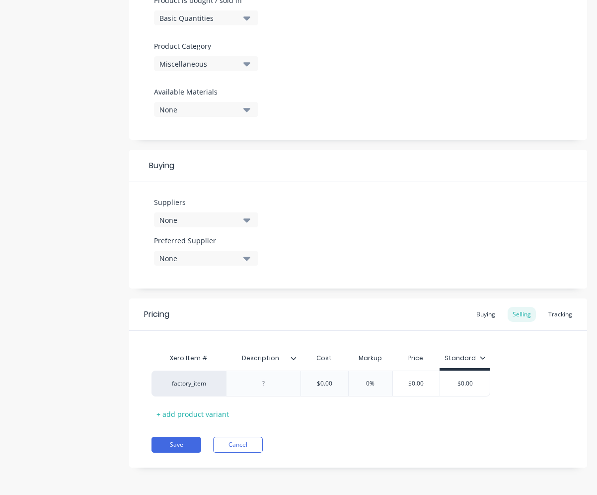
click at [297, 356] on div at bounding box center [298, 357] width 6 height 9
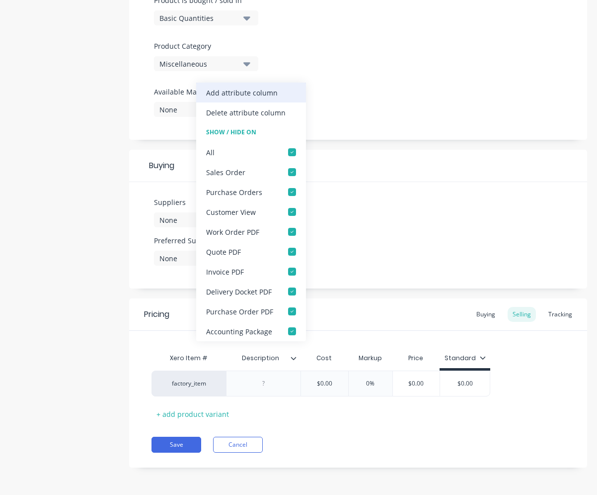
click at [214, 96] on div "Add attribute column" at bounding box center [242, 92] width 72 height 10
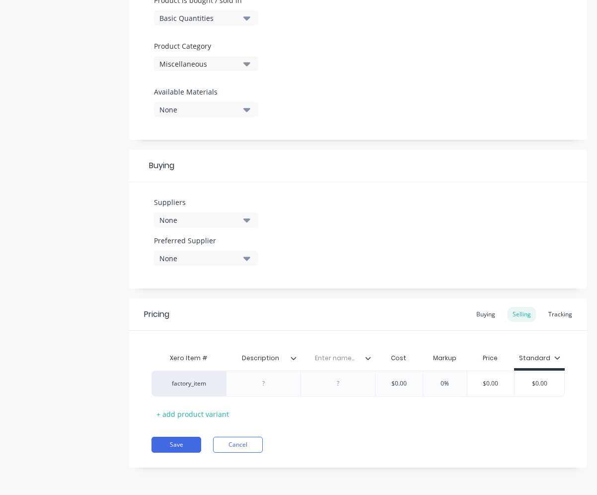
click at [369, 359] on icon at bounding box center [368, 358] width 6 height 6
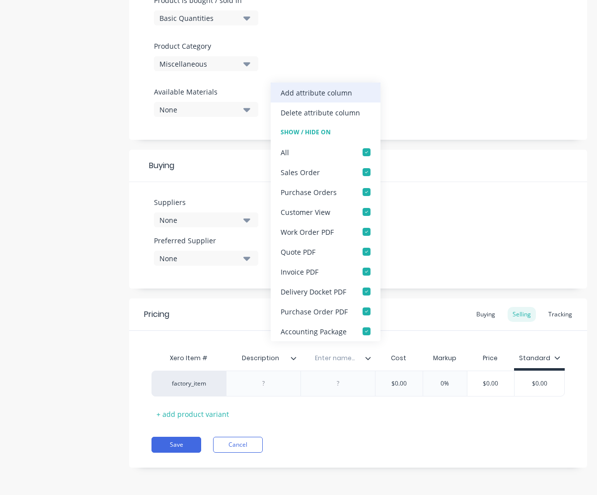
click at [291, 96] on div "Add attribute column" at bounding box center [317, 92] width 72 height 10
type textarea "x"
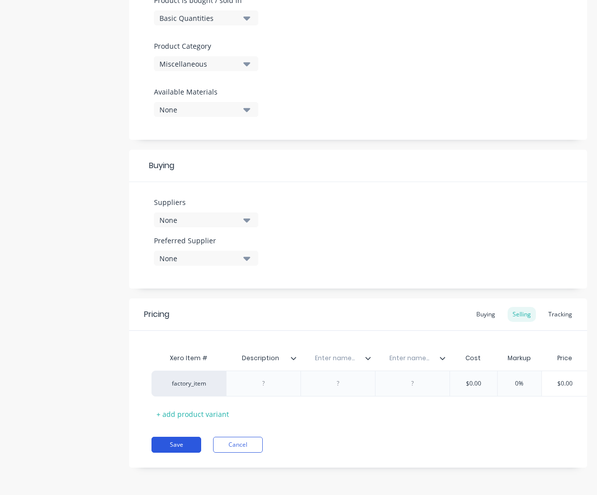
click at [178, 452] on button "Save" at bounding box center [177, 444] width 50 height 16
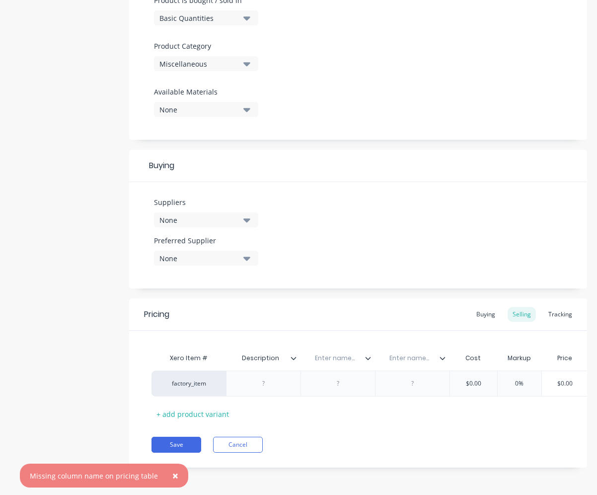
type input "Description"
click at [243, 360] on input "Description" at bounding box center [260, 357] width 69 height 9
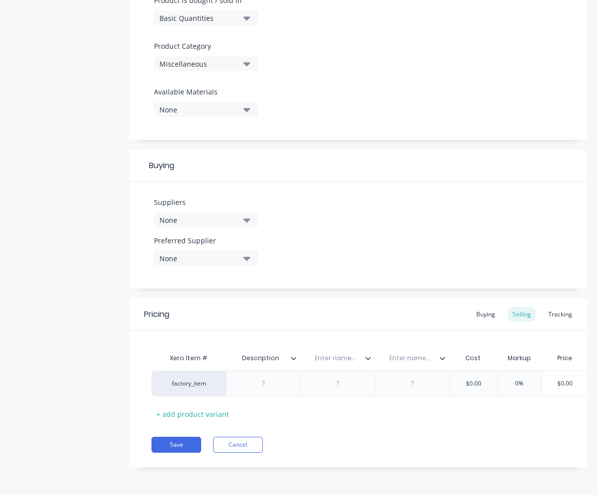
click at [348, 363] on div "Enter name..." at bounding box center [335, 357] width 69 height 25
type textarea "x"
click at [345, 363] on div "Enter name..." at bounding box center [335, 357] width 69 height 25
type input "Purchase Description"
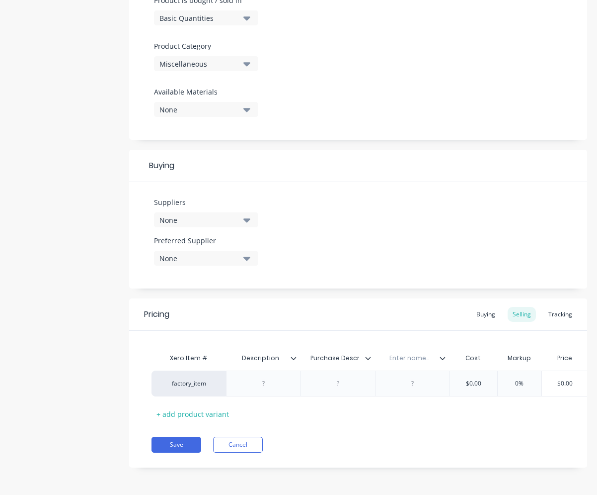
type textarea "x"
click at [413, 360] on input "text" at bounding box center [424, 357] width 69 height 9
type input "Sales Description"
type textarea "x"
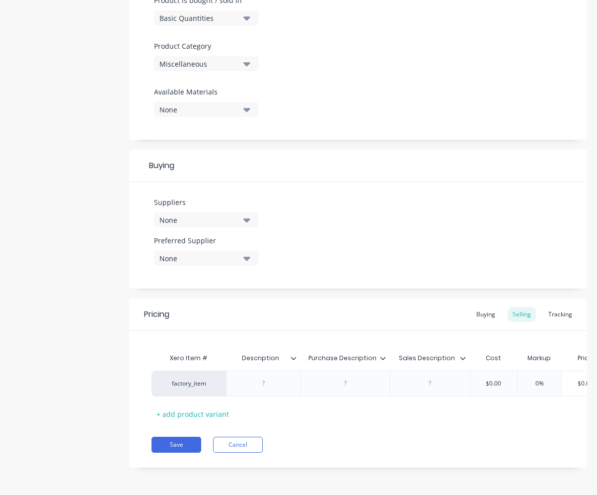
click at [279, 356] on input "Description" at bounding box center [260, 357] width 69 height 9
type input "D"
type input "Item Code"
click at [365, 462] on div "Pricing Buying Selling Tracking Xero Item # Item Code Purchase Description Sale…" at bounding box center [358, 382] width 458 height 169
click at [180, 448] on button "Save" at bounding box center [177, 444] width 50 height 16
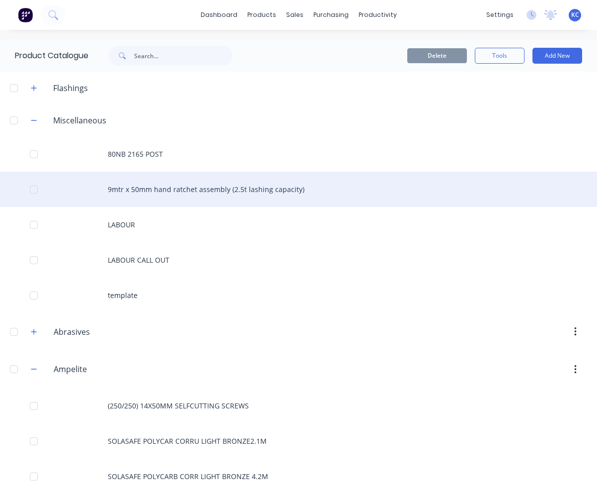
click at [147, 191] on div "9mtr x 50mm hand ratchet assembly (2.5t lashing capacity)" at bounding box center [298, 188] width 597 height 35
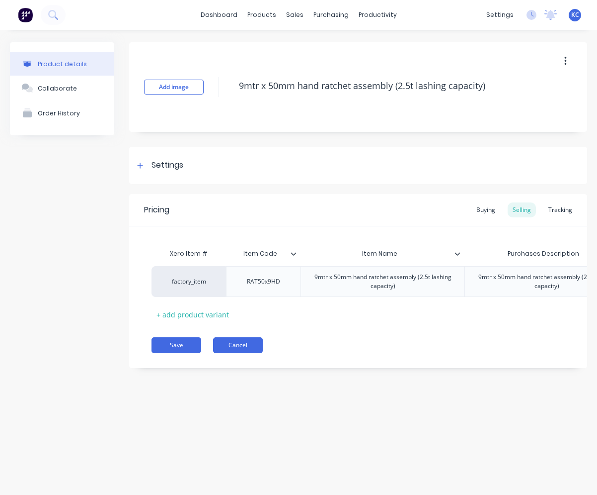
click at [238, 353] on button "Cancel" at bounding box center [238, 345] width 50 height 16
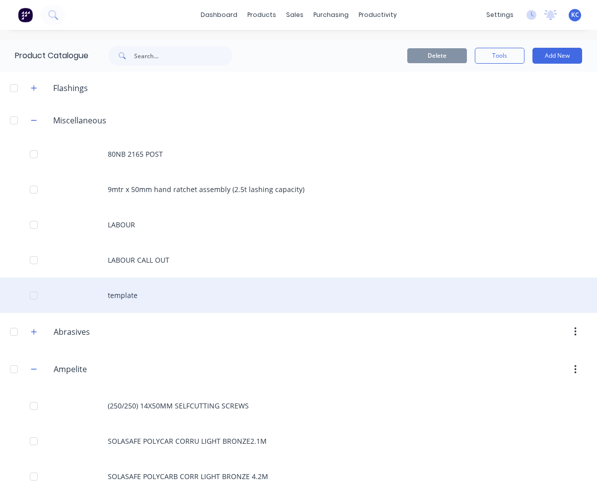
click at [125, 295] on div "template" at bounding box center [298, 294] width 597 height 35
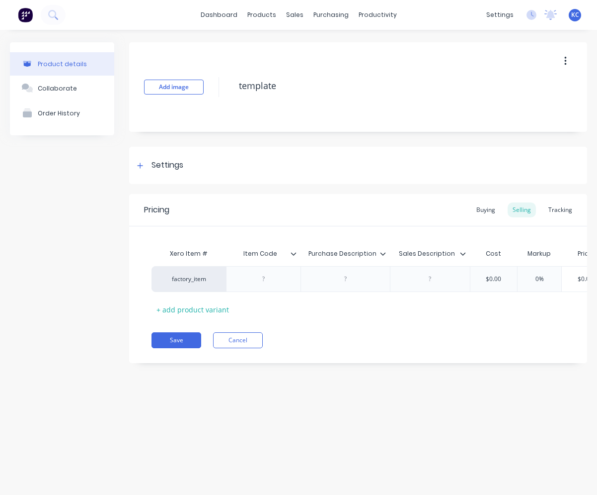
type textarea "x"
click at [170, 161] on div "Settings" at bounding box center [168, 165] width 32 height 12
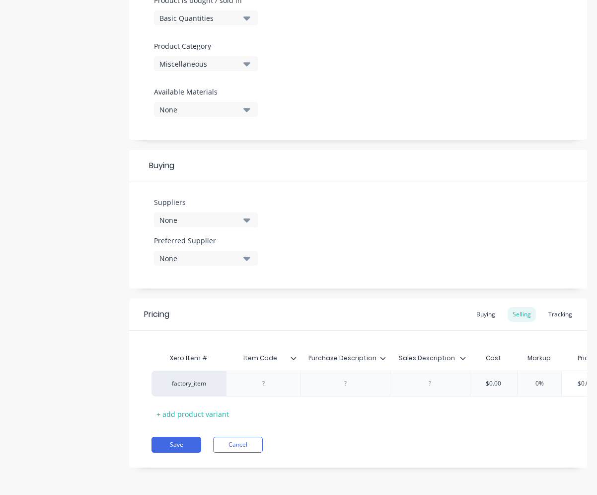
scroll to position [325, 0]
click at [254, 441] on button "Cancel" at bounding box center [238, 444] width 50 height 16
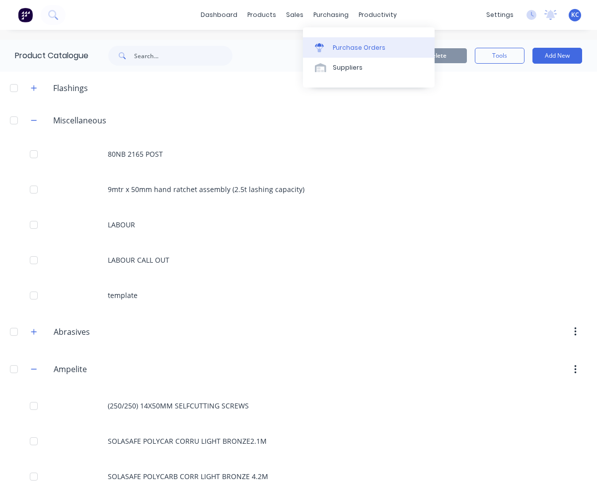
click at [351, 51] on div "Purchase Orders" at bounding box center [359, 47] width 53 height 9
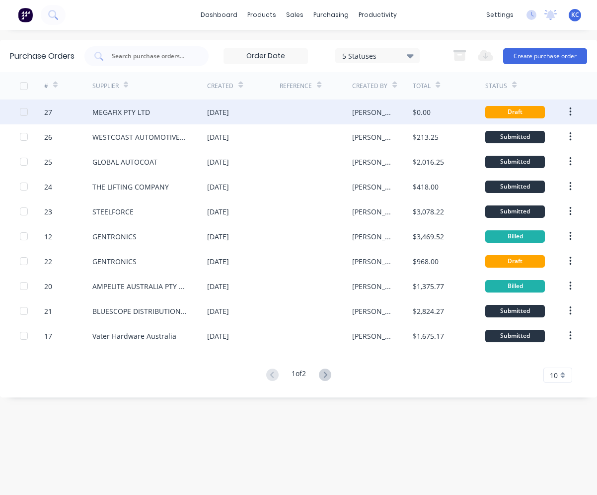
click at [249, 107] on div "[DATE]" at bounding box center [243, 111] width 73 height 25
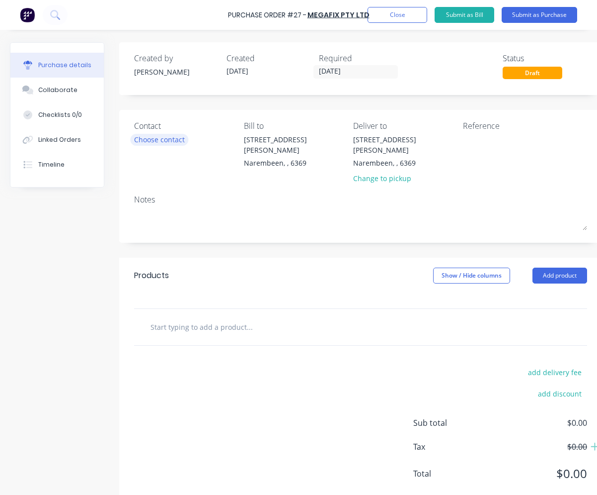
click at [164, 143] on div "Choose contact" at bounding box center [159, 139] width 51 height 10
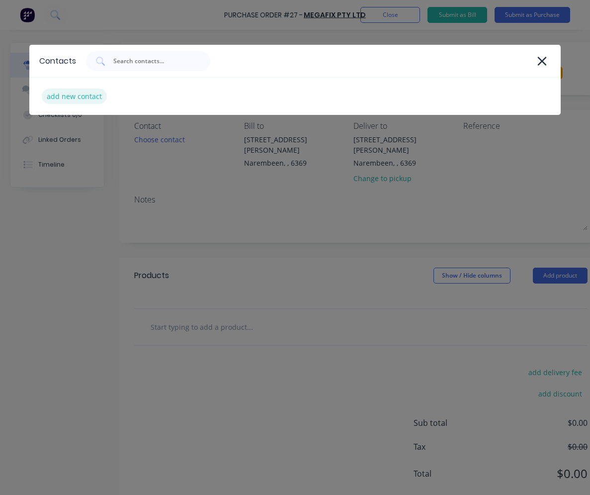
click at [90, 98] on div "add new contact" at bounding box center [74, 95] width 65 height 15
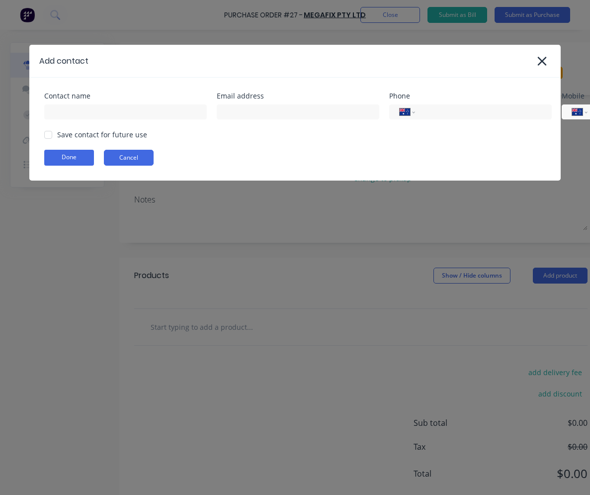
click at [134, 160] on button "Cancel" at bounding box center [129, 158] width 50 height 16
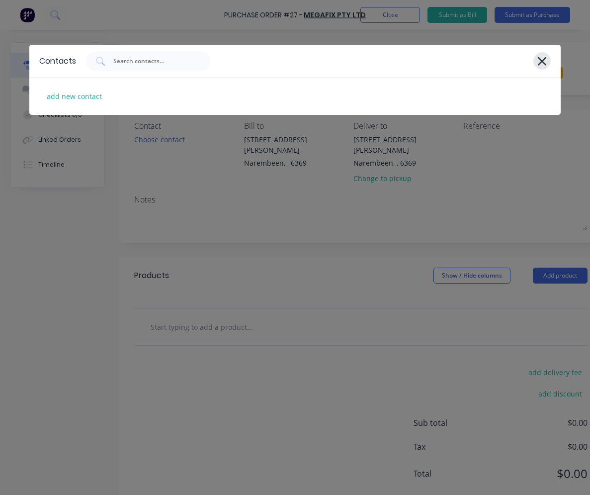
click at [542, 58] on icon at bounding box center [542, 61] width 10 height 14
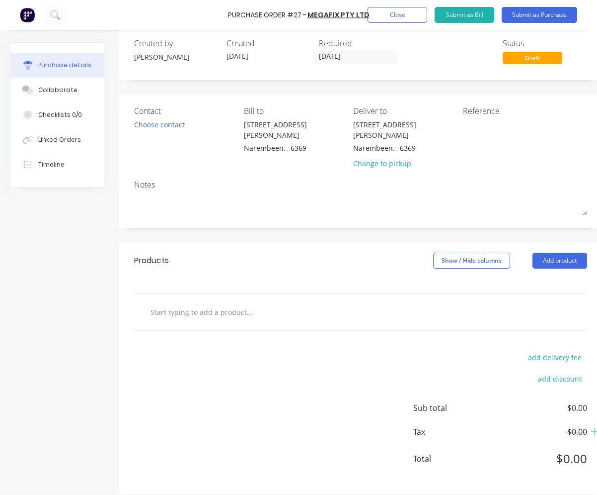
scroll to position [21, 0]
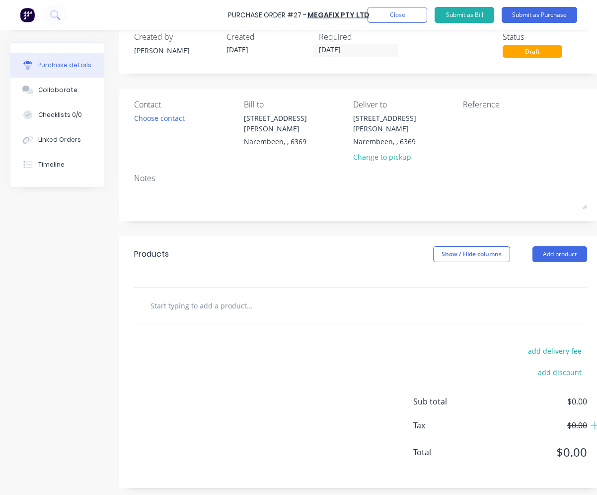
click at [223, 295] on input "text" at bounding box center [249, 305] width 199 height 20
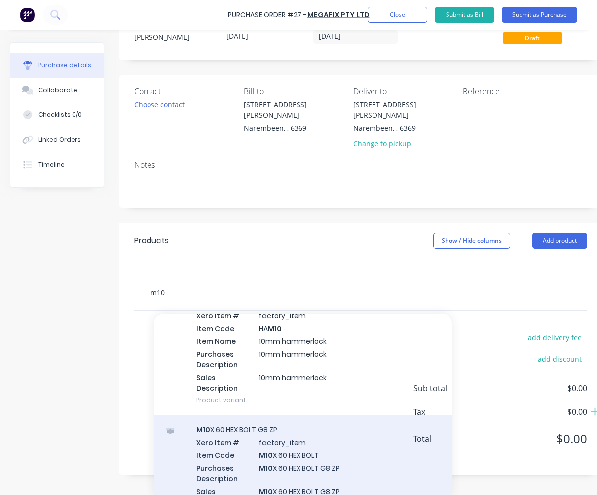
scroll to position [99, 0]
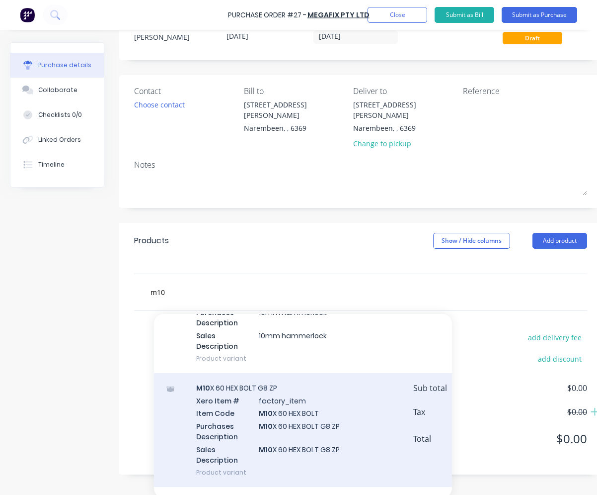
click at [260, 400] on div "M10 X 60 HEX BOLT G8 ZP Xero Item # factory_item Item Code M10 X 60 HEX BOLT Pu…" at bounding box center [303, 430] width 298 height 114
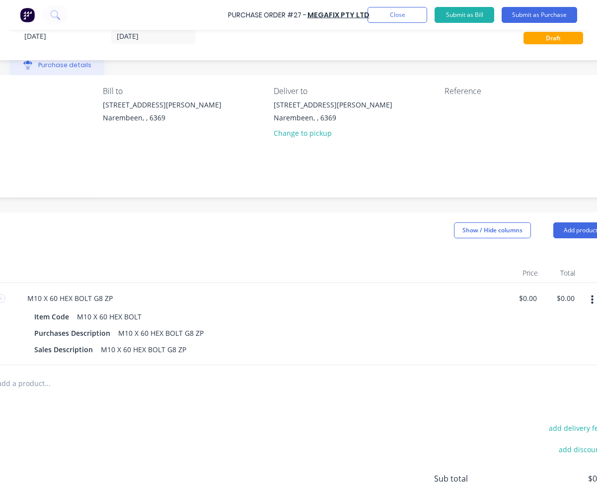
scroll to position [35, 236]
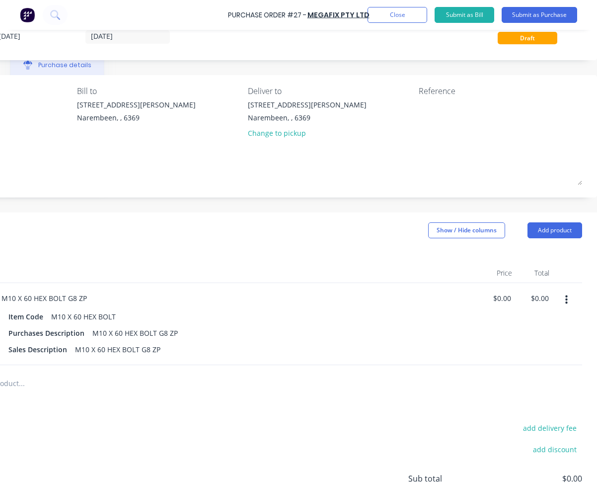
click at [556, 299] on button "button" at bounding box center [566, 300] width 23 height 18
click at [519, 387] on button "Delete" at bounding box center [536, 386] width 84 height 20
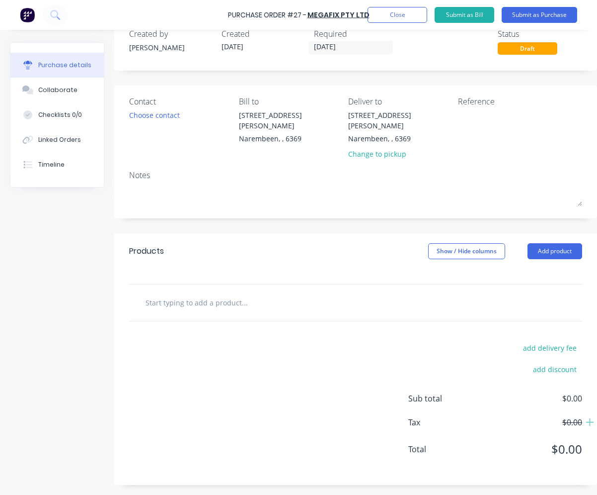
scroll to position [21, 12]
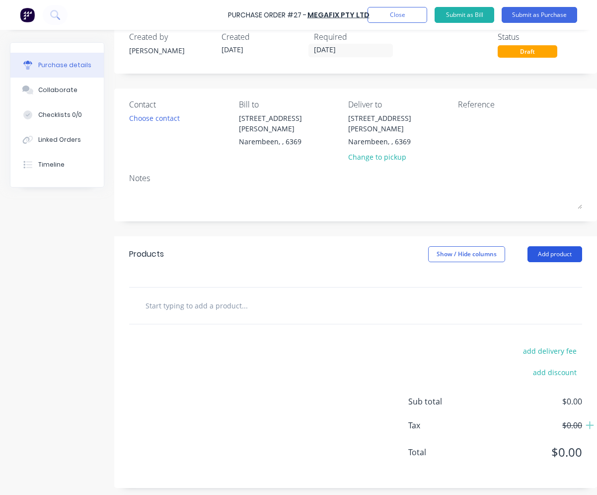
click at [545, 246] on button "Add product" at bounding box center [555, 254] width 55 height 16
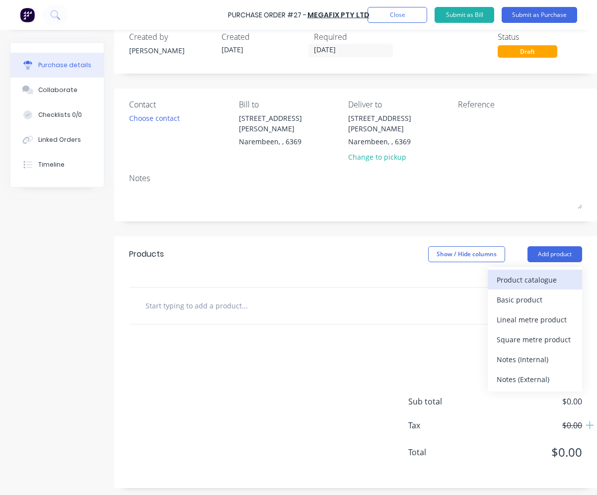
click at [514, 272] on div "Product catalogue" at bounding box center [535, 279] width 77 height 14
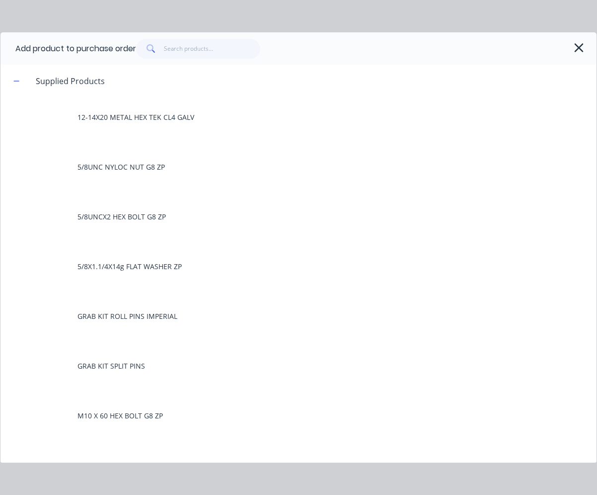
click at [163, 47] on span at bounding box center [150, 49] width 28 height 20
click at [171, 48] on input "text" at bounding box center [212, 49] width 97 height 20
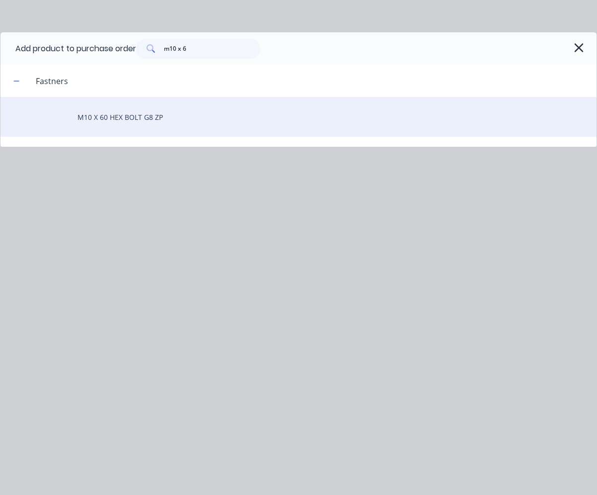
click at [159, 109] on div "M10 X 60 HEX BOLT G8 ZP" at bounding box center [298, 117] width 596 height 40
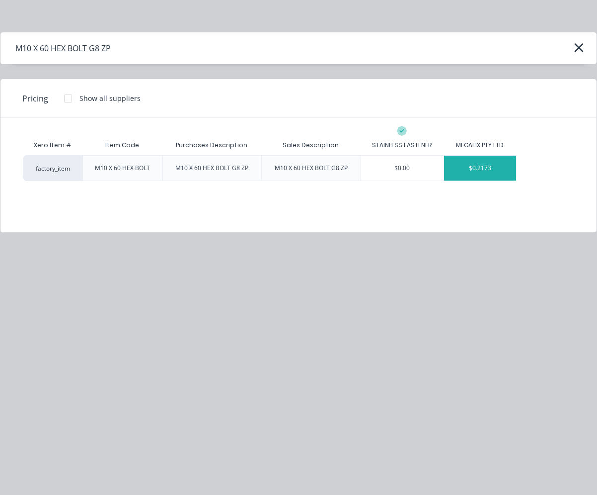
click at [488, 172] on div "$0.2173" at bounding box center [480, 168] width 73 height 25
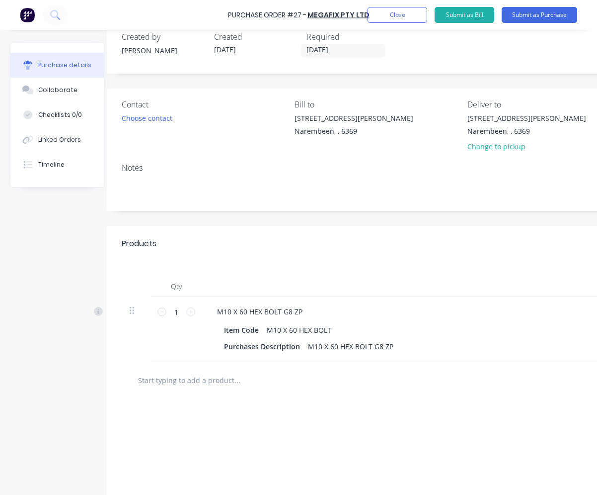
click at [160, 384] on input "text" at bounding box center [237, 380] width 199 height 20
click at [158, 383] on input "m121 x 2" at bounding box center [237, 380] width 199 height 20
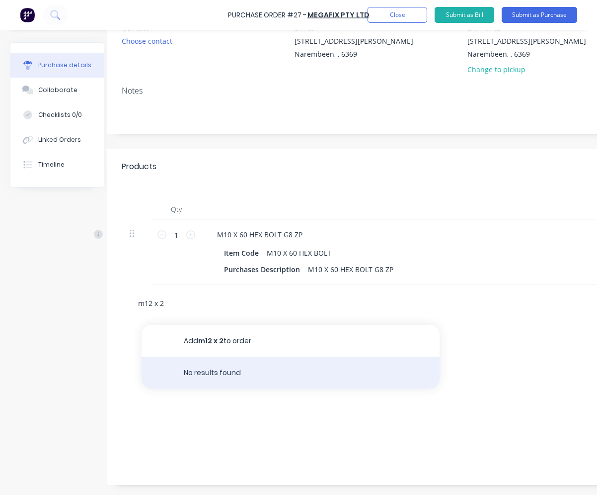
scroll to position [106, 12]
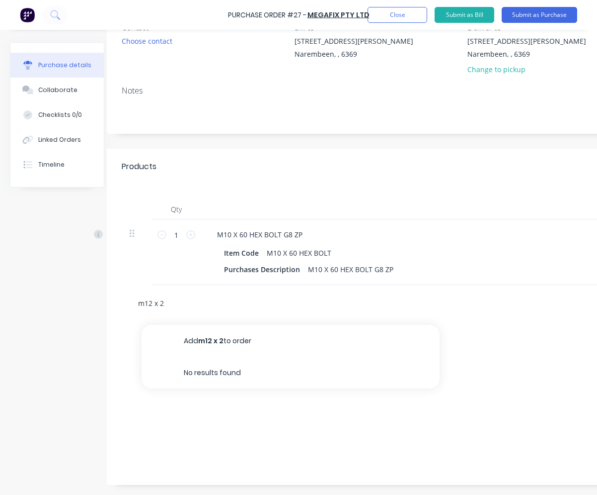
click at [192, 293] on input "m12 x 2" at bounding box center [237, 303] width 199 height 20
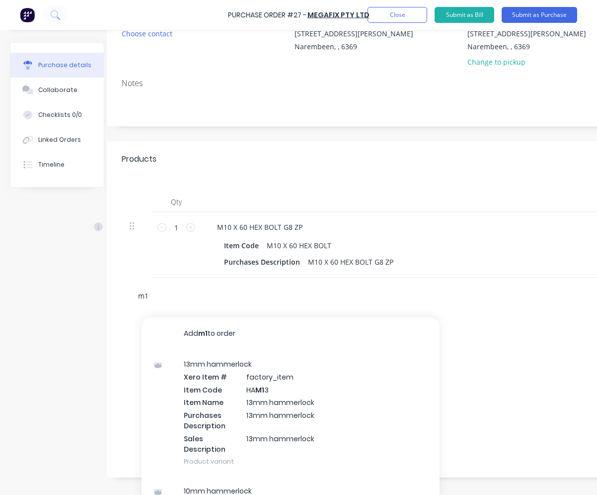
click at [165, 297] on input "m1" at bounding box center [237, 295] width 199 height 20
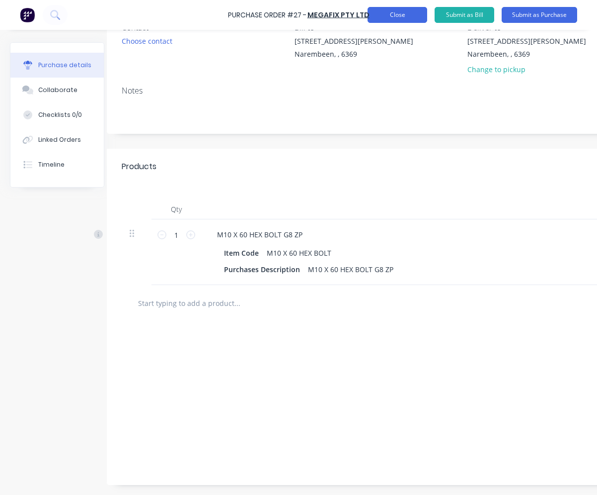
click at [421, 15] on button "Close" at bounding box center [398, 15] width 60 height 16
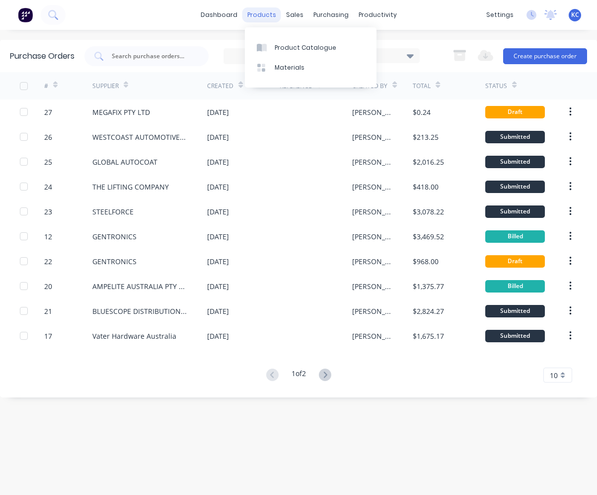
click at [264, 13] on div "products" at bounding box center [262, 14] width 39 height 15
click at [279, 43] on div "Product Catalogue" at bounding box center [306, 47] width 62 height 9
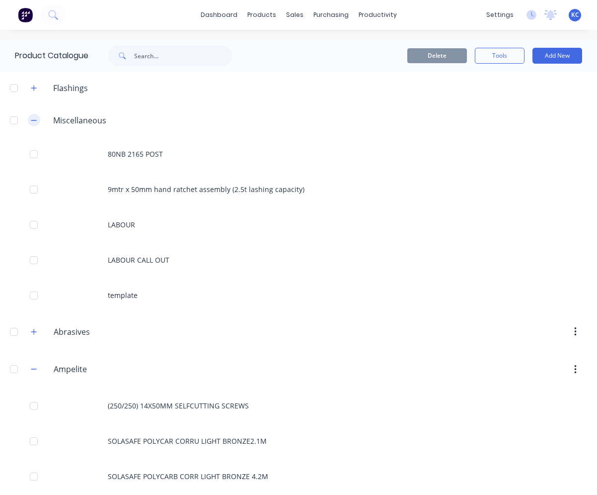
click at [34, 119] on icon "button" at bounding box center [34, 120] width 6 height 7
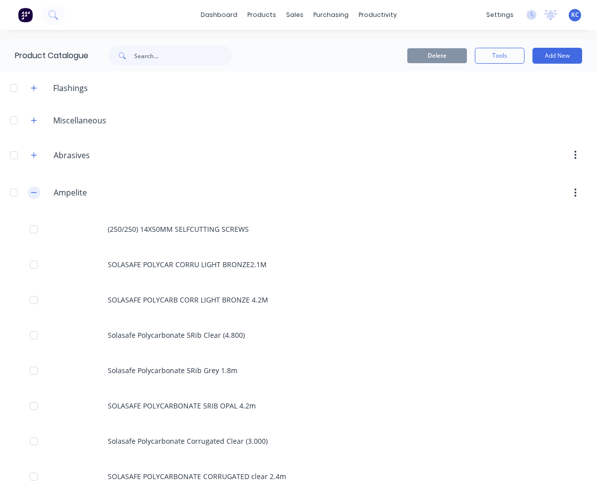
click at [29, 192] on button "button" at bounding box center [34, 192] width 12 height 12
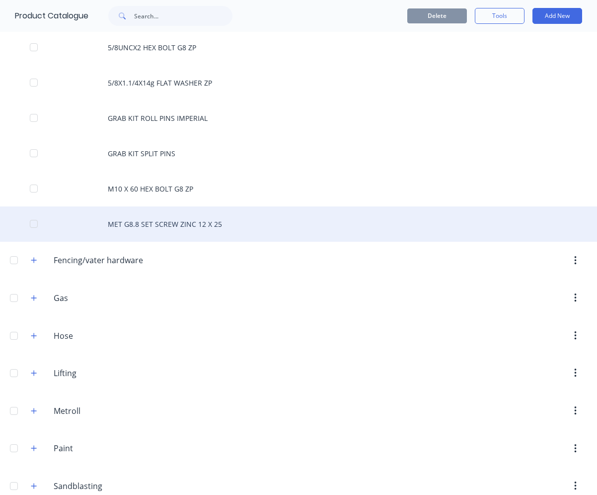
scroll to position [348, 0]
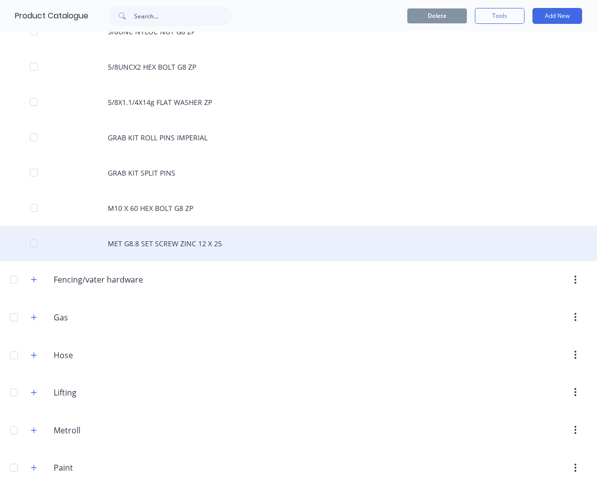
click at [171, 251] on div "MET G8.8 SET SCREW ZINC 12 X 25" at bounding box center [298, 243] width 597 height 35
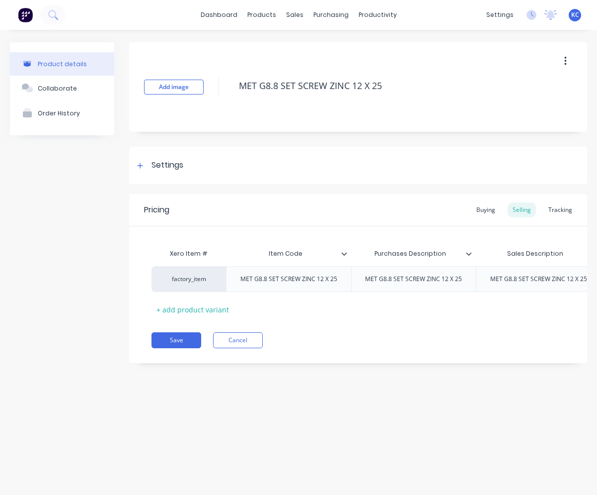
drag, startPoint x: 384, startPoint y: 86, endPoint x: 230, endPoint y: 91, distance: 154.1
click at [230, 91] on div "Add image MET G8.8 SET SCREW ZINC 12 X 25" at bounding box center [358, 86] width 458 height 89
click at [180, 343] on button "Save" at bounding box center [177, 340] width 50 height 16
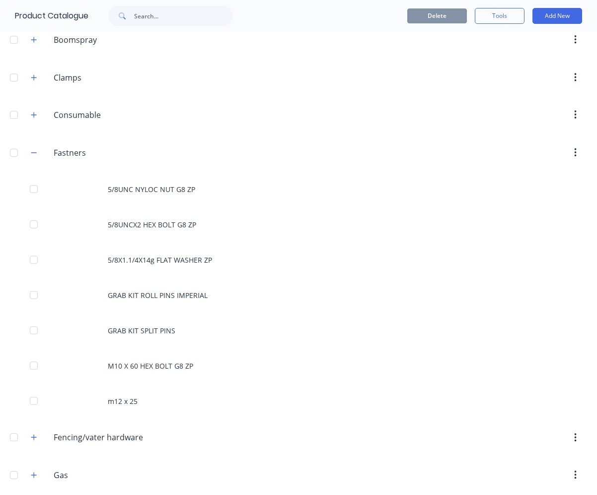
scroll to position [199, 0]
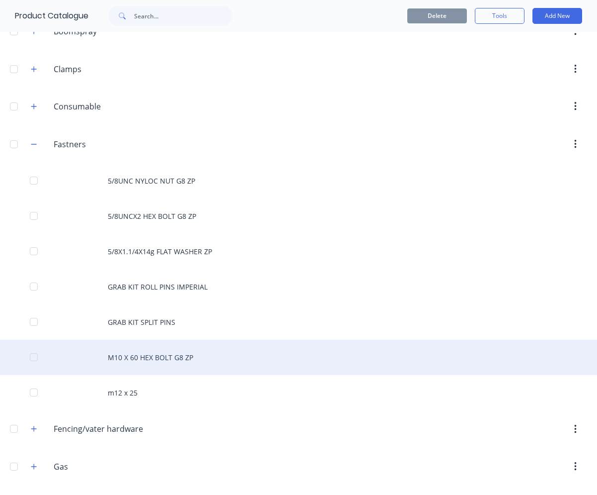
click at [163, 360] on div "M10 X 60 HEX BOLT G8 ZP" at bounding box center [298, 356] width 597 height 35
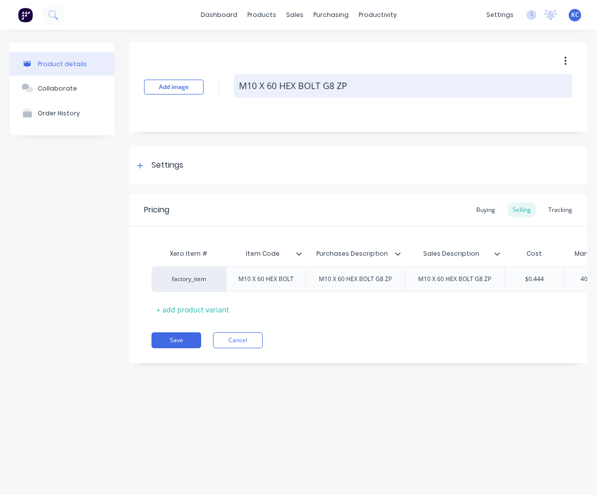
drag, startPoint x: 354, startPoint y: 82, endPoint x: 235, endPoint y: 80, distance: 119.8
click at [235, 80] on textarea "M10 X 60 HEX BOLT G8 ZP" at bounding box center [403, 85] width 338 height 23
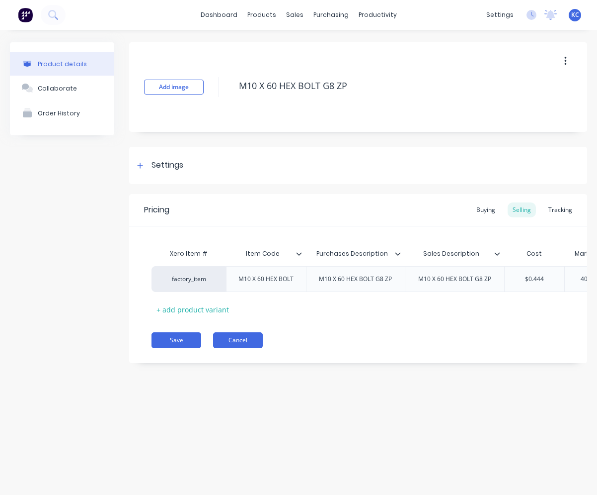
click at [232, 348] on button "Cancel" at bounding box center [238, 340] width 50 height 16
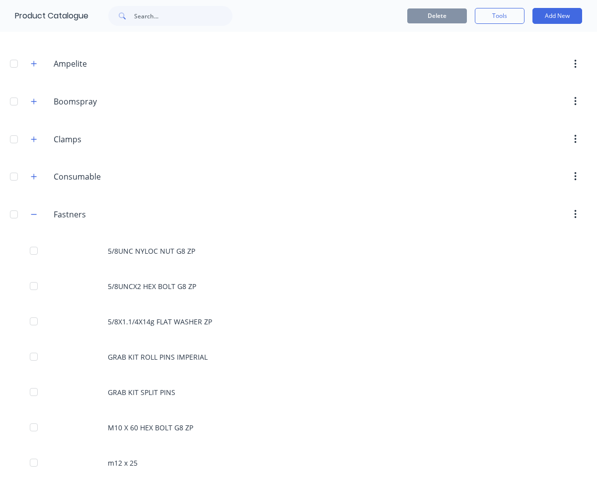
scroll to position [149, 0]
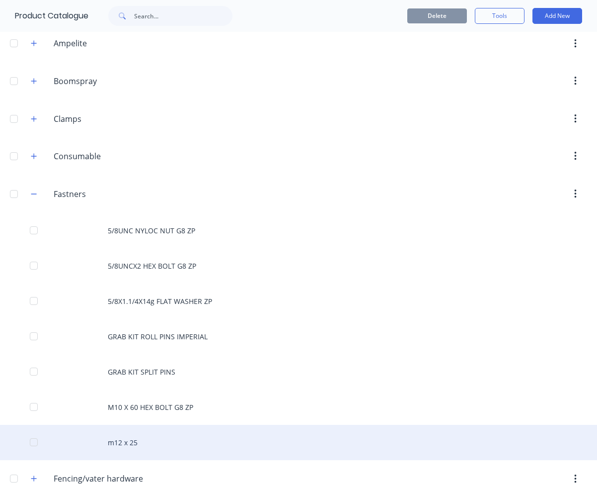
click at [146, 434] on div "m12 x 25" at bounding box center [298, 441] width 597 height 35
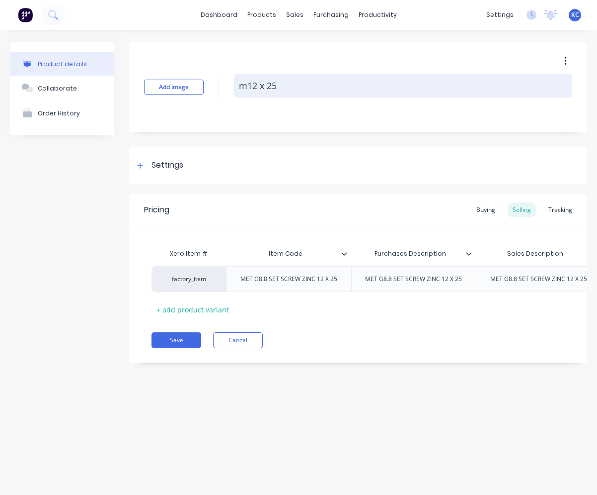
drag, startPoint x: 277, startPoint y: 84, endPoint x: 243, endPoint y: 88, distance: 34.6
click at [243, 88] on textarea "m12 x 25" at bounding box center [403, 85] width 338 height 23
paste textarea "M10 X 60 HEX BOLT G8 ZP"
click at [272, 88] on textarea "M10 X 60 HEX BOLT G8 ZP" at bounding box center [403, 85] width 338 height 23
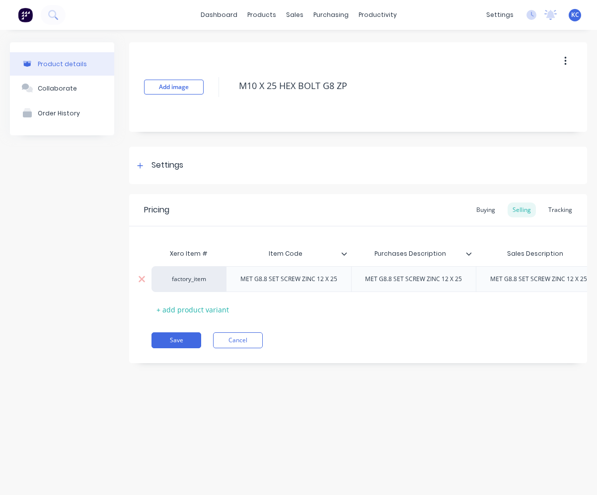
click at [335, 281] on div "MET G8.8 SET SCREW ZINC 12 X 25" at bounding box center [289, 278] width 113 height 13
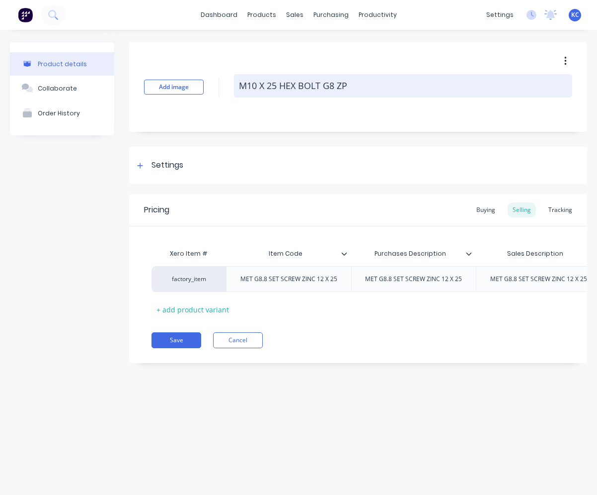
click at [257, 80] on textarea "M10 X 25 HEX BOLT G8 ZP" at bounding box center [403, 85] width 338 height 23
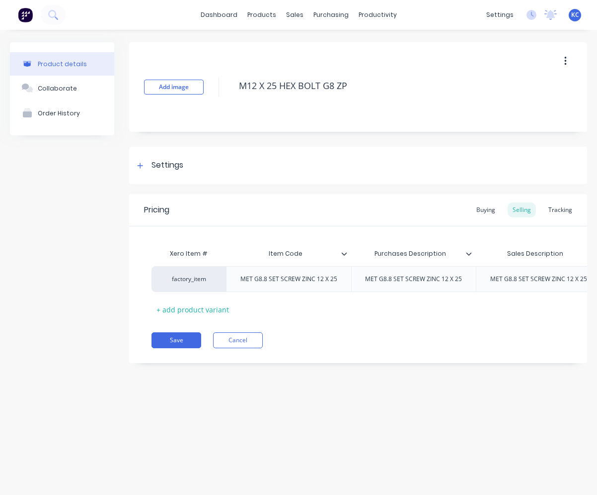
drag, startPoint x: 353, startPoint y: 82, endPoint x: 232, endPoint y: 78, distance: 120.8
click at [232, 78] on div "Add image M12 X 25 HEX BOLT G8 ZP" at bounding box center [358, 86] width 458 height 89
click at [472, 278] on div "MET G8.8 SET SCREW ZINC 12 X 25" at bounding box center [413, 279] width 125 height 26
click at [345, 281] on div "MET G8.8 SET SCREW ZINC 12 X 25" at bounding box center [288, 279] width 125 height 26
drag, startPoint x: 342, startPoint y: 281, endPoint x: 239, endPoint y: 283, distance: 102.9
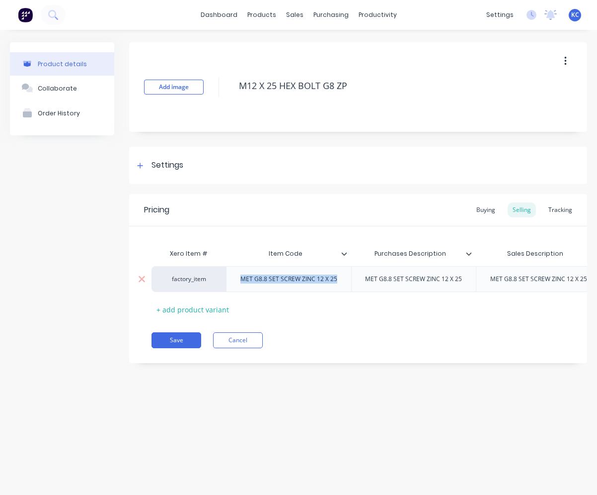
click at [239, 283] on div "MET G8.8 SET SCREW ZINC 12 X 25" at bounding box center [289, 278] width 113 height 13
paste div
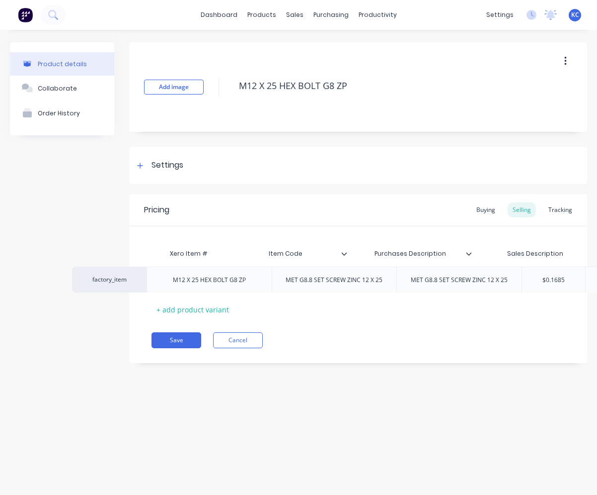
drag, startPoint x: 470, startPoint y: 277, endPoint x: 411, endPoint y: 279, distance: 59.2
click at [411, 279] on div "factory_item M12 X 25 HEX BOLT G8 ZP MET G8.8 SET SCREW ZINC 12 X 25 MET G8.8 S…" at bounding box center [359, 279] width 414 height 26
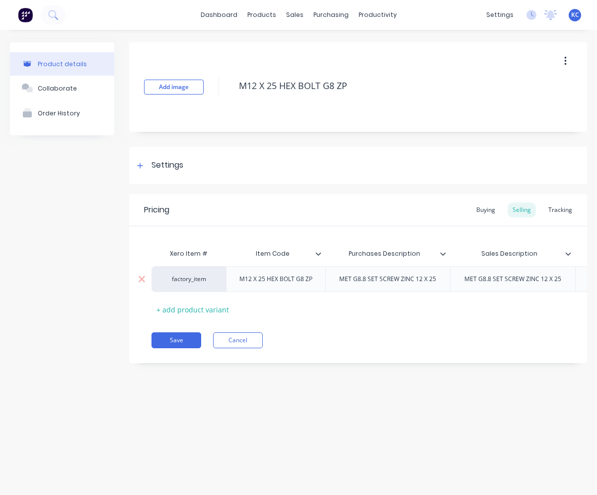
drag, startPoint x: 461, startPoint y: 280, endPoint x: 412, endPoint y: 282, distance: 49.7
click at [412, 282] on div "MET G8.8 SET SCREW ZINC 12 X 25" at bounding box center [388, 278] width 113 height 13
click at [490, 277] on div "MET G8.8 SET SCREW ZINC 12 X 25" at bounding box center [487, 278] width 113 height 13
drag, startPoint x: 442, startPoint y: 279, endPoint x: 540, endPoint y: 281, distance: 97.4
click at [540, 281] on div "MET G8.8 SET SCREW ZINC 12 X 25" at bounding box center [487, 278] width 113 height 13
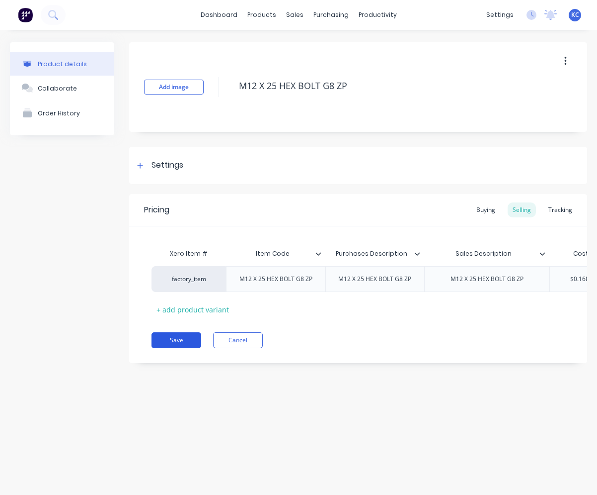
click at [191, 346] on button "Save" at bounding box center [177, 340] width 50 height 16
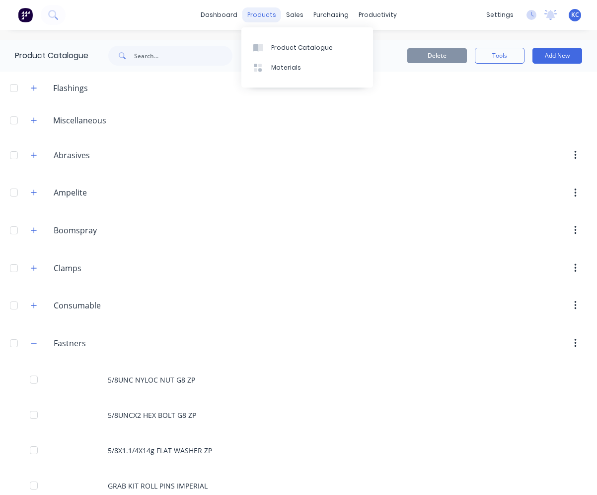
click at [256, 21] on div "products" at bounding box center [262, 14] width 39 height 15
click at [281, 54] on link "Product Catalogue" at bounding box center [308, 47] width 132 height 20
click at [330, 15] on div "purchasing" at bounding box center [331, 14] width 45 height 15
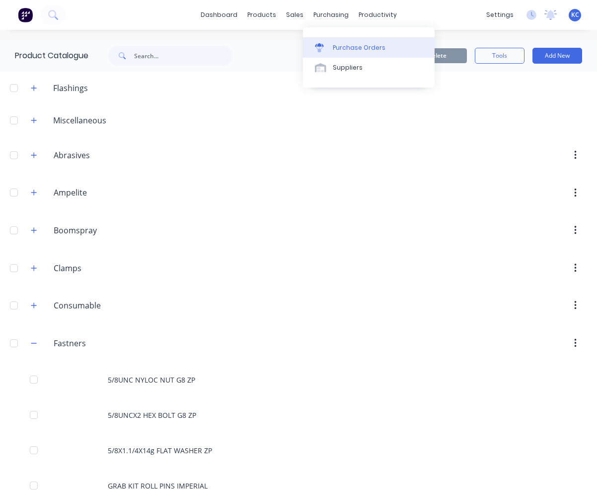
click at [342, 49] on div "Purchase Orders" at bounding box center [359, 47] width 53 height 9
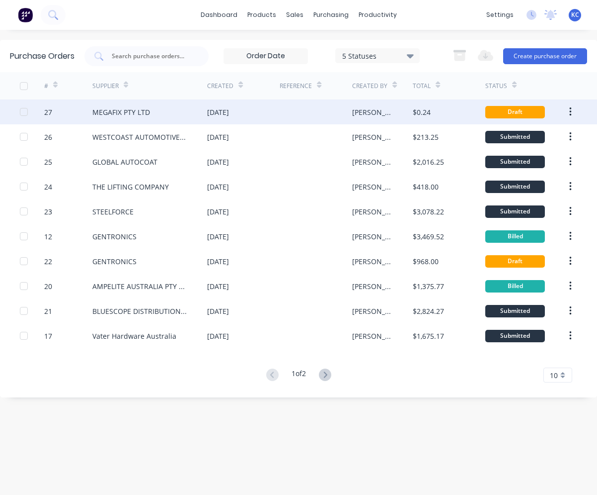
click at [304, 110] on div at bounding box center [316, 111] width 73 height 25
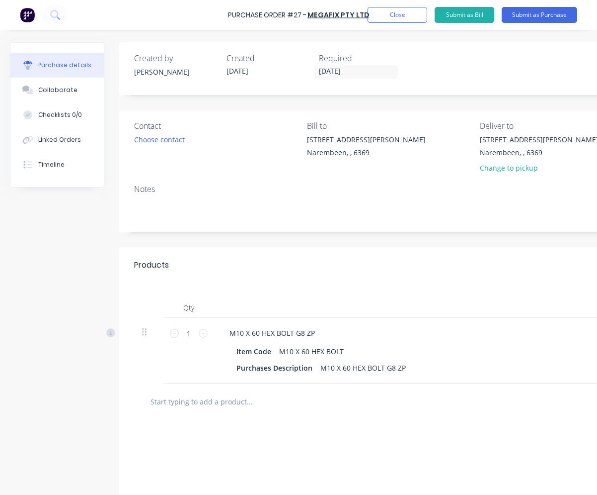
click at [279, 404] on input "text" at bounding box center [249, 401] width 199 height 20
click at [163, 404] on input "m112 x 25" at bounding box center [249, 401] width 199 height 20
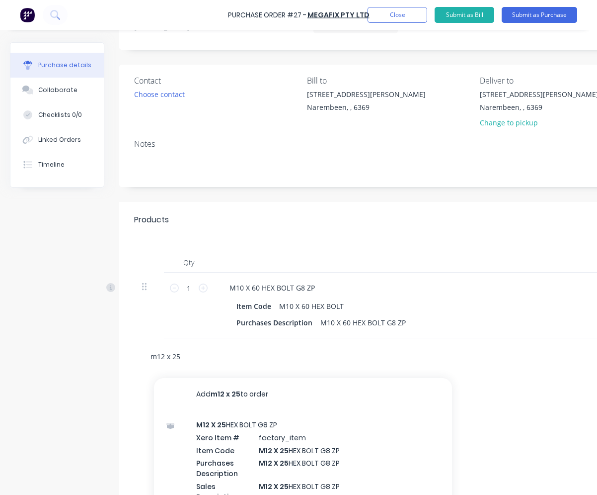
scroll to position [120, 0]
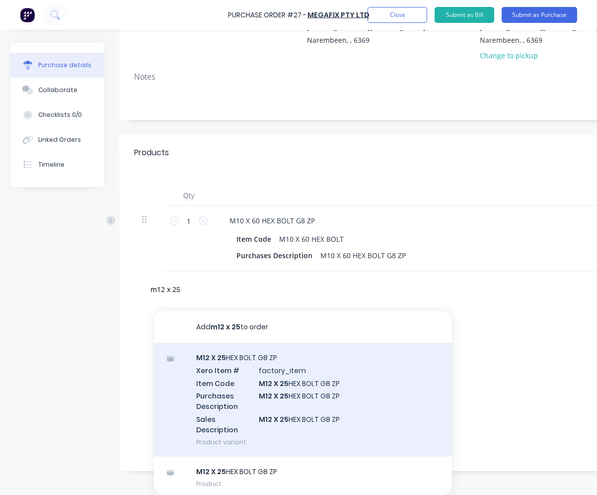
click at [316, 386] on div "M12 X 25 HEX BOLT G8 ZP Xero Item # factory_item Item Code M12 X 25 HEX BOLT G8…" at bounding box center [303, 399] width 298 height 114
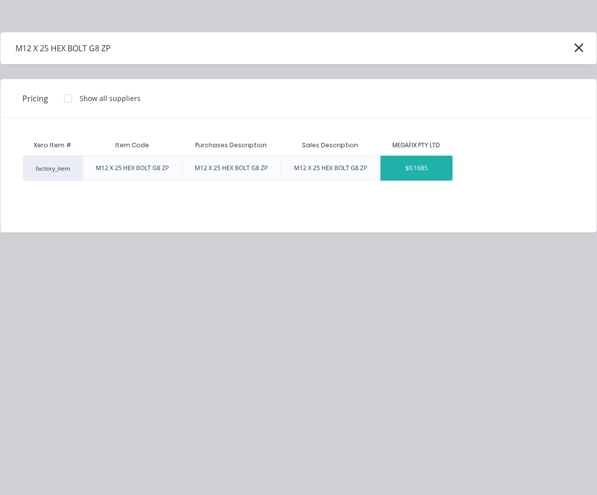
click at [408, 172] on div "$0.1685" at bounding box center [417, 168] width 73 height 25
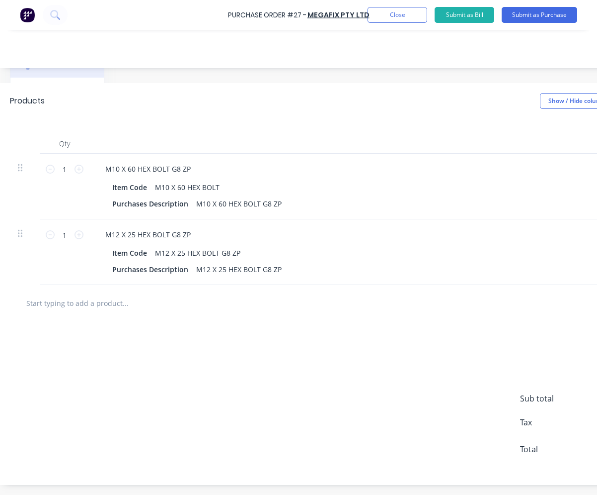
scroll to position [171, 244]
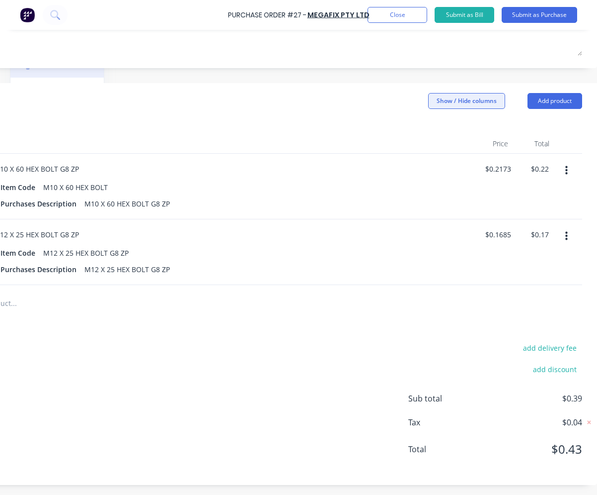
click at [459, 93] on button "Show / Hide columns" at bounding box center [466, 101] width 77 height 16
click at [457, 93] on button "Show / Hide columns" at bounding box center [466, 101] width 77 height 16
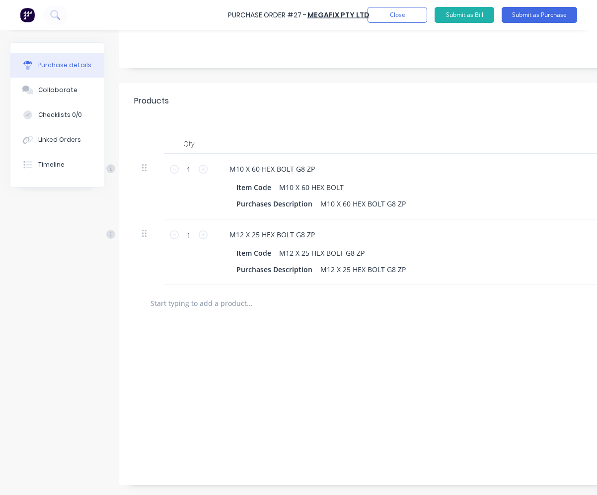
click at [208, 163] on div "1 1" at bounding box center [189, 187] width 50 height 66
click at [207, 165] on icon at bounding box center [203, 169] width 9 height 9
drag, startPoint x: 204, startPoint y: 162, endPoint x: 197, endPoint y: 161, distance: 6.5
click at [203, 165] on icon at bounding box center [203, 169] width 9 height 9
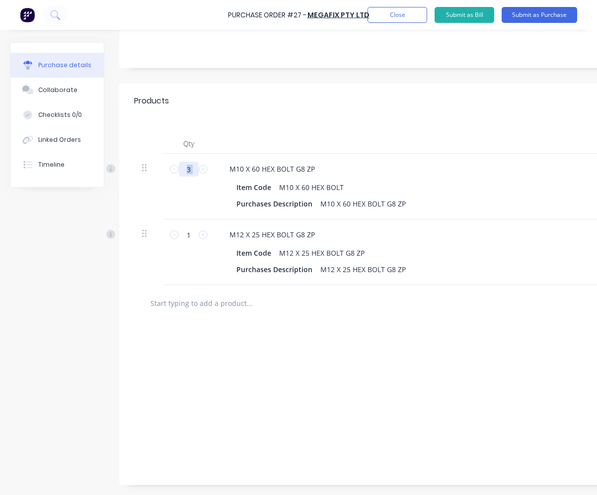
click at [197, 162] on input "3" at bounding box center [189, 169] width 20 height 15
click at [196, 162] on input "3" at bounding box center [189, 169] width 20 height 15
click at [187, 227] on input "1" at bounding box center [189, 234] width 20 height 15
click at [387, 335] on div "add delivery fee add discount Sub total $13.86 Tax $1.38 Total $15.24" at bounding box center [476, 403] width 714 height 164
click at [209, 297] on input "text" at bounding box center [249, 303] width 199 height 20
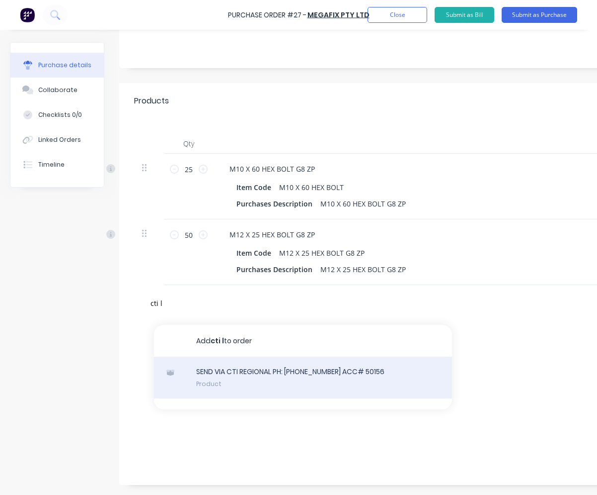
click at [277, 373] on div "SEND VIA CTI REGIONAL PH: [PHONE_NUMBER] ACC# 50156 Product" at bounding box center [303, 377] width 298 height 42
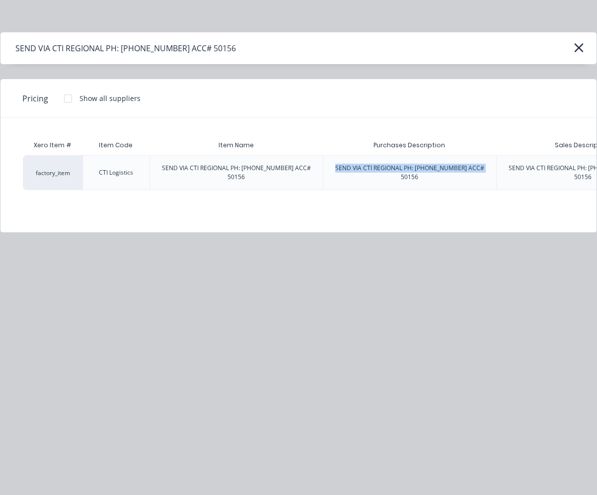
drag, startPoint x: 338, startPoint y: 167, endPoint x: 487, endPoint y: 165, distance: 149.1
click at [487, 165] on div "SEND VIA CTI REGIONAL PH: [PHONE_NUMBER] ACC# 50156" at bounding box center [410, 173] width 173 height 34
drag, startPoint x: 487, startPoint y: 165, endPoint x: 461, endPoint y: 169, distance: 26.2
copy div "SEND VIA CTI REGIONAL PH: [PHONE_NUMBER] ACC# 50156"
click at [581, 48] on icon "button" at bounding box center [579, 48] width 10 height 14
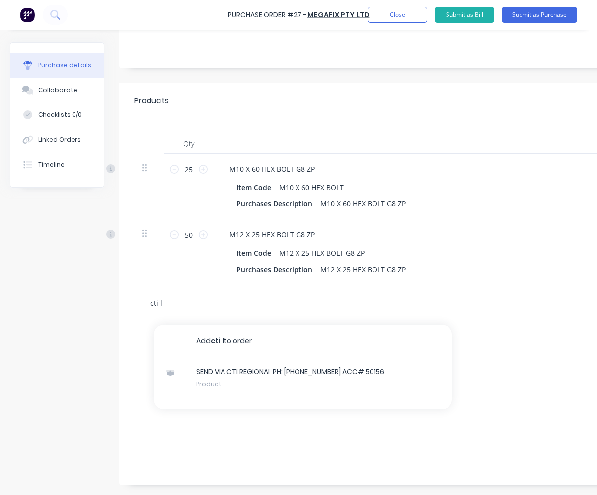
drag, startPoint x: 189, startPoint y: 301, endPoint x: 129, endPoint y: 299, distance: 60.7
click at [136, 300] on div "cti l Add cti l to order SEND VIA CTI REGIONAL PH: [PHONE_NUMBER] ACC# 50156 Pr…" at bounding box center [476, 303] width 684 height 36
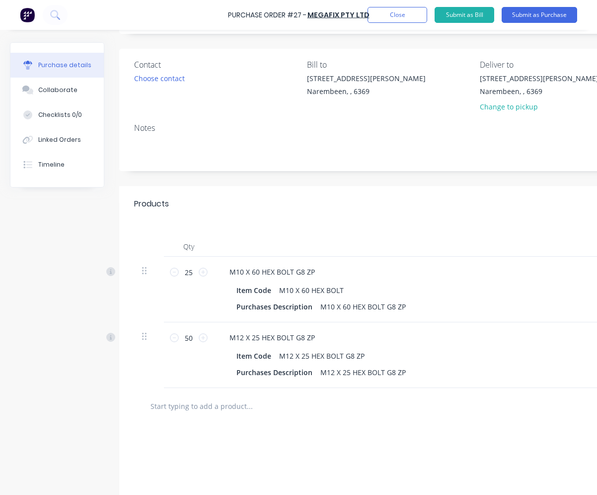
scroll to position [0, 0]
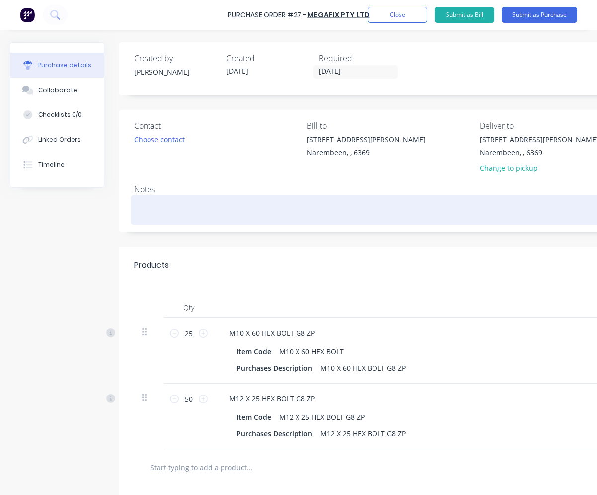
paste textarea "SEND VIA CTI REGIONAL PH: [PHONE_NUMBER] ACC# 50156"
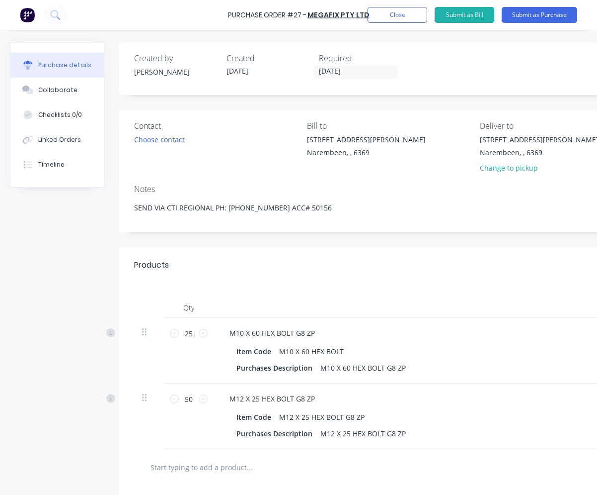
click at [168, 466] on input "text" at bounding box center [249, 467] width 199 height 20
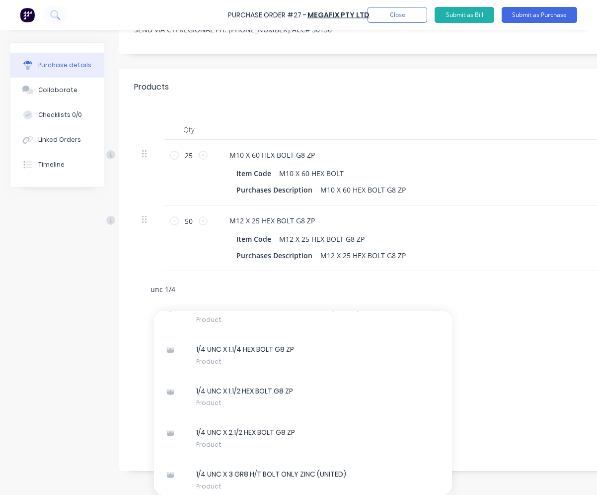
scroll to position [625, 0]
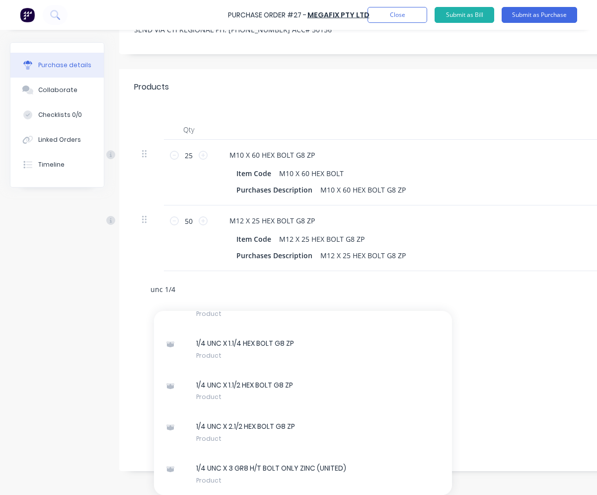
click at [166, 282] on input "unc 1/4" at bounding box center [249, 289] width 199 height 20
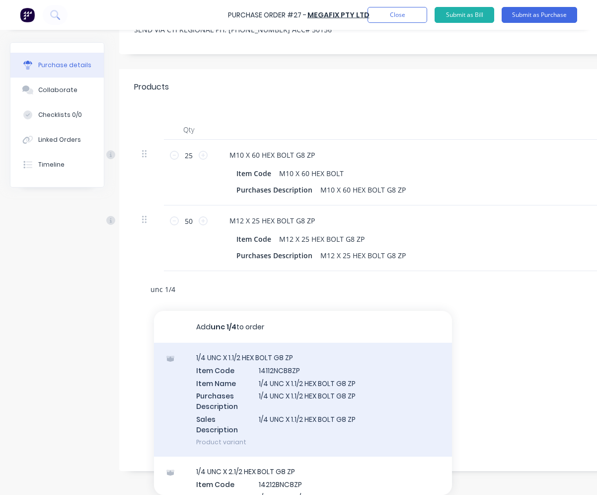
scroll to position [50, 0]
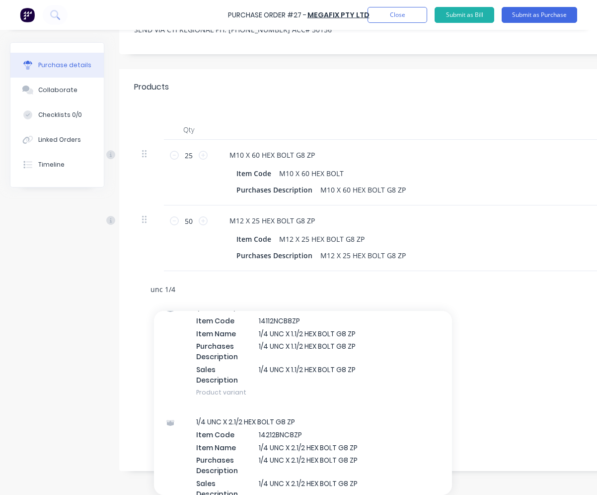
click at [202, 286] on input "unc 1/4" at bounding box center [249, 289] width 199 height 20
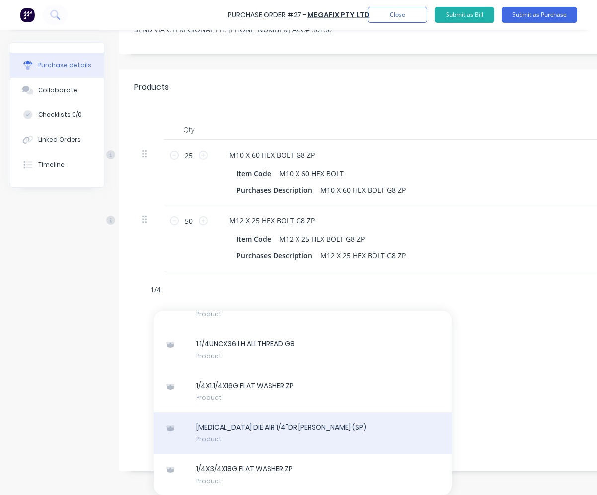
scroll to position [6267, 0]
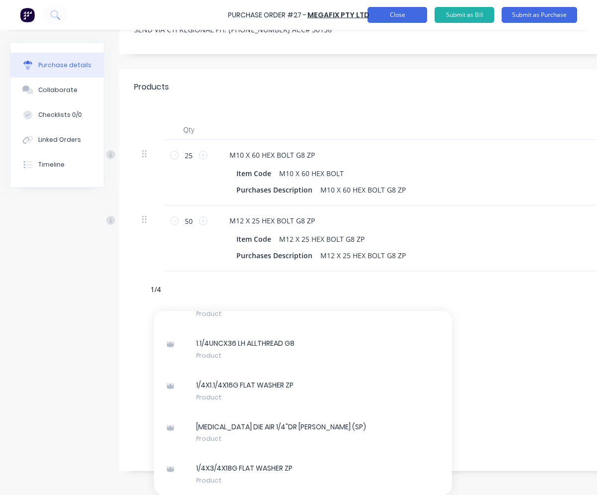
click at [409, 13] on button "Close" at bounding box center [398, 15] width 60 height 16
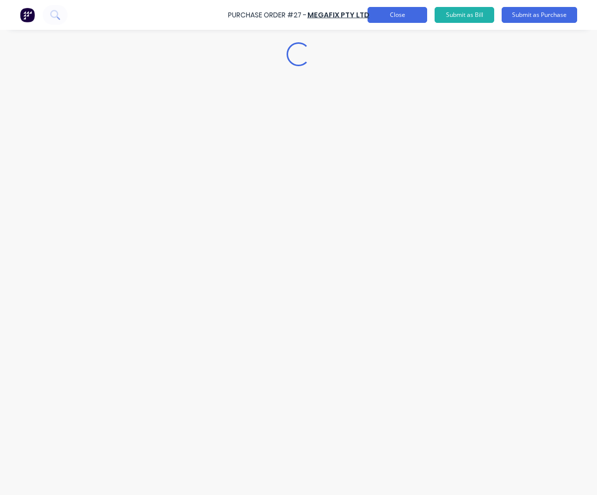
scroll to position [0, 0]
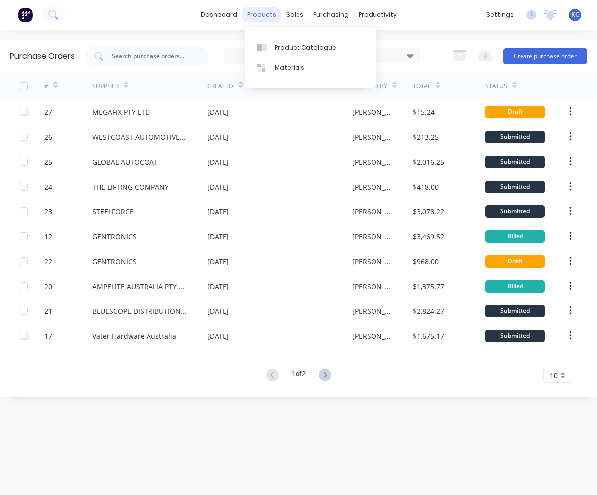
click at [275, 15] on div "products" at bounding box center [262, 14] width 39 height 15
click at [293, 44] on div "Product Catalogue" at bounding box center [306, 47] width 62 height 9
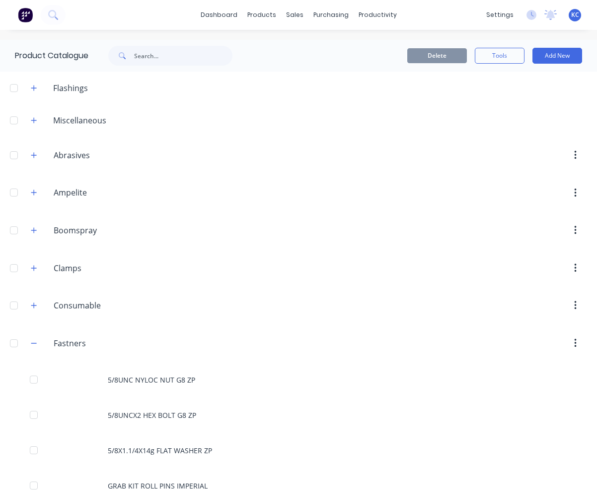
click at [134, 57] on span at bounding box center [121, 56] width 26 height 20
click at [142, 53] on input "text" at bounding box center [183, 56] width 98 height 20
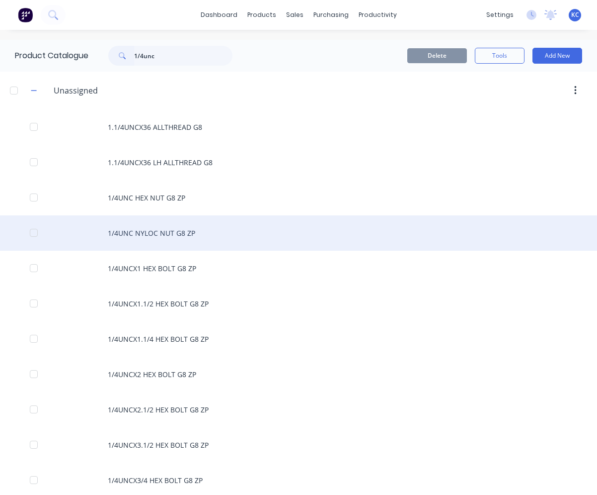
click at [248, 233] on div "1/4UNC NYLOC NUT G8 ZP" at bounding box center [298, 232] width 597 height 35
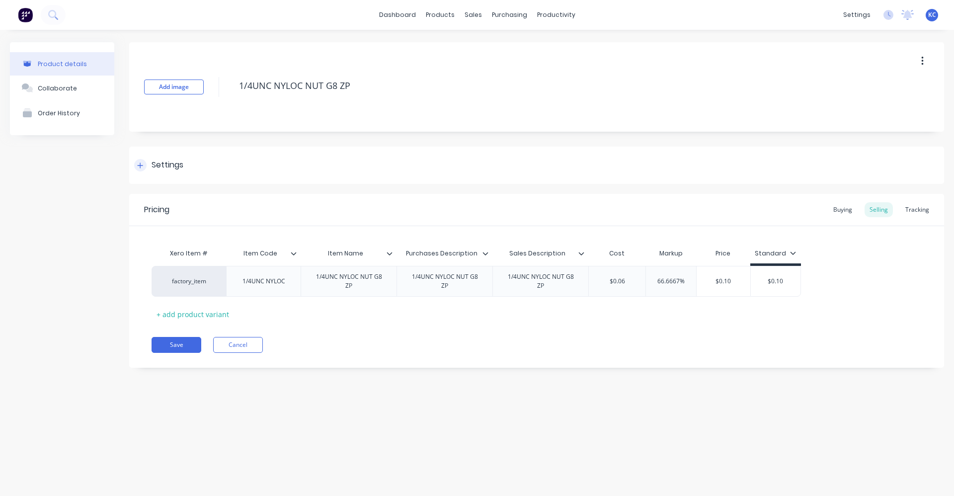
click at [143, 165] on icon at bounding box center [140, 165] width 6 height 7
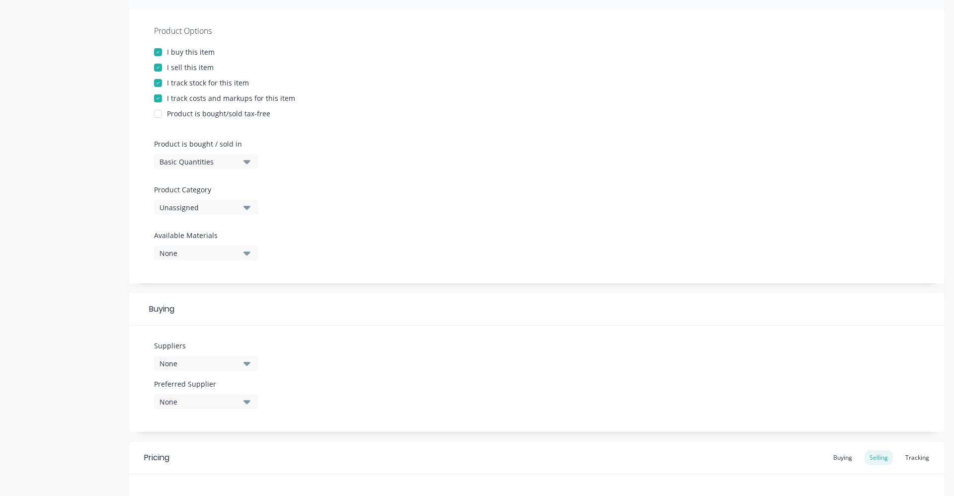
scroll to position [199, 0]
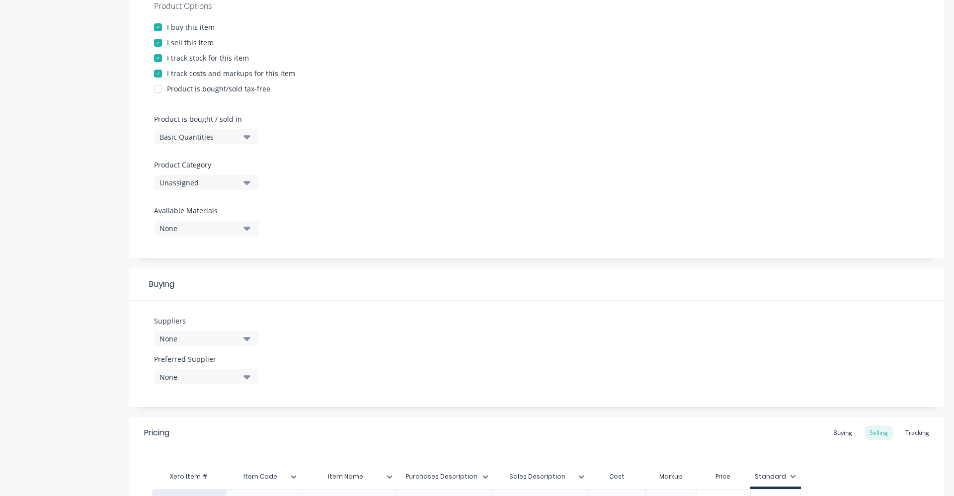
click at [241, 180] on button "Unassigned" at bounding box center [206, 182] width 104 height 15
click at [241, 334] on div "Fastners" at bounding box center [228, 337] width 149 height 20
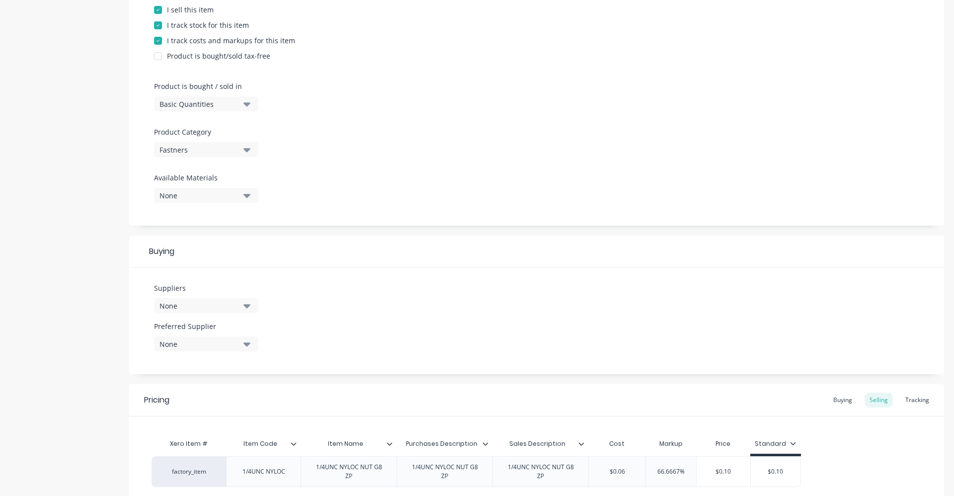
scroll to position [249, 0]
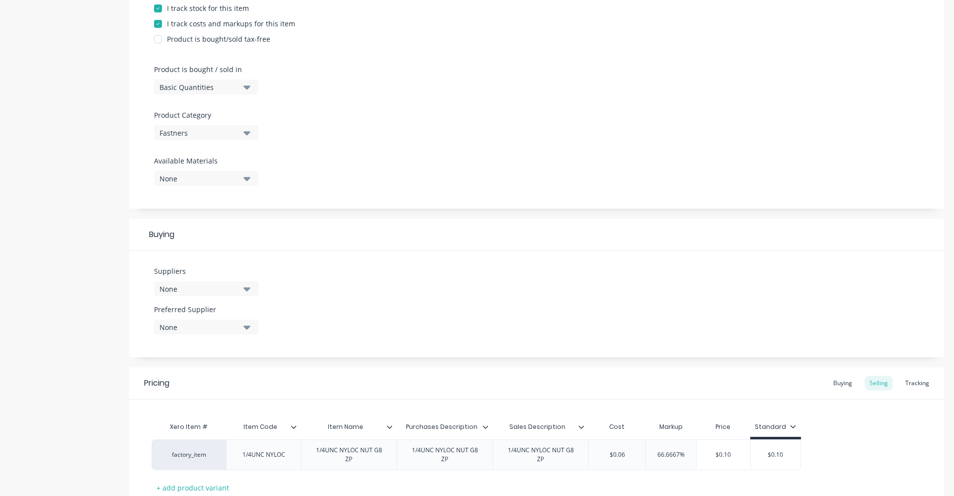
click at [250, 287] on icon "button" at bounding box center [247, 288] width 7 height 11
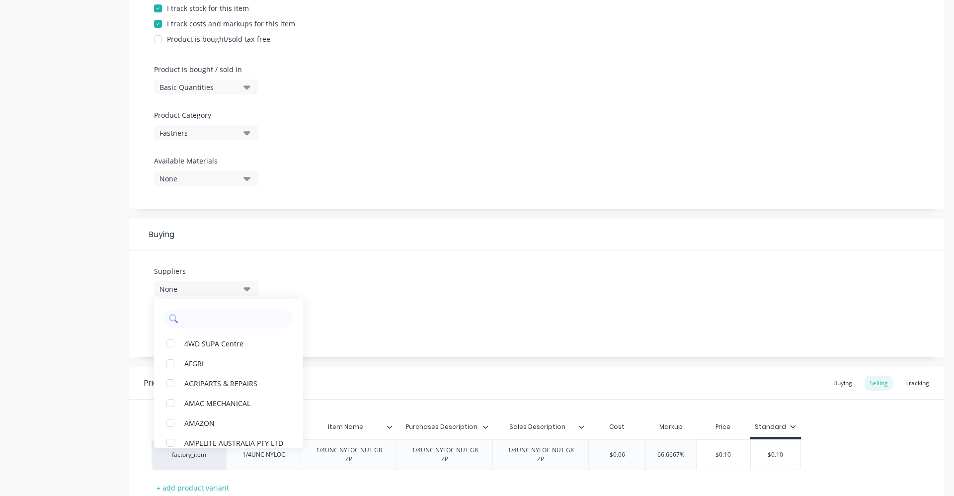
click at [255, 316] on input "text" at bounding box center [235, 319] width 105 height 20
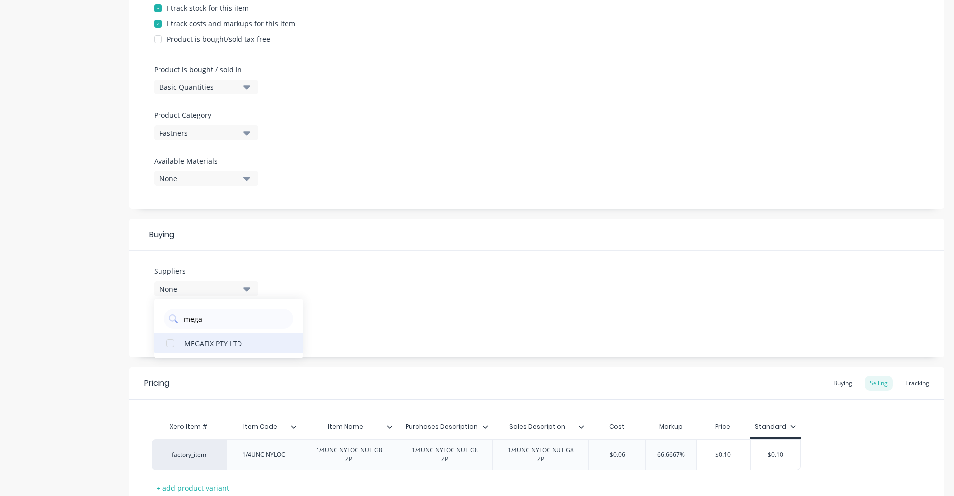
click at [227, 341] on div "MEGAFIX PTY LTD" at bounding box center [233, 343] width 99 height 10
click at [322, 283] on div "Suppliers 1 suppliers selected mega MEGAFIX PTY LTD Preferred Supplier None" at bounding box center [536, 304] width 815 height 106
click at [201, 292] on div "1 suppliers selected" at bounding box center [200, 289] width 80 height 10
drag, startPoint x: 206, startPoint y: 318, endPoint x: 138, endPoint y: 312, distance: 68.4
click at [138, 312] on div "Suppliers 1 suppliers selected mega MEGAFIX PTY LTD Preferred Supplier None" at bounding box center [536, 304] width 815 height 106
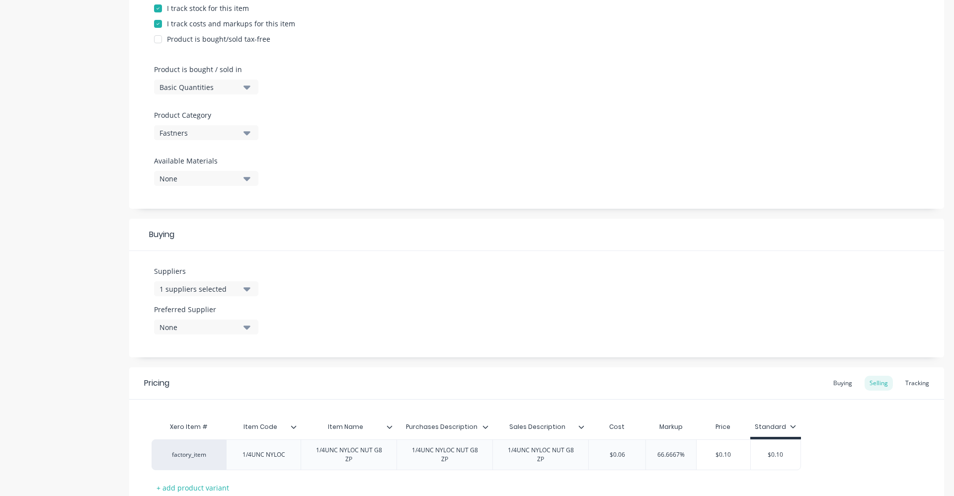
click at [244, 287] on icon "button" at bounding box center [247, 288] width 7 height 11
drag, startPoint x: 206, startPoint y: 317, endPoint x: 174, endPoint y: 318, distance: 31.3
click at [174, 318] on div "mega" at bounding box center [228, 319] width 129 height 20
click at [256, 344] on div "UNITED FASTENERS" at bounding box center [233, 343] width 99 height 10
drag, startPoint x: 216, startPoint y: 320, endPoint x: 175, endPoint y: 316, distance: 41.0
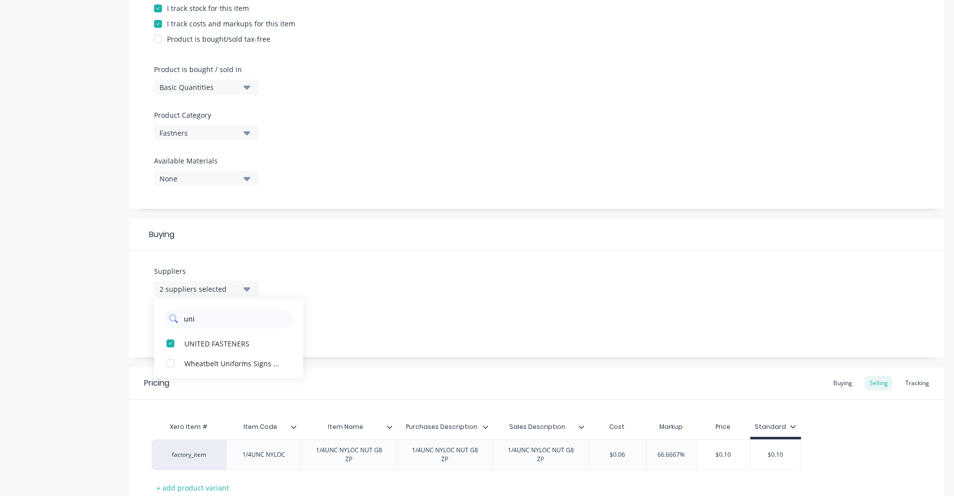
click at [175, 316] on div "uni" at bounding box center [228, 319] width 129 height 20
click at [231, 342] on div "STAINLESS FASTENER" at bounding box center [233, 343] width 99 height 10
click at [360, 311] on div "Suppliers 3 suppliers selected stainless STAINLESS FASTENER Preferred Supplier …" at bounding box center [536, 304] width 815 height 106
click at [251, 326] on button "None" at bounding box center [206, 327] width 104 height 15
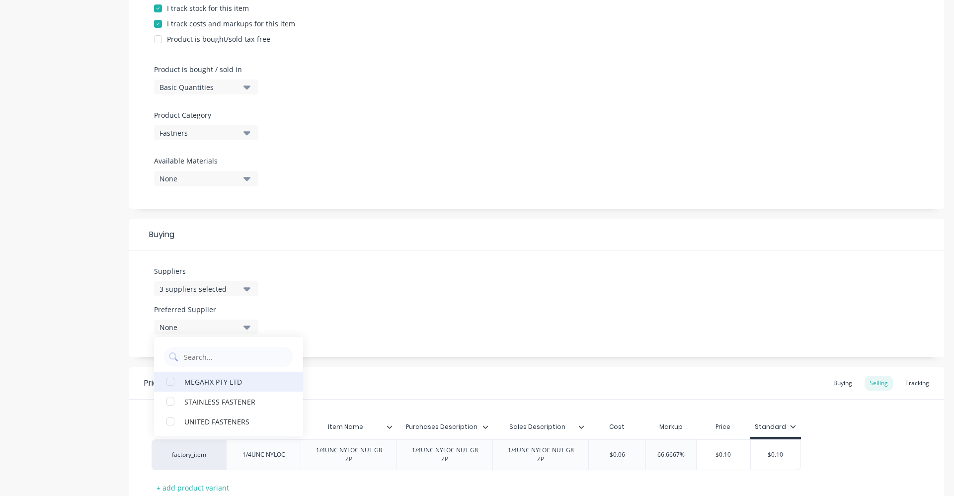
click at [170, 402] on div "button" at bounding box center [171, 402] width 20 height 20
click at [373, 326] on div "Suppliers 3 suppliers selected stainless Preferred Supplier STAINLESS FASTENER …" at bounding box center [536, 304] width 815 height 106
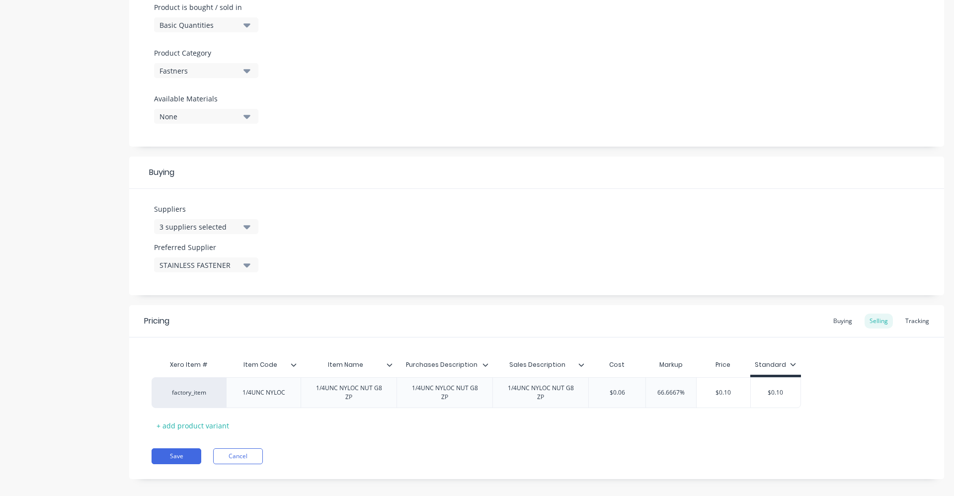
scroll to position [321, 0]
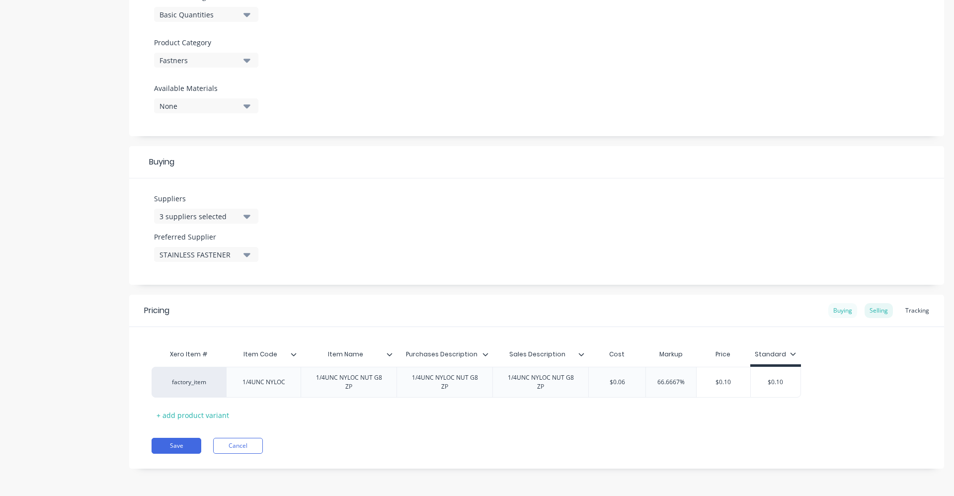
click at [842, 311] on div "Buying" at bounding box center [843, 310] width 29 height 15
drag, startPoint x: 616, startPoint y: 384, endPoint x: 638, endPoint y: 379, distance: 21.9
click at [638, 379] on input "$0.00" at bounding box center [625, 382] width 73 height 9
click at [866, 310] on div "Selling" at bounding box center [879, 313] width 28 height 15
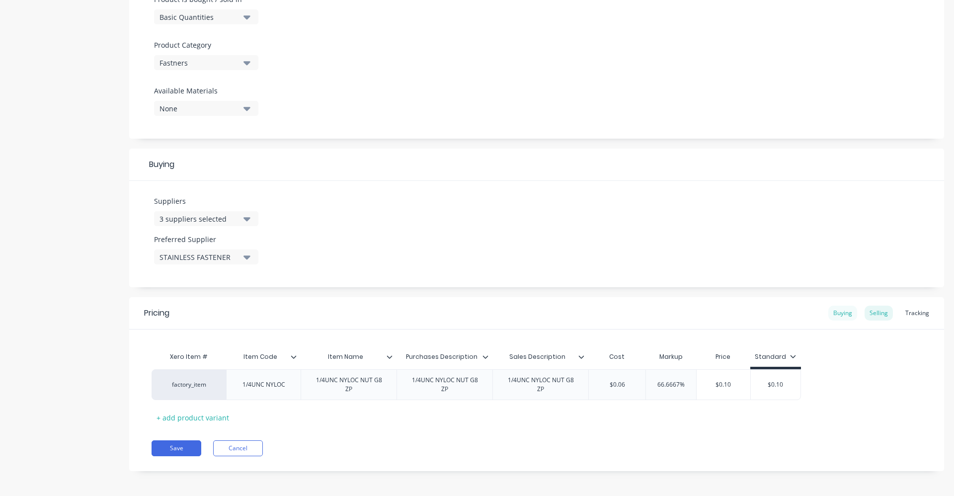
click at [835, 315] on div "Buying" at bounding box center [843, 313] width 29 height 15
click at [872, 310] on div "Selling" at bounding box center [879, 313] width 28 height 15
drag, startPoint x: 609, startPoint y: 384, endPoint x: 636, endPoint y: 387, distance: 27.0
click at [636, 387] on input "$0.06" at bounding box center [617, 384] width 57 height 9
click at [488, 437] on div "Pricing Buying Selling Tracking Xero Item # Item Code Item Name Purchases Descr…" at bounding box center [536, 384] width 815 height 174
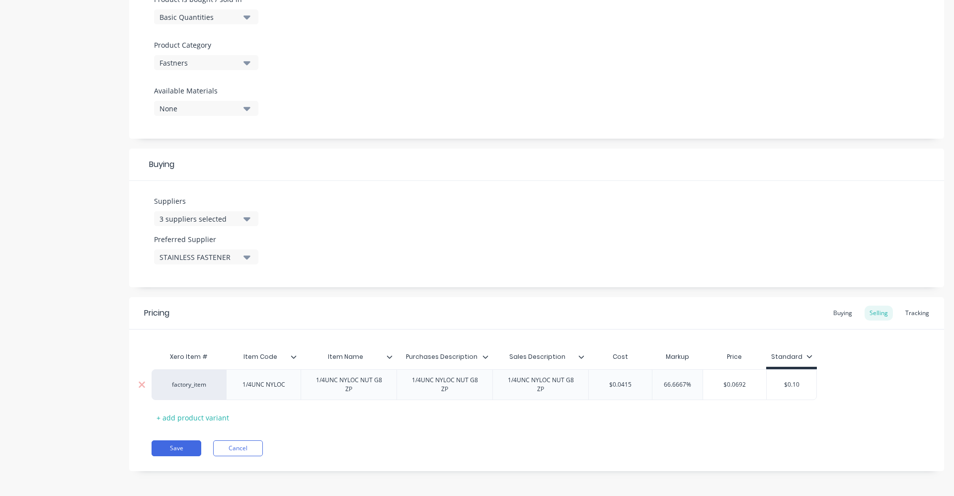
drag, startPoint x: 808, startPoint y: 383, endPoint x: 758, endPoint y: 380, distance: 49.8
click at [758, 380] on div "factory_item 1/4UNC NYLOC 1/4UNC NYLOC NUT G8 ZP 1/4UNC NYLOC NUT G8 ZP 1/4UNC …" at bounding box center [485, 384] width 666 height 31
drag, startPoint x: 659, startPoint y: 387, endPoint x: 708, endPoint y: 382, distance: 49.5
click at [708, 382] on div "factory_item 1/4UNC NYLOC 1/4UNC NYLOC NUT G8 ZP 1/4UNC NYLOC NUT G8 ZP 1/4UNC …" at bounding box center [485, 384] width 666 height 31
click at [683, 422] on div "Xero Item # Item Code Item Name Purchases Description Sales Description Cost Ma…" at bounding box center [537, 386] width 770 height 79
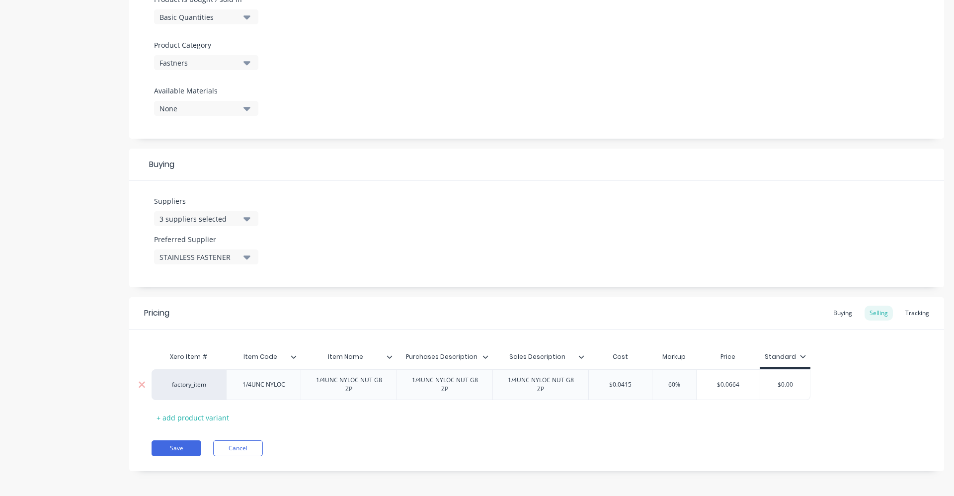
click at [664, 386] on input "60%" at bounding box center [675, 384] width 50 height 9
click at [659, 434] on div "Pricing Buying Selling Tracking Xero Item # Item Code Item Name Purchases Descr…" at bounding box center [536, 384] width 815 height 174
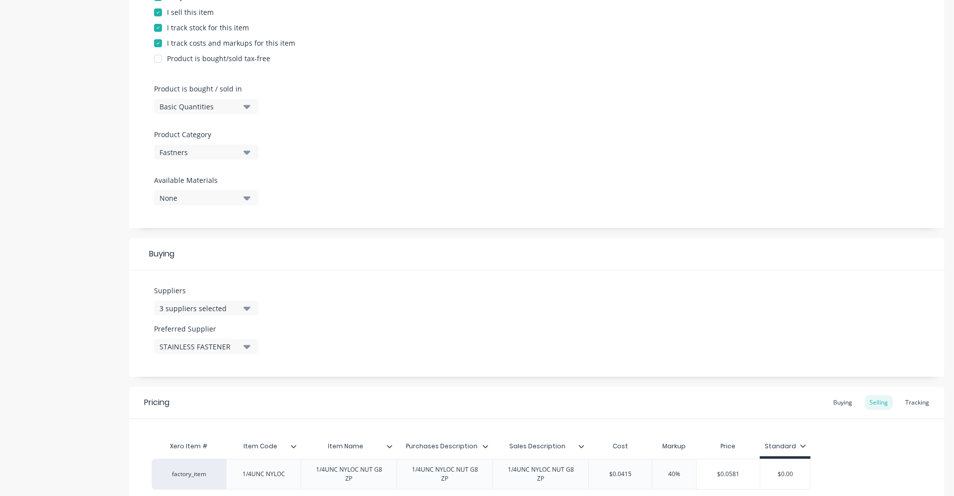
scroll to position [219, 0]
